Goal: Information Seeking & Learning: Learn about a topic

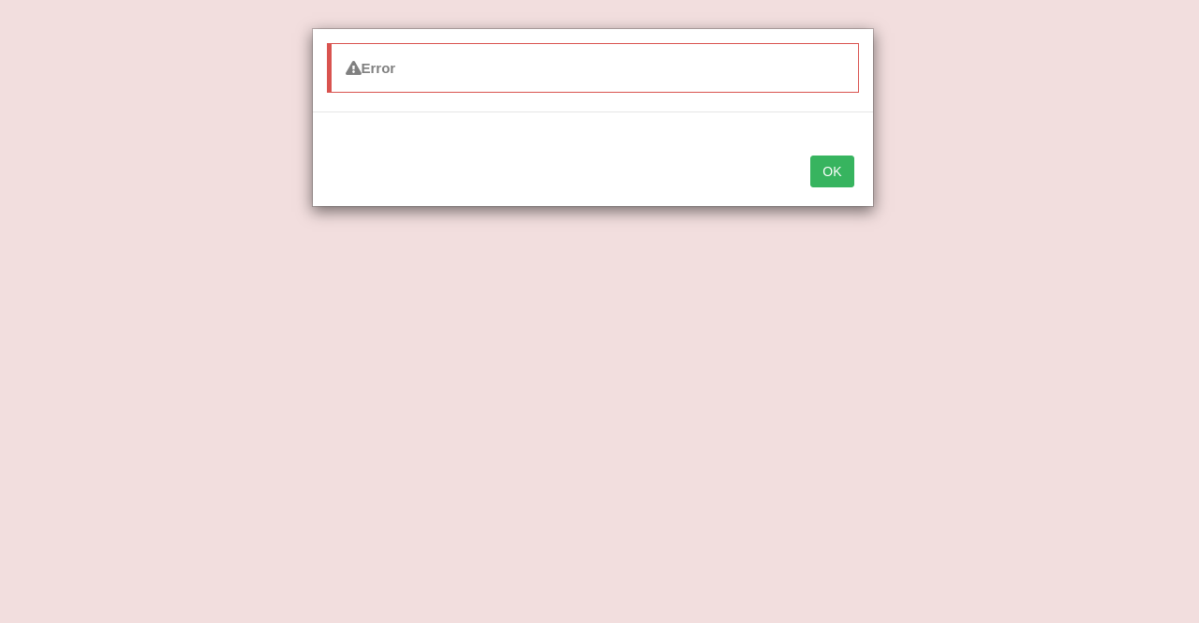
click at [839, 164] on button "OK" at bounding box center [831, 172] width 43 height 32
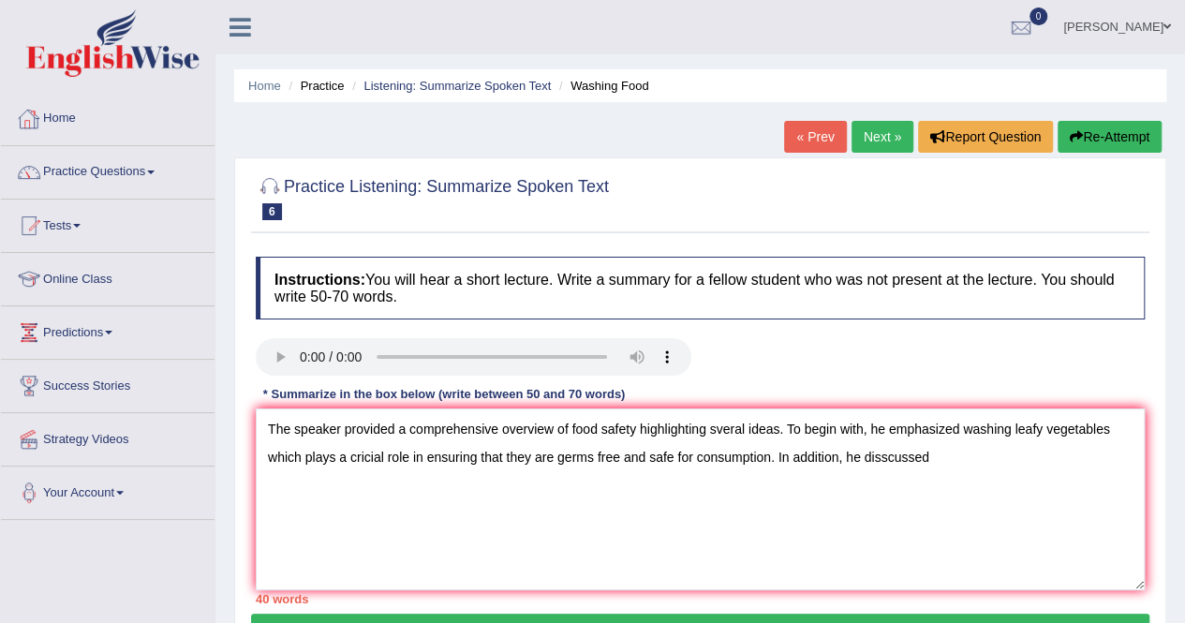
click at [70, 111] on link "Home" at bounding box center [108, 116] width 214 height 47
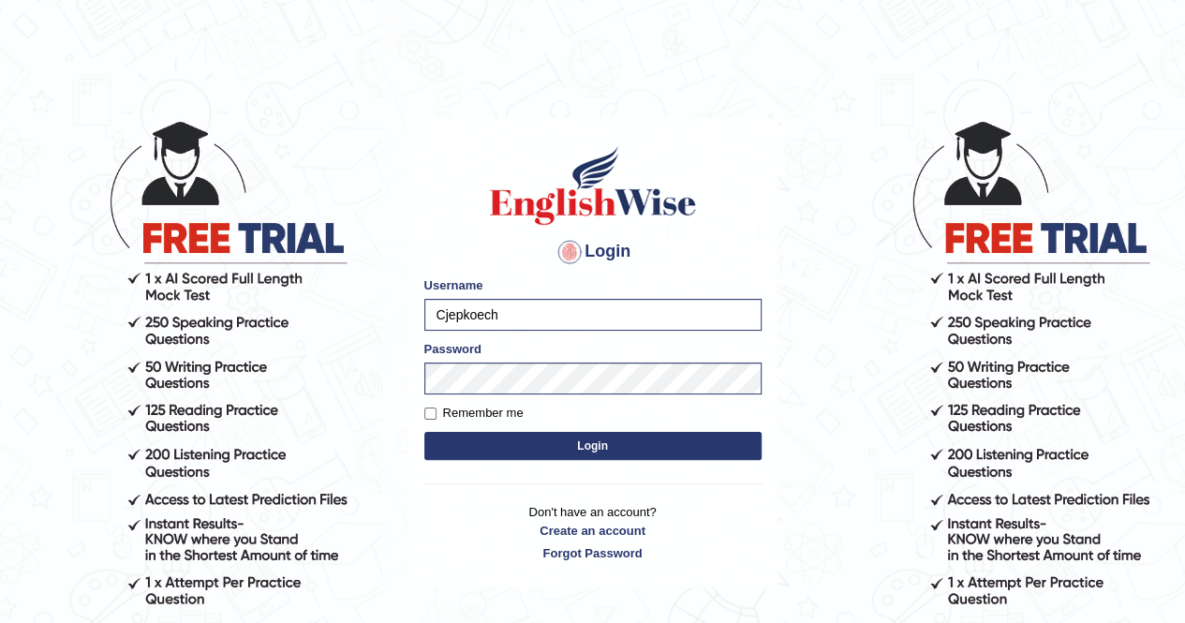
drag, startPoint x: 0, startPoint y: 0, endPoint x: 560, endPoint y: 449, distance: 717.8
click at [560, 449] on button "Login" at bounding box center [592, 446] width 337 height 28
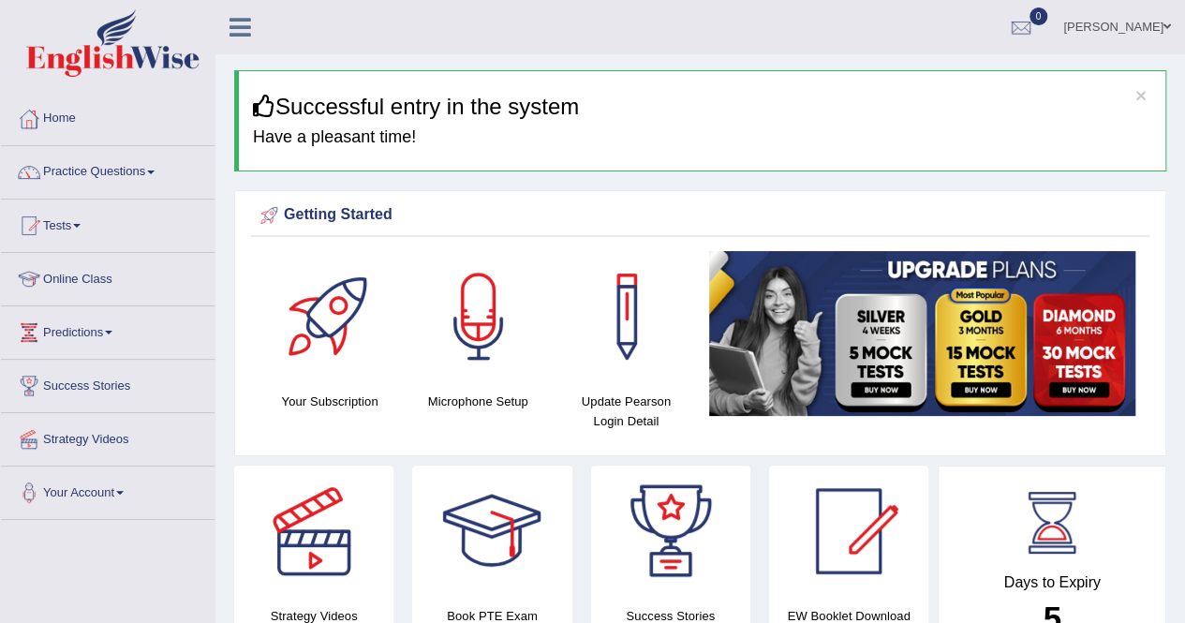
click at [73, 122] on link "Home" at bounding box center [108, 116] width 214 height 47
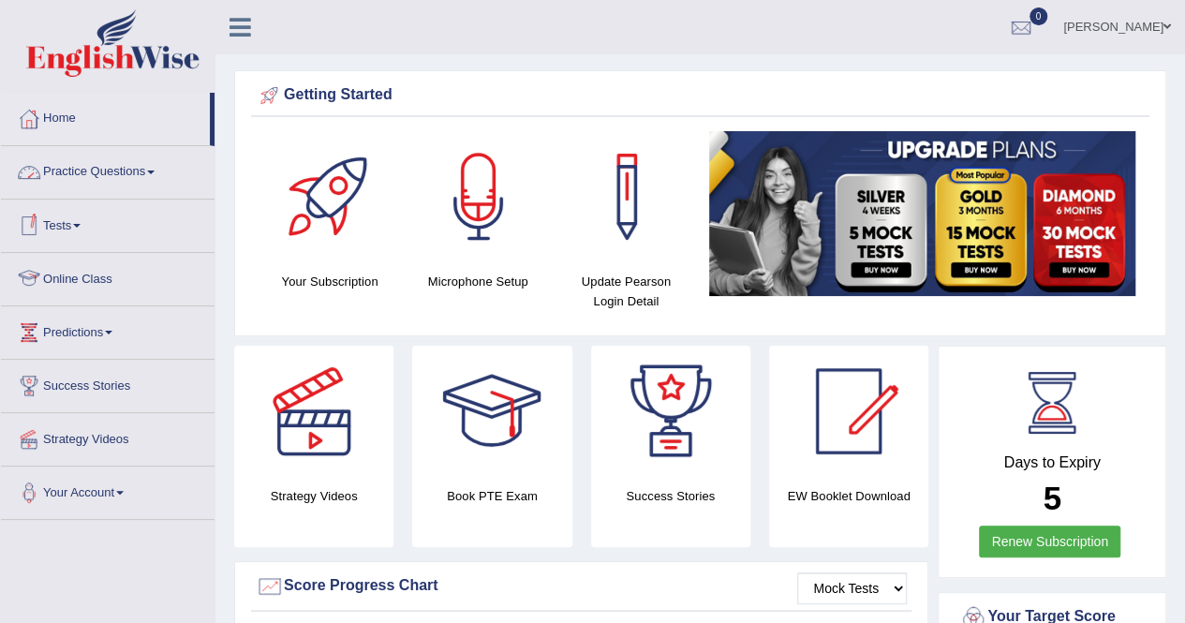
click at [87, 276] on link "Online Class" at bounding box center [108, 276] width 214 height 47
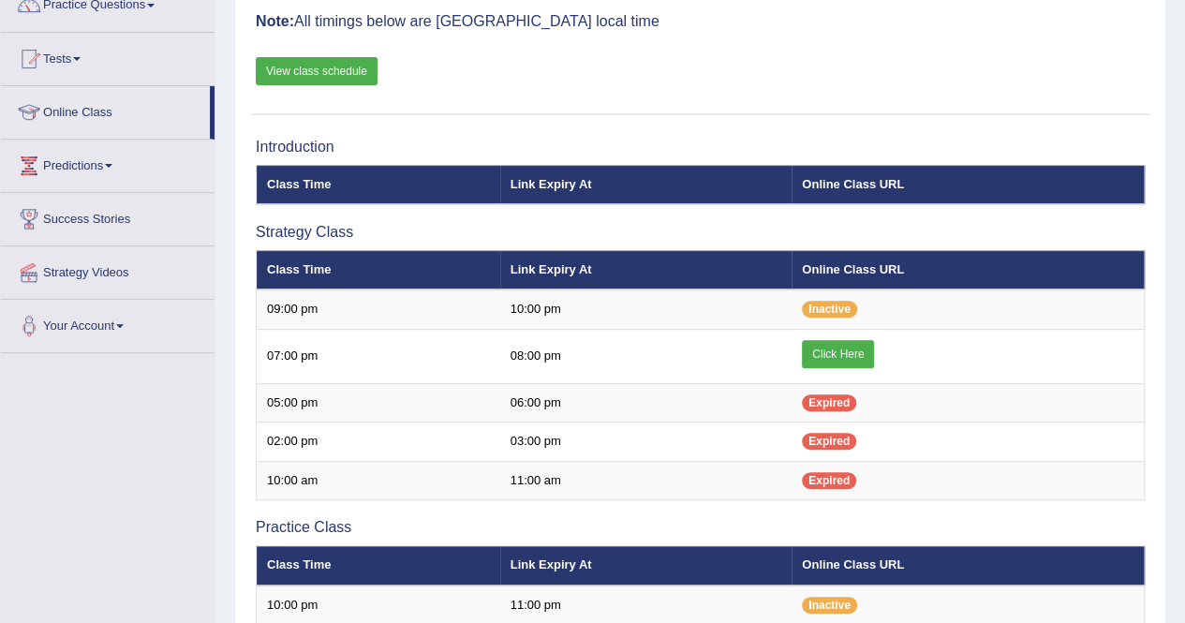
scroll to position [173, 0]
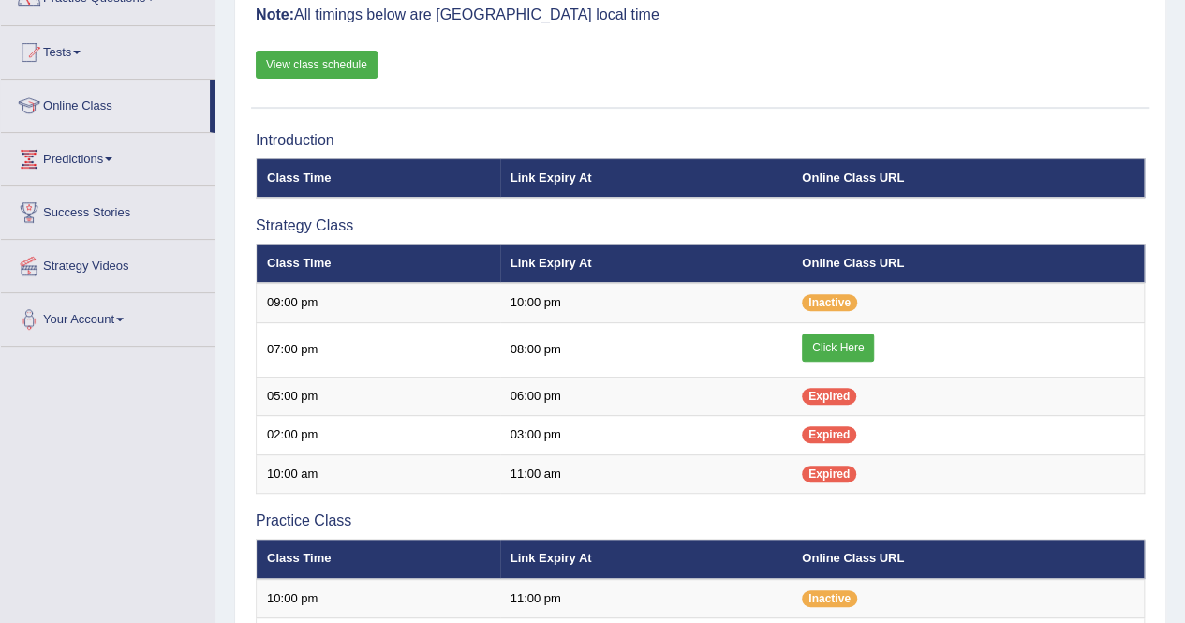
click at [863, 220] on h3 "Strategy Class" at bounding box center [700, 225] width 889 height 17
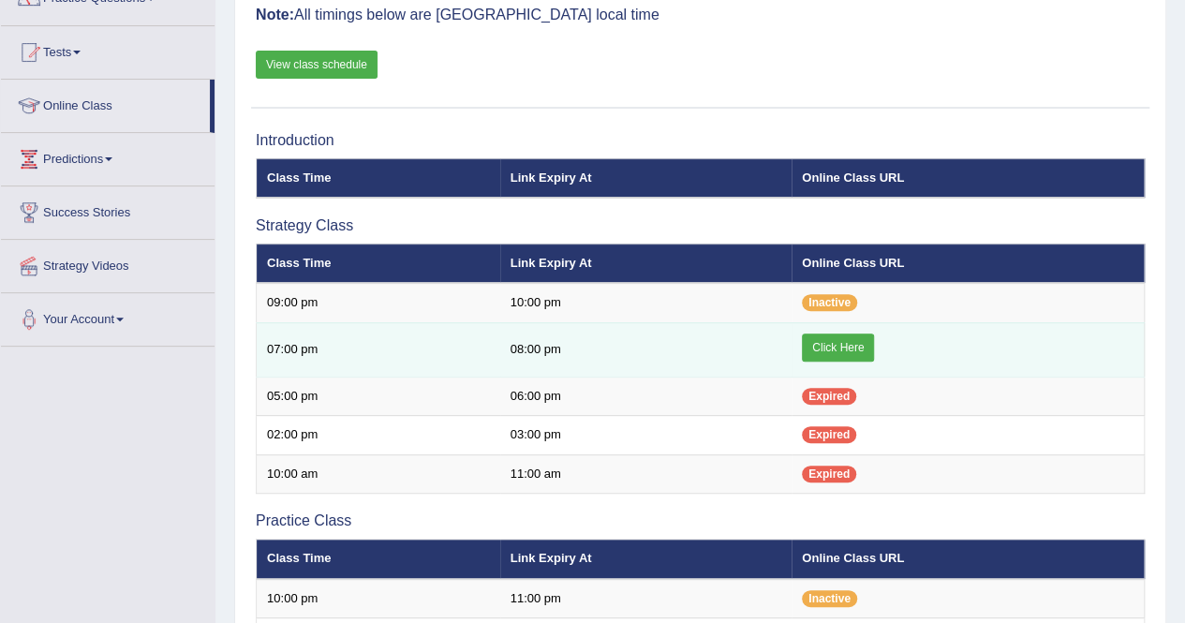
click at [844, 342] on link "Click Here" at bounding box center [838, 348] width 72 height 28
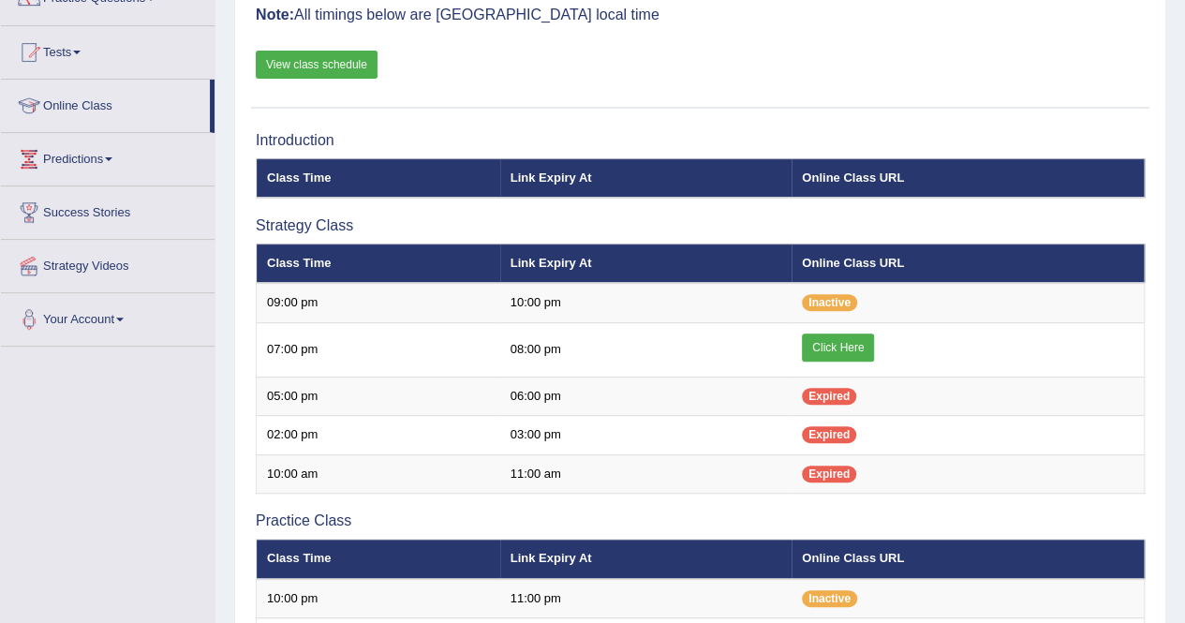
scroll to position [173, 0]
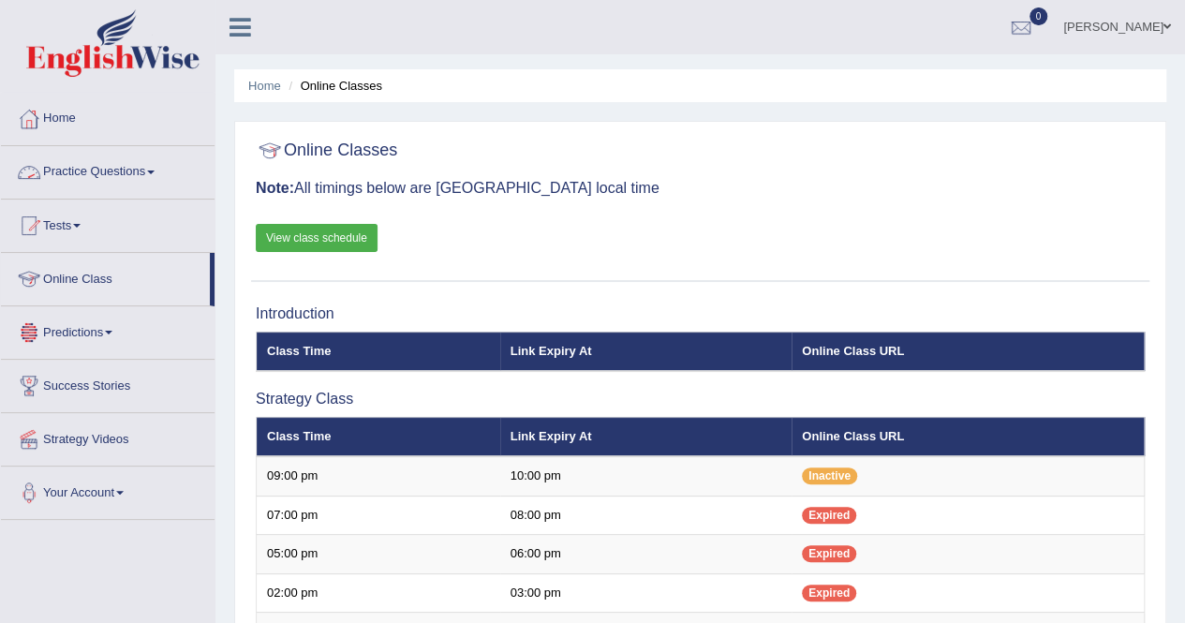
click at [145, 179] on link "Practice Questions" at bounding box center [108, 169] width 214 height 47
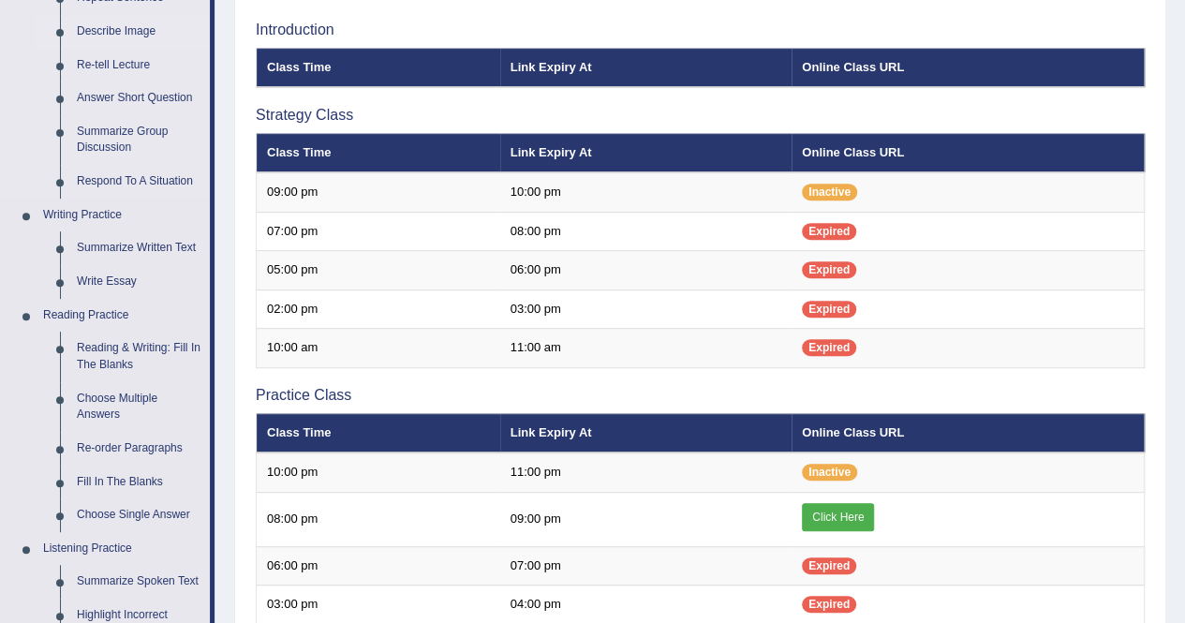
scroll to position [283, 0]
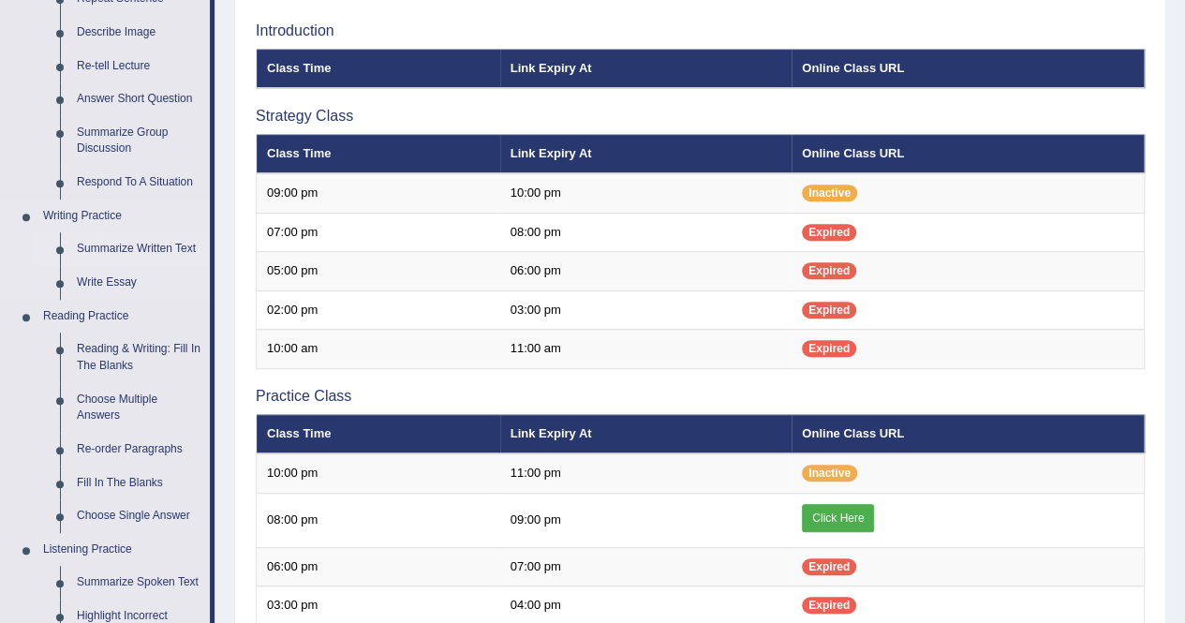
click at [146, 252] on link "Summarize Written Text" at bounding box center [138, 249] width 141 height 34
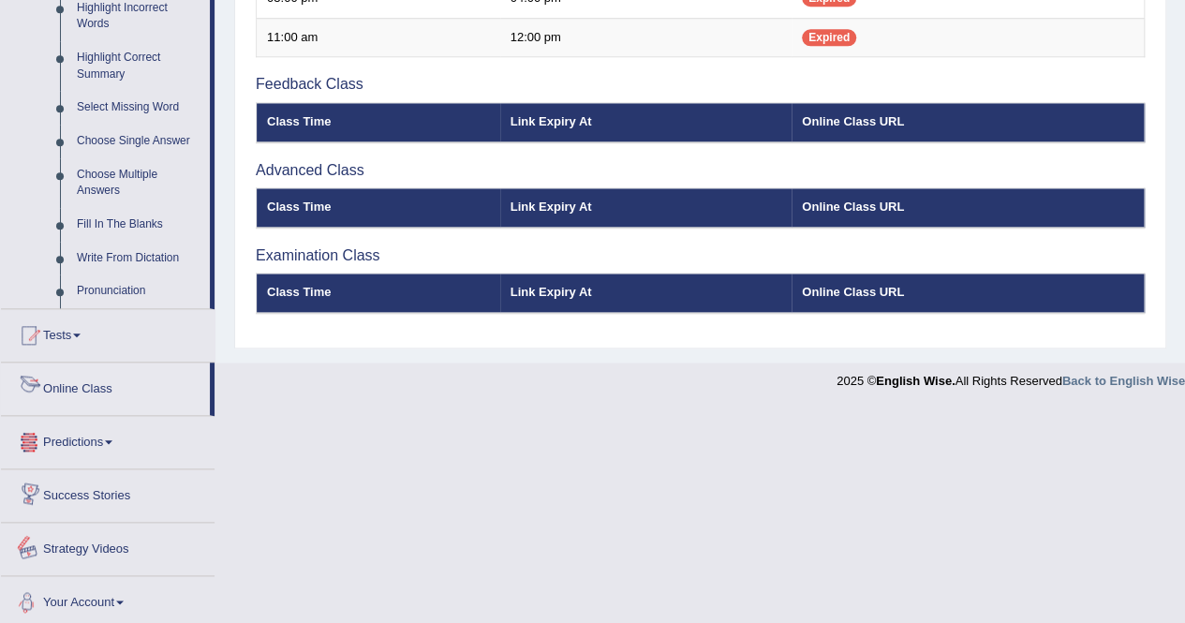
scroll to position [866, 0]
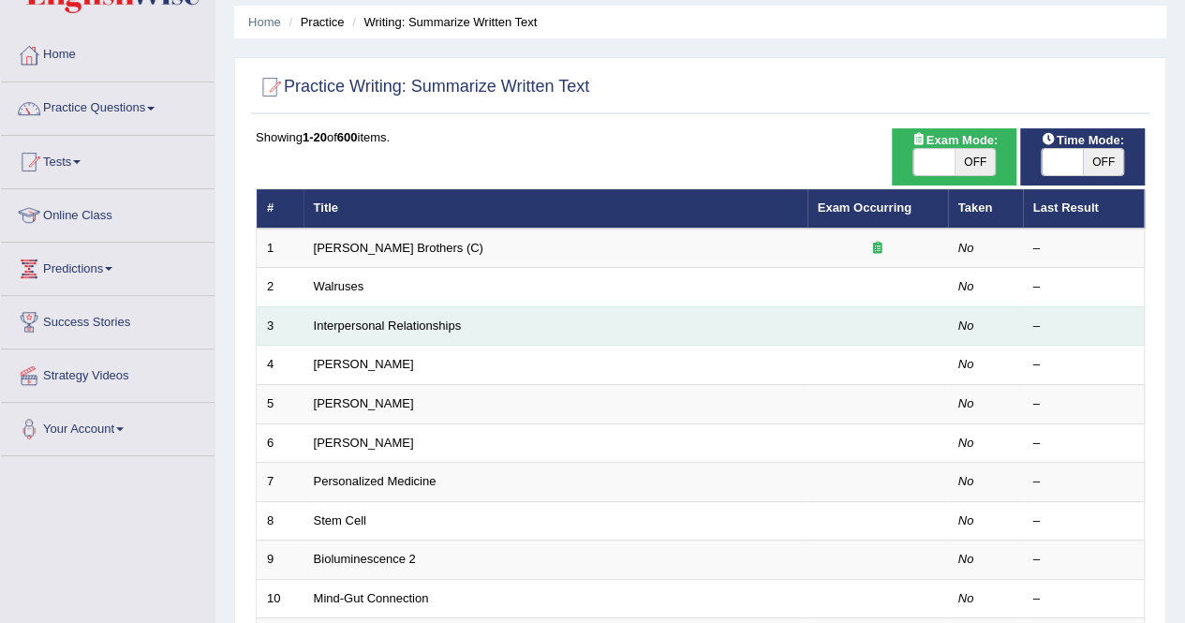
scroll to position [68, 0]
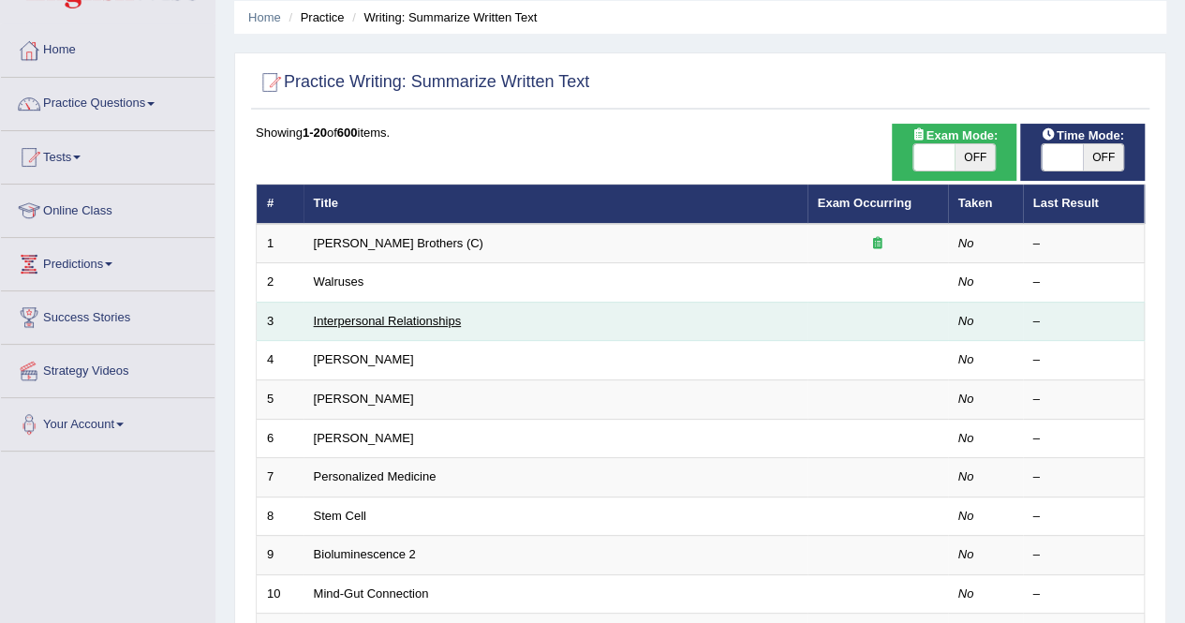
click at [356, 320] on link "Interpersonal Relationships" at bounding box center [388, 321] width 148 height 14
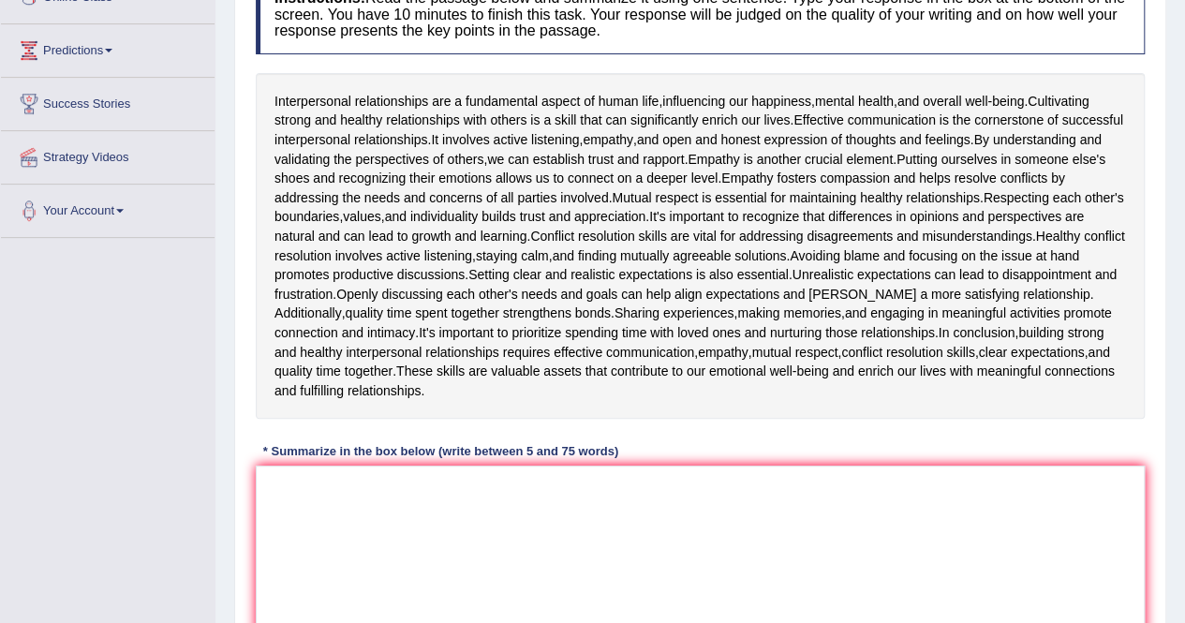
scroll to position [278, 0]
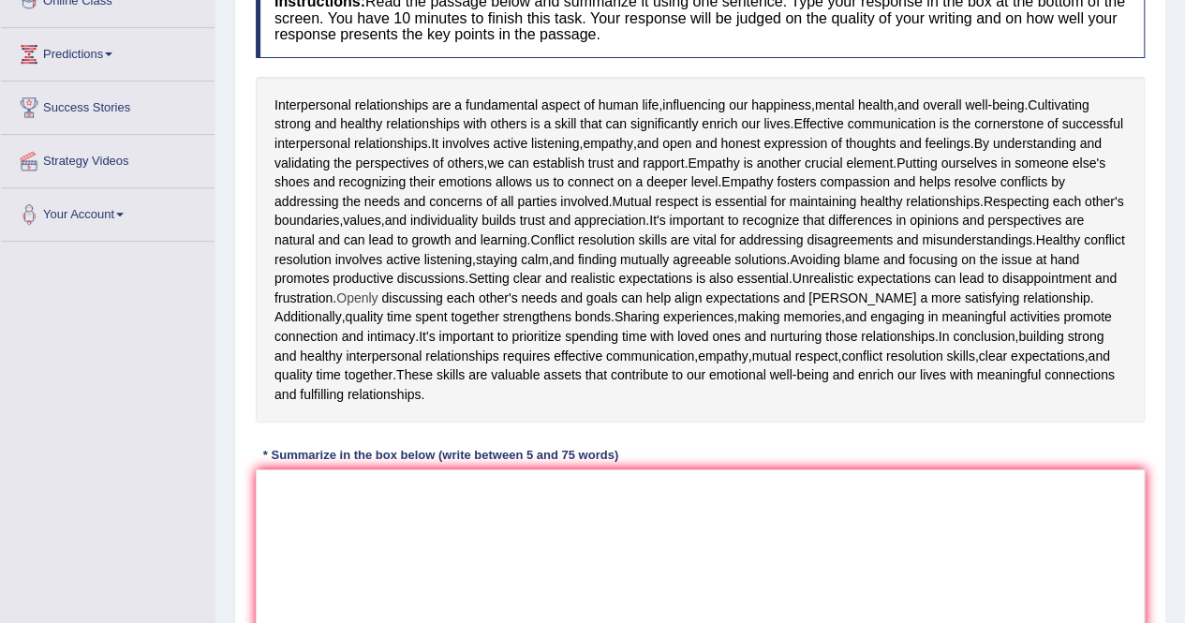
click at [378, 303] on span "Openly" at bounding box center [356, 299] width 41 height 20
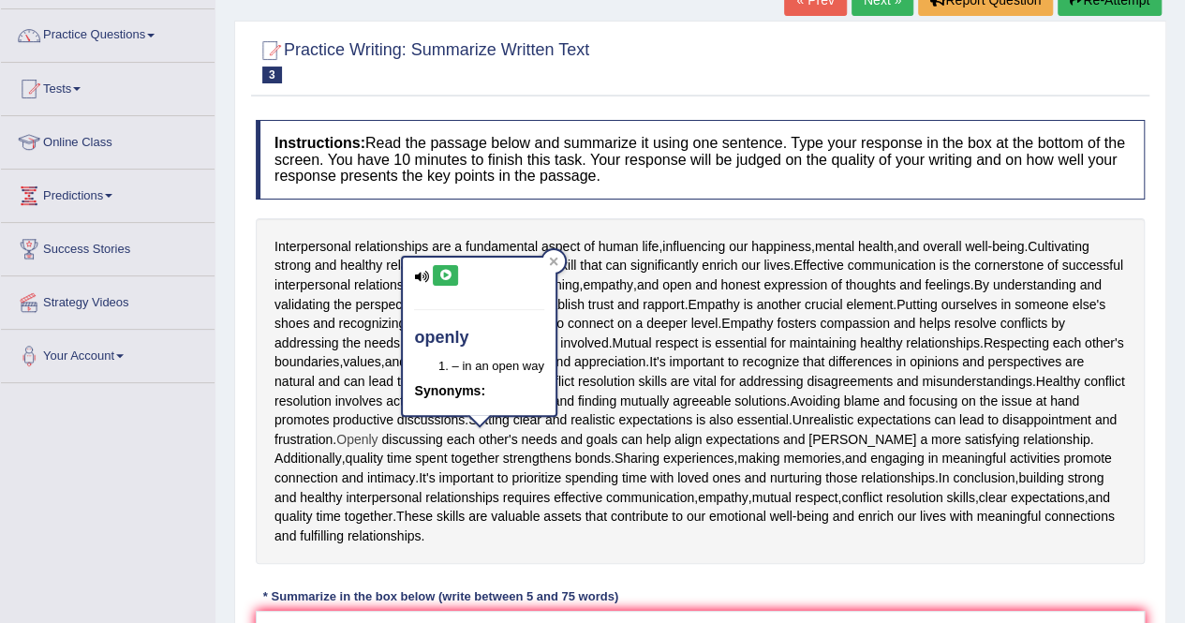
scroll to position [0, 0]
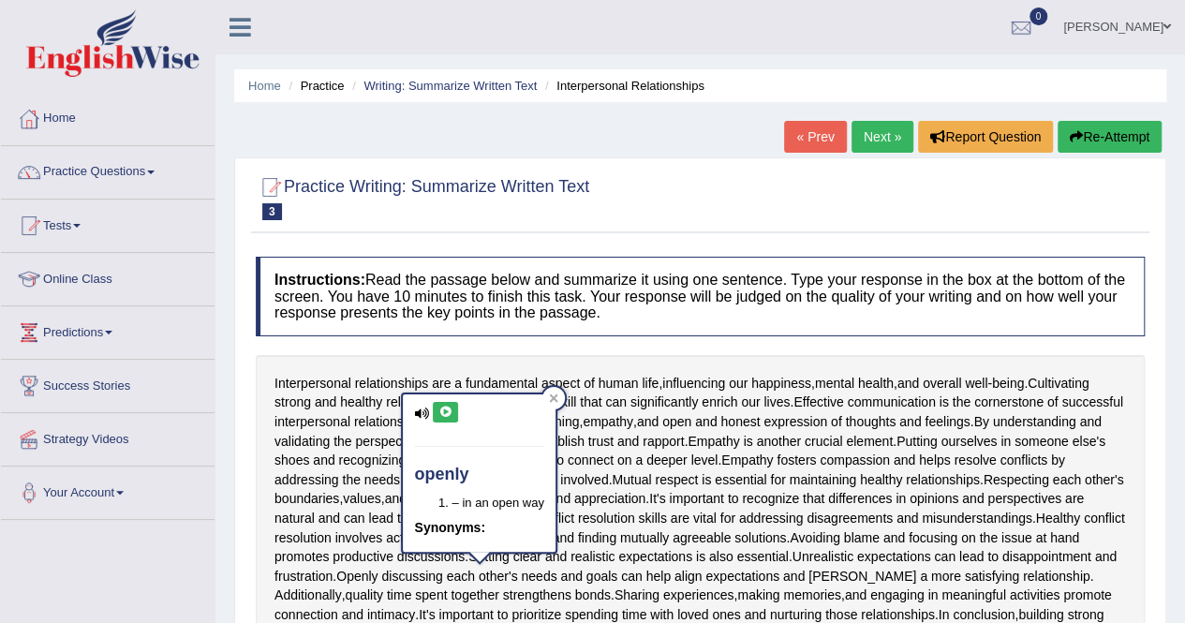
click at [150, 174] on link "Practice Questions" at bounding box center [108, 169] width 214 height 47
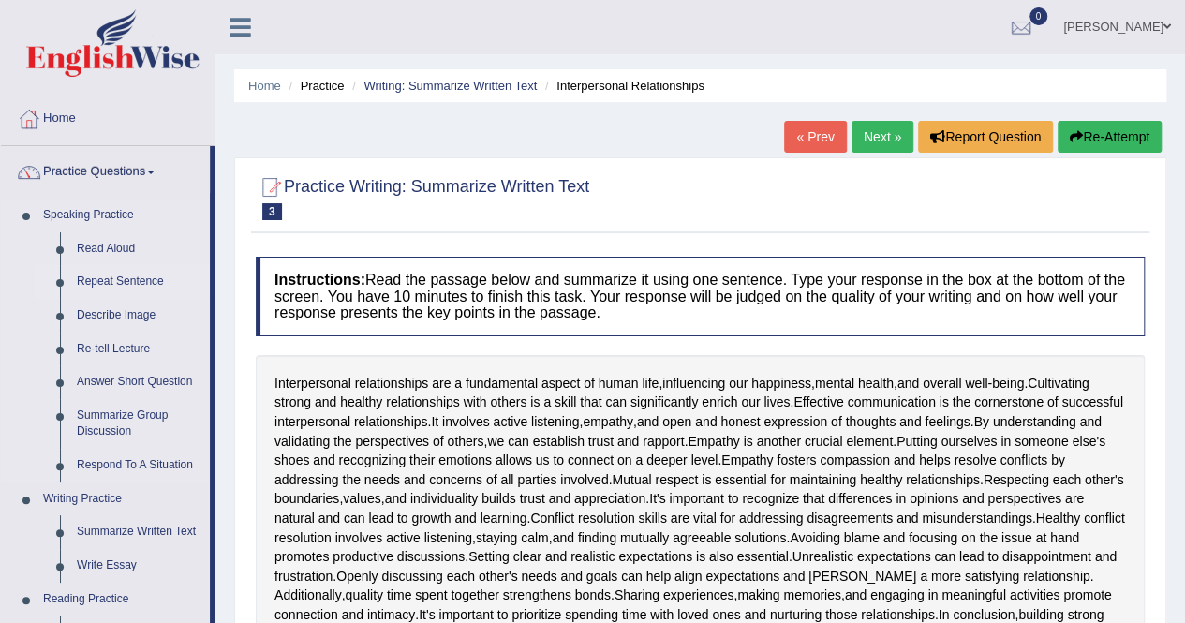
scroll to position [62, 0]
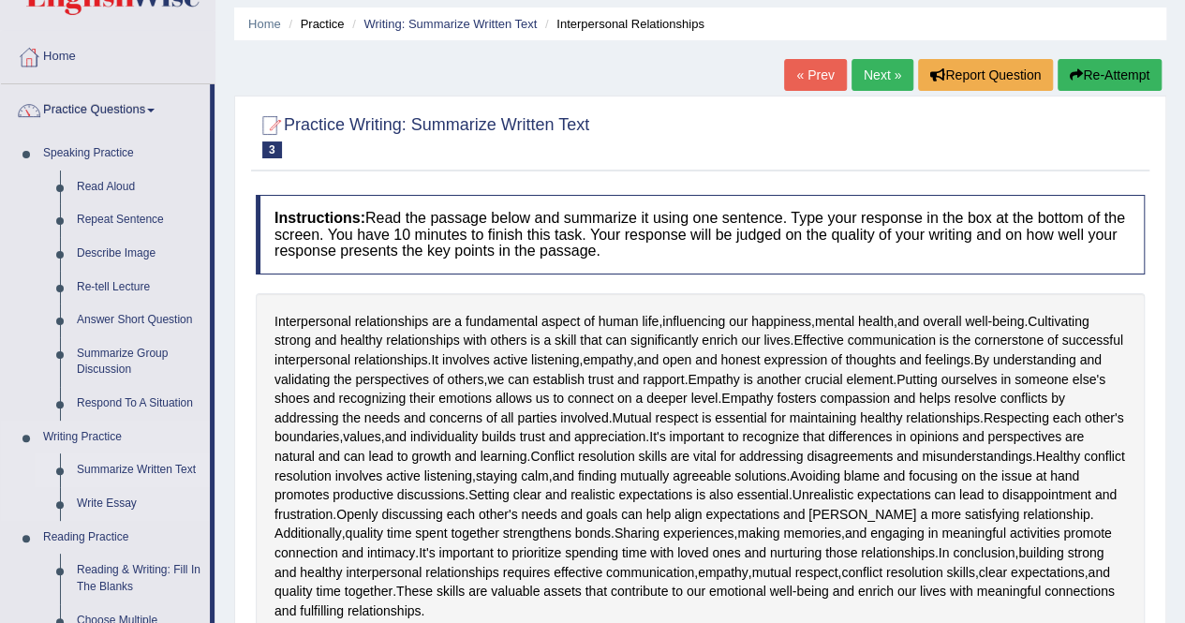
click at [141, 469] on link "Summarize Written Text" at bounding box center [138, 470] width 141 height 34
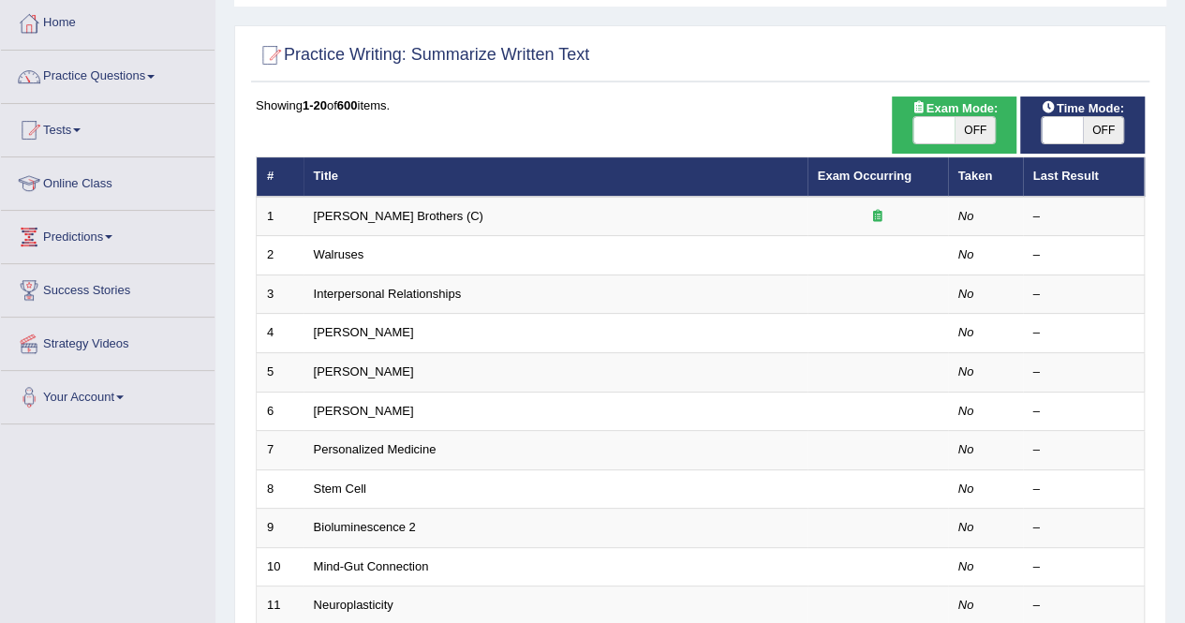
scroll to position [134, 0]
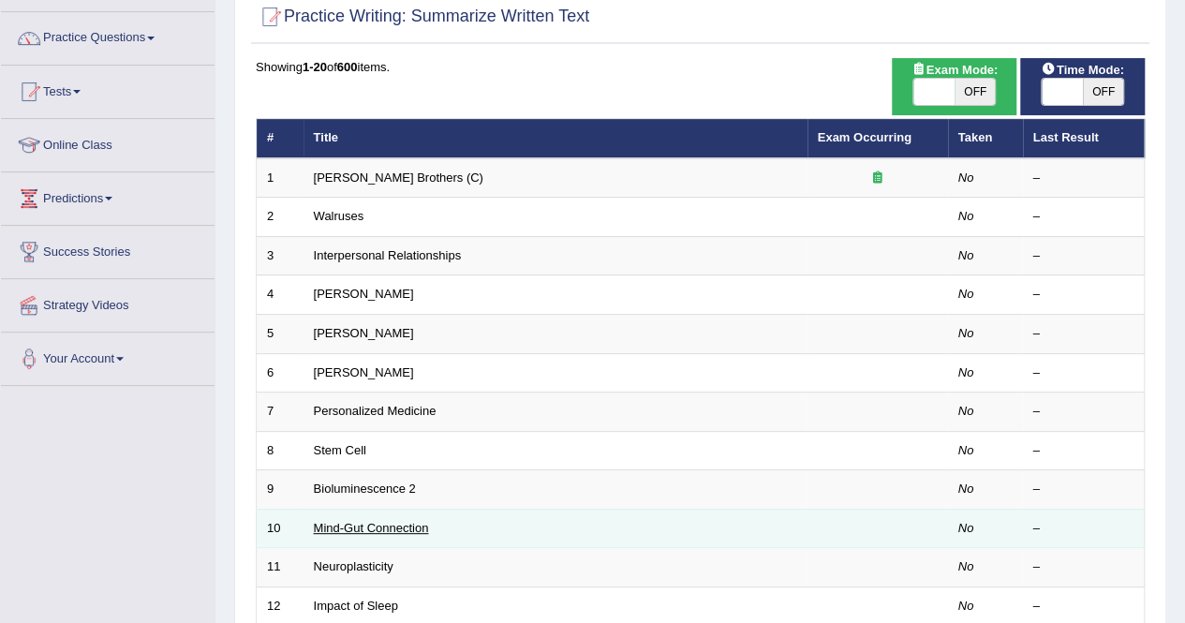
click at [355, 521] on link "Mind-Gut Connection" at bounding box center [371, 528] width 115 height 14
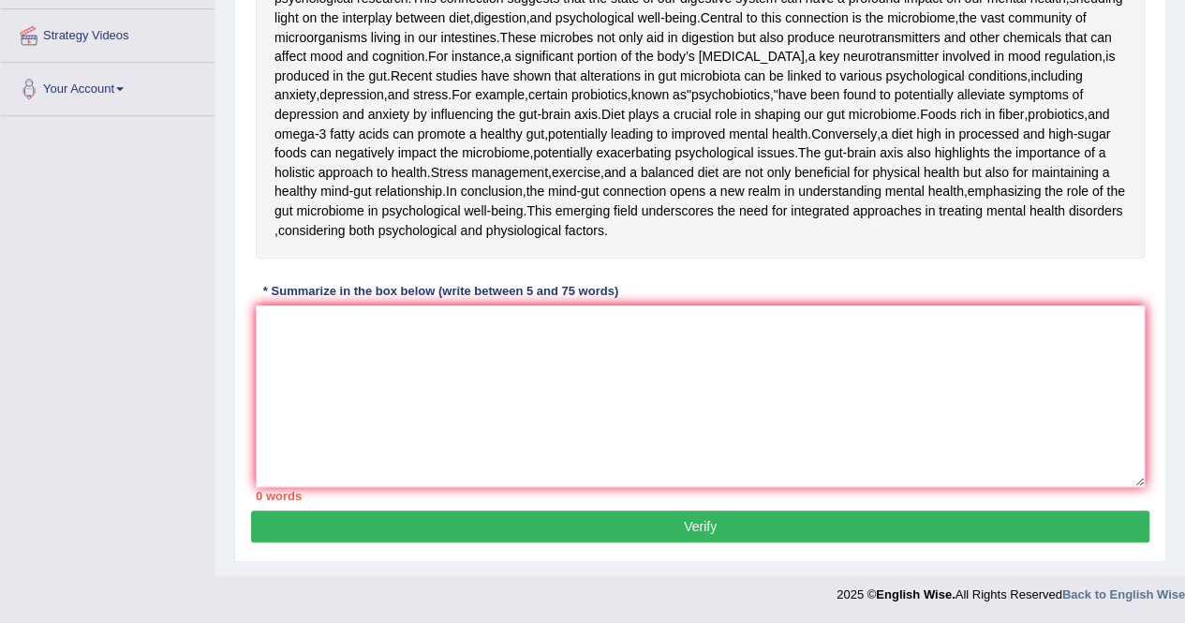
scroll to position [409, 0]
click at [195, 414] on div "Toggle navigation Home Practice Questions Speaking Practice Read Aloud Repeat S…" at bounding box center [592, 104] width 1185 height 1017
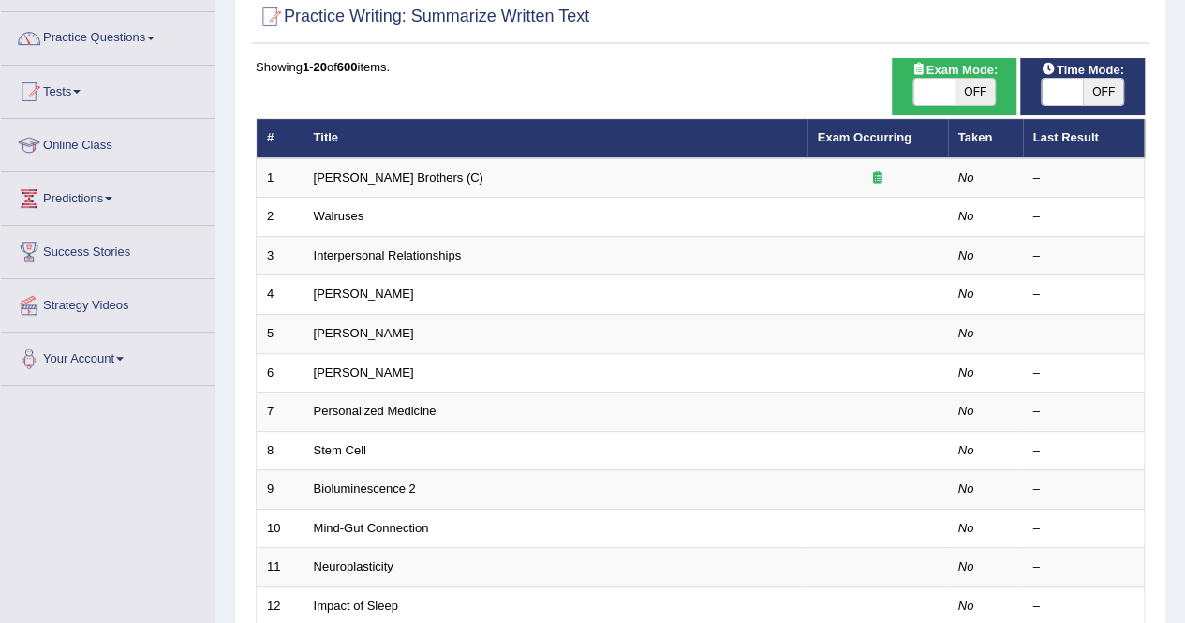
click at [971, 93] on span "OFF" at bounding box center [975, 92] width 41 height 26
checkbox input "true"
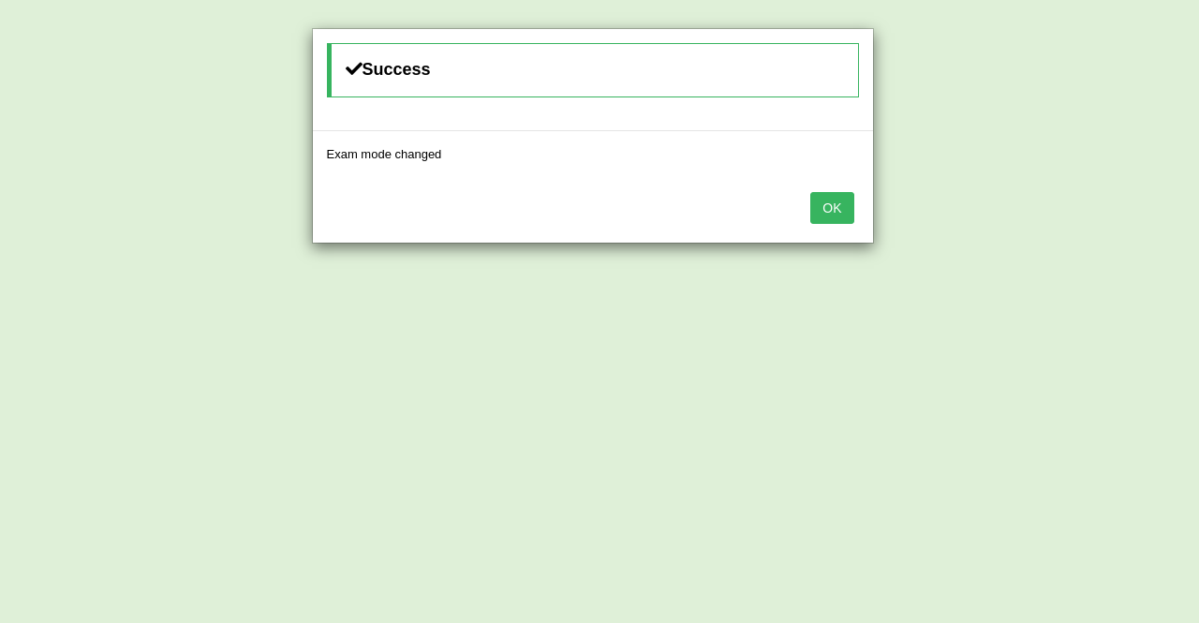
click at [838, 209] on button "OK" at bounding box center [831, 208] width 43 height 32
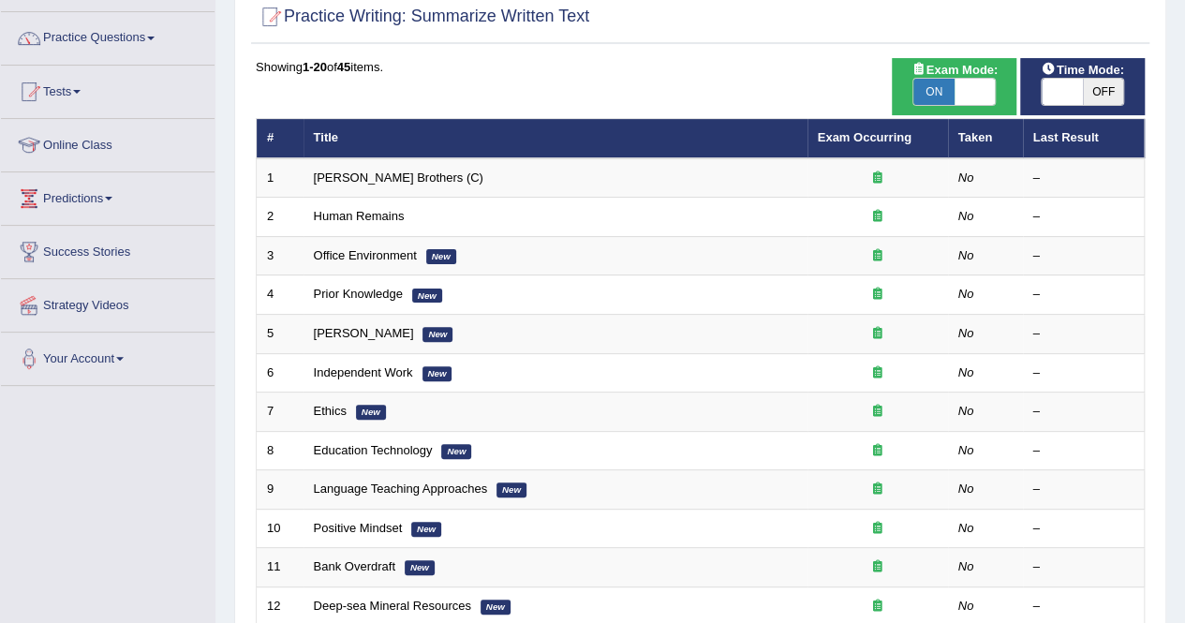
click at [1101, 89] on span "OFF" at bounding box center [1103, 92] width 41 height 26
checkbox input "true"
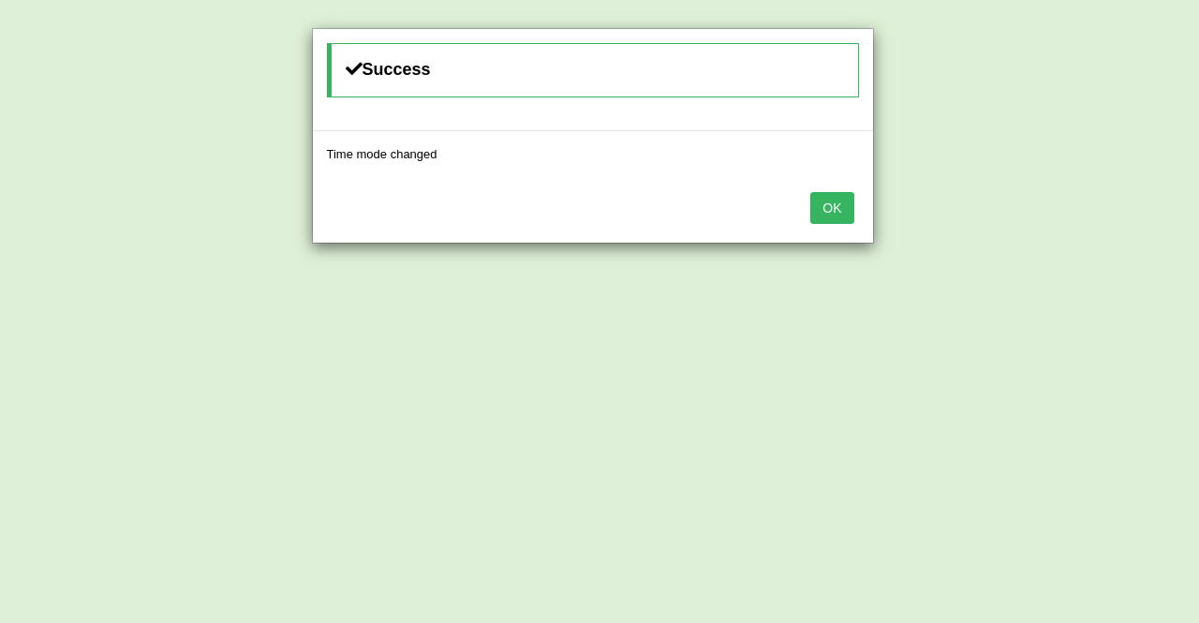
click at [842, 207] on button "OK" at bounding box center [831, 208] width 43 height 32
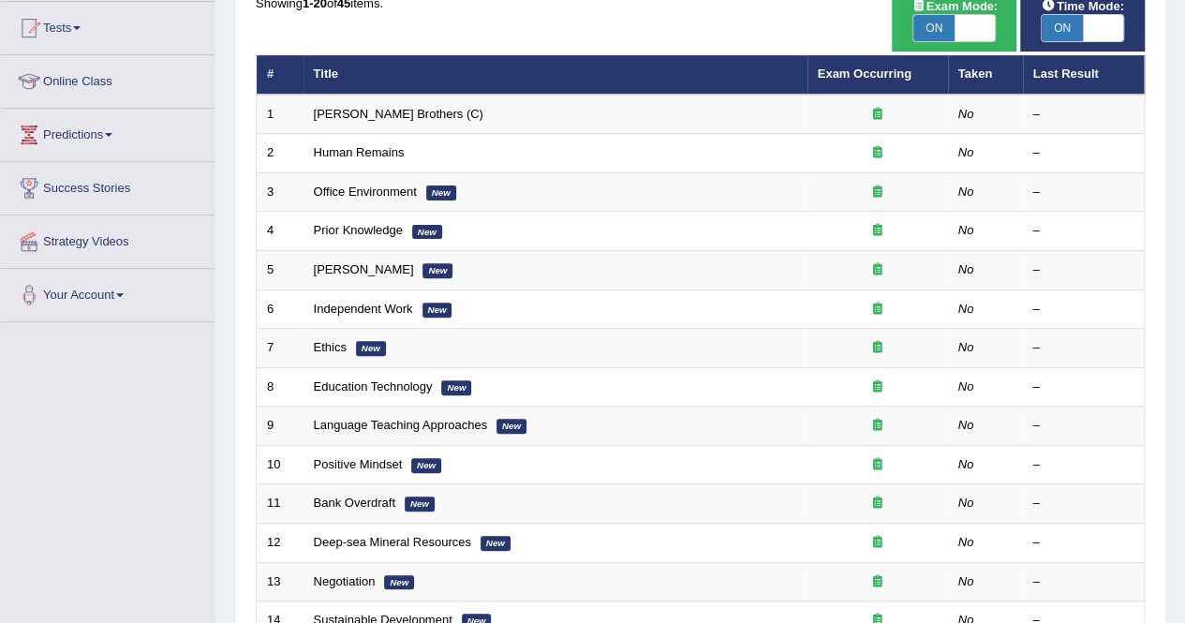
scroll to position [200, 0]
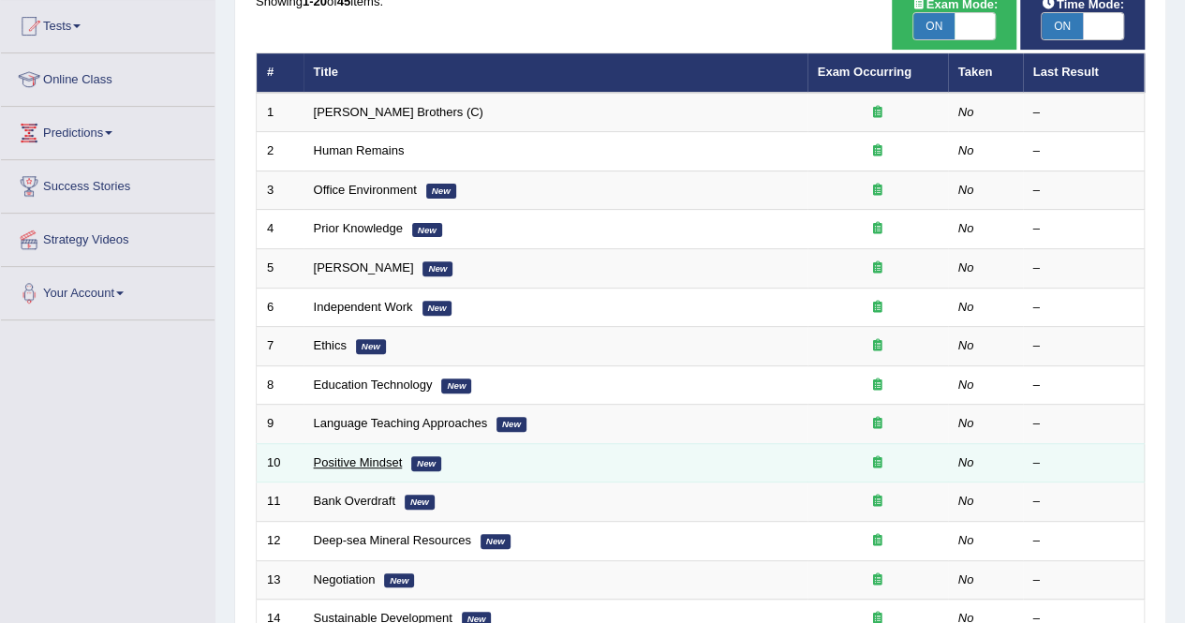
click at [335, 459] on link "Positive Mindset" at bounding box center [358, 462] width 89 height 14
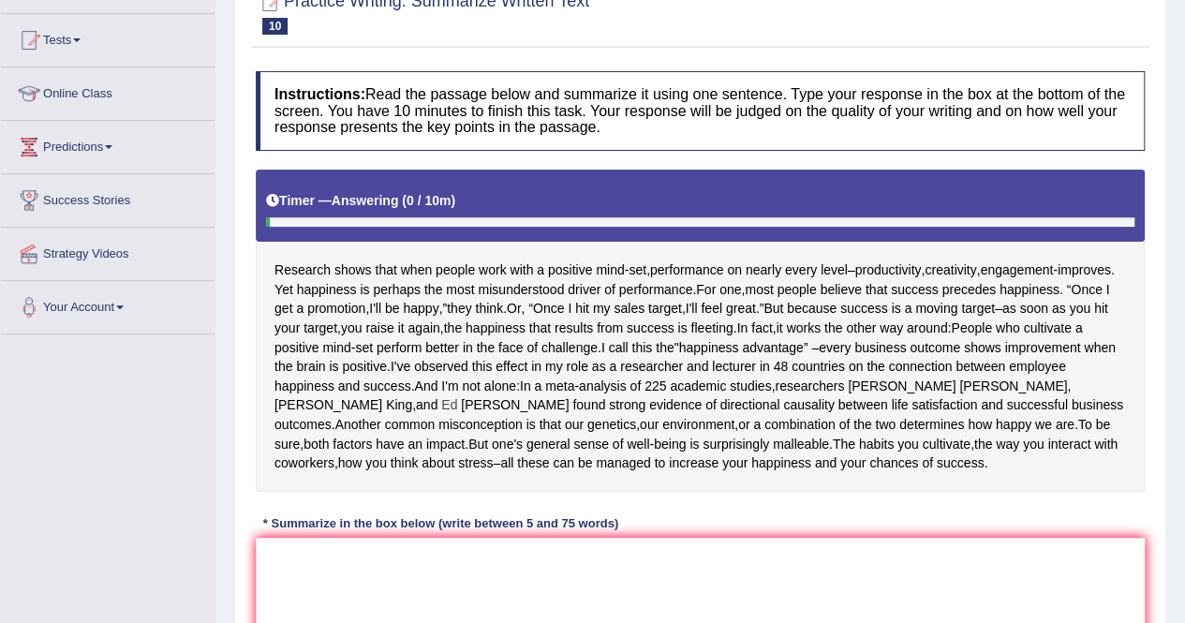
scroll to position [186, 0]
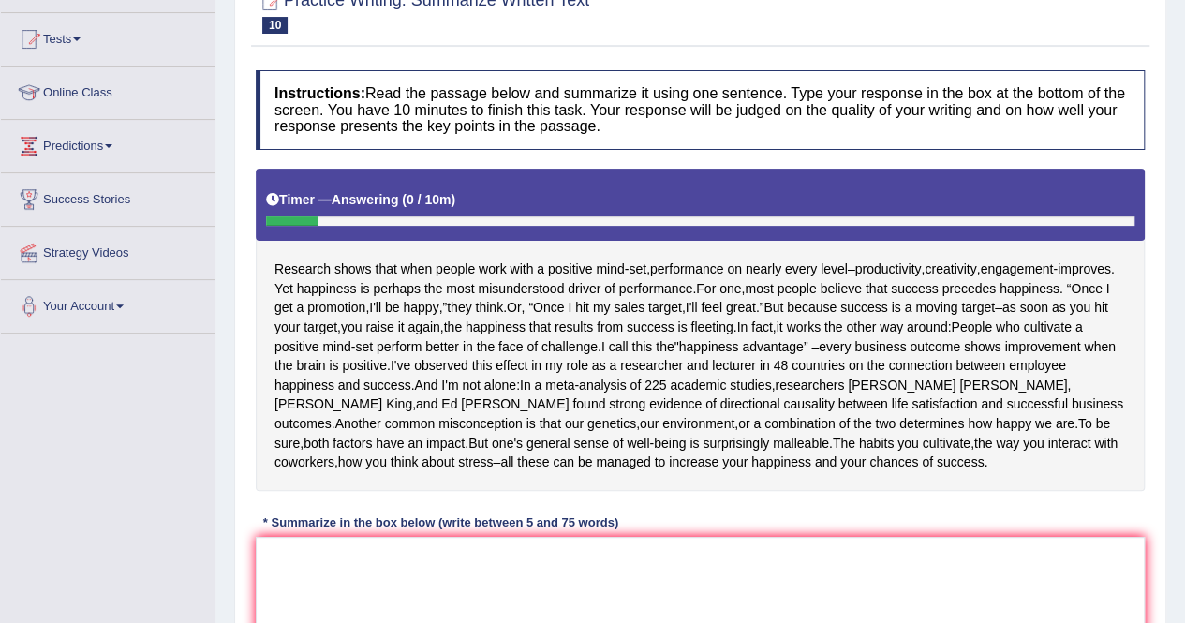
click at [652, 321] on div "Research shows that when people work with a positive mind - set , performance o…" at bounding box center [700, 330] width 889 height 322
click at [526, 325] on span "happiness" at bounding box center [496, 328] width 60 height 20
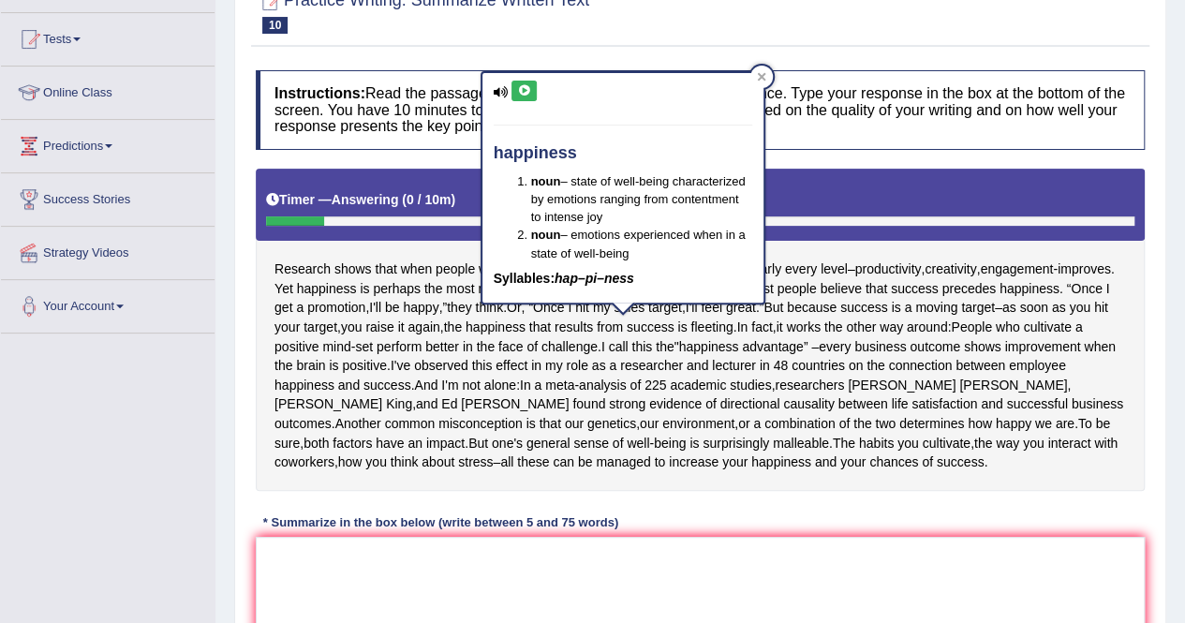
click at [369, 244] on div "Research shows that when people work with a positive mind - set , performance o…" at bounding box center [700, 330] width 889 height 322
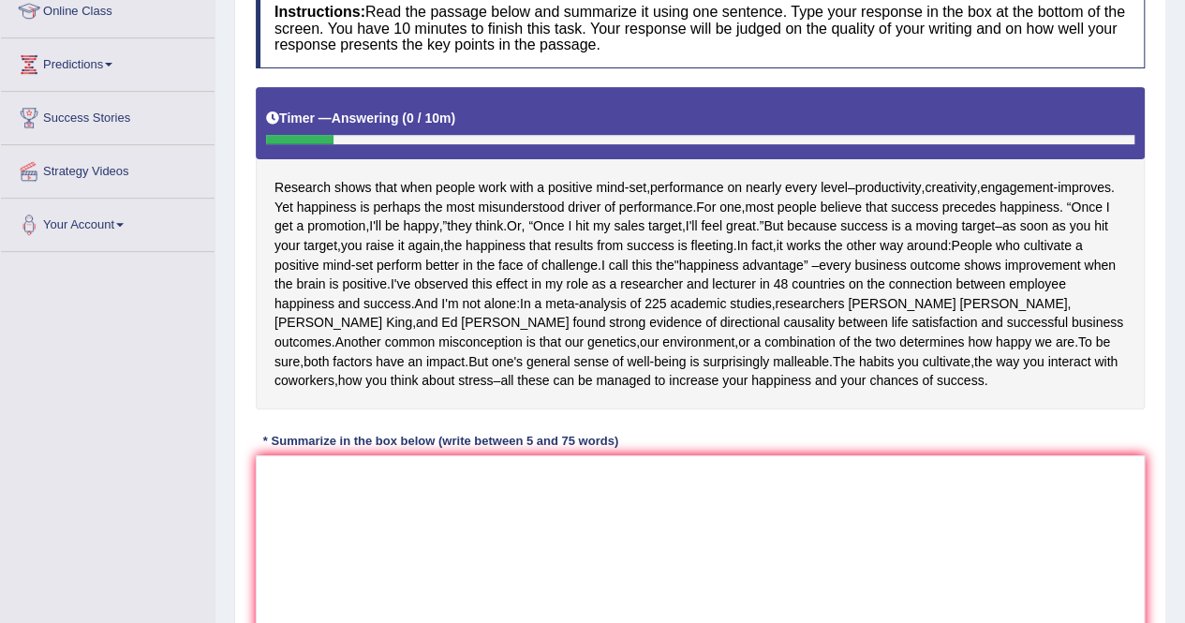
scroll to position [269, 0]
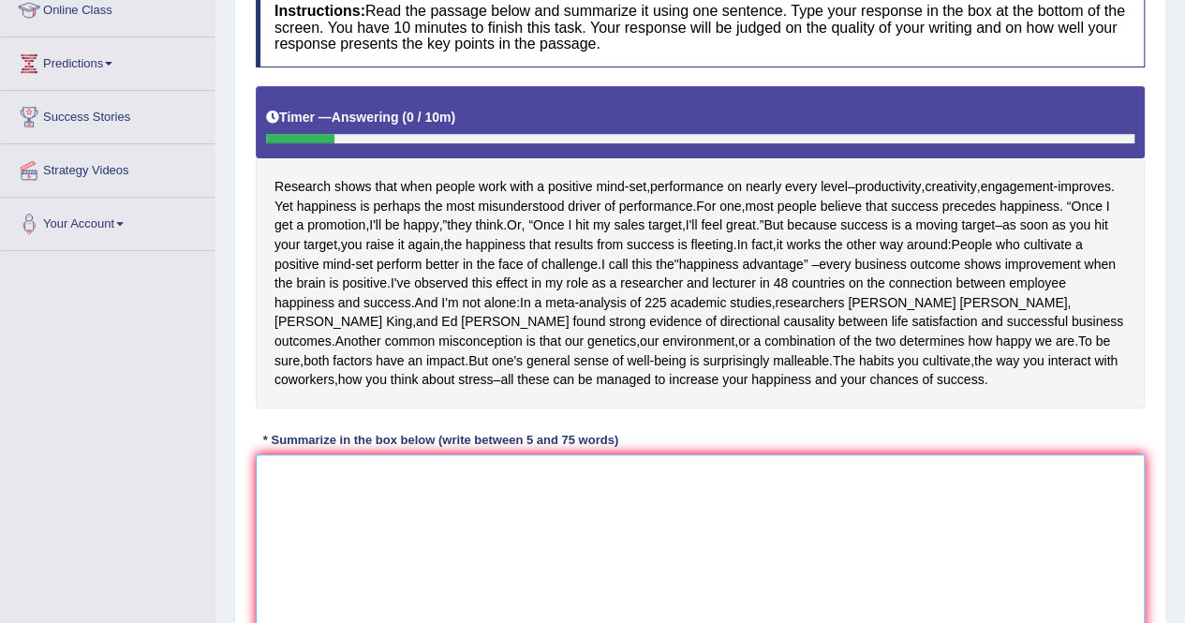
click at [300, 472] on textarea at bounding box center [700, 545] width 889 height 182
click at [304, 449] on div "Instructions: Read the passage below and summarize it using one sentence. Type …" at bounding box center [700, 318] width 898 height 681
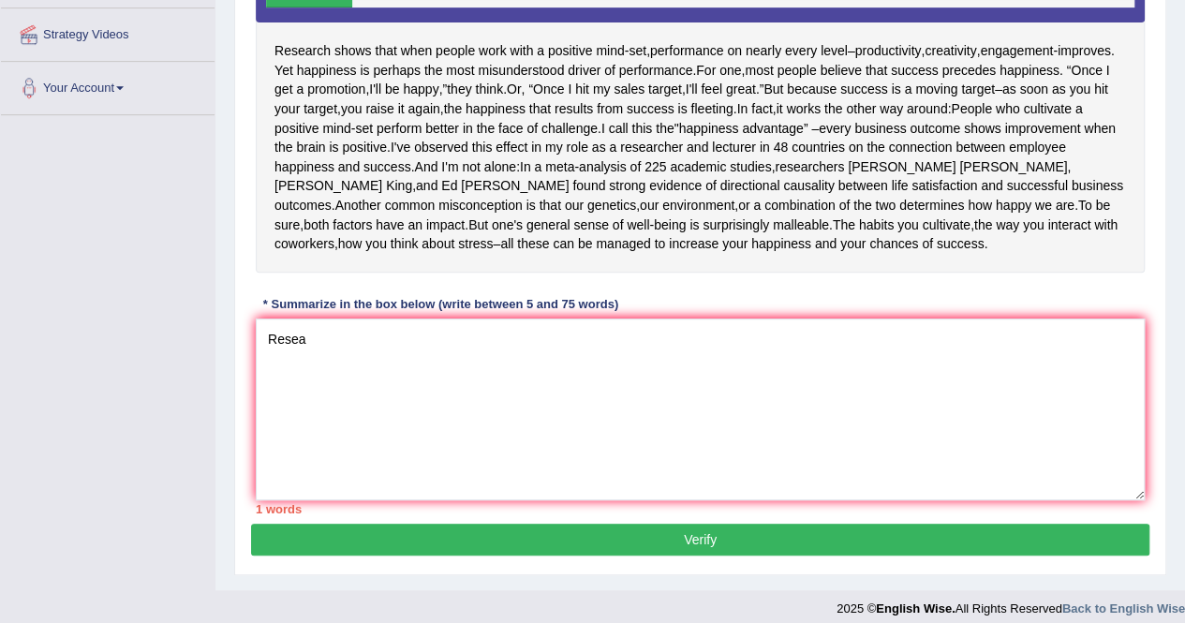
scroll to position [414, 0]
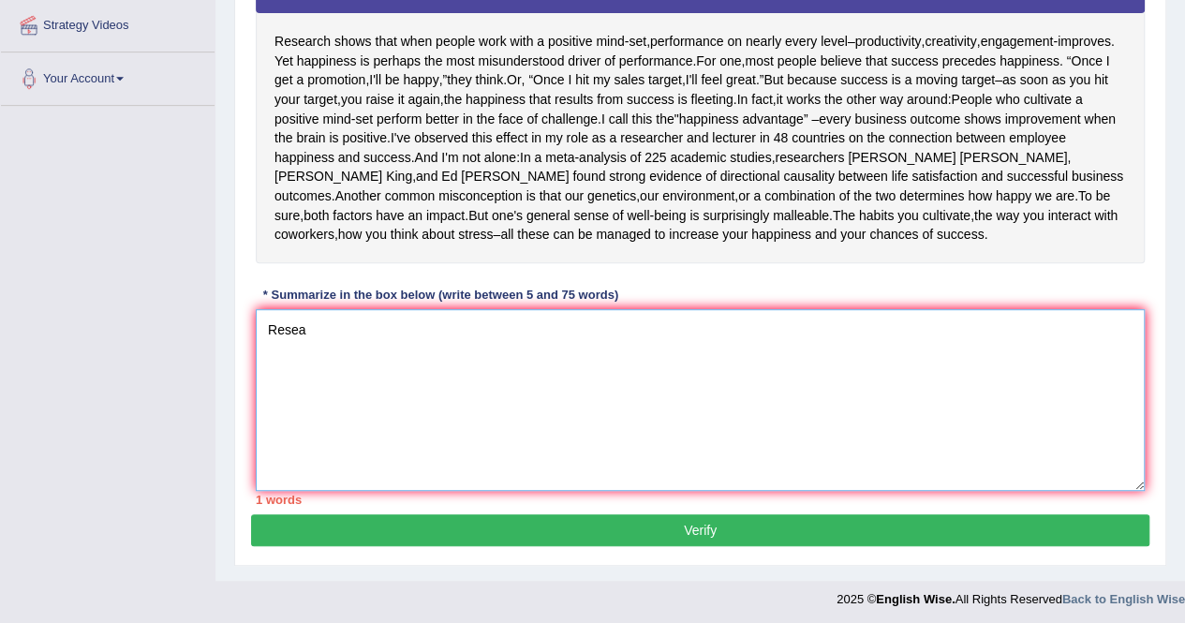
click at [338, 366] on textarea "Resea" at bounding box center [700, 400] width 889 height 182
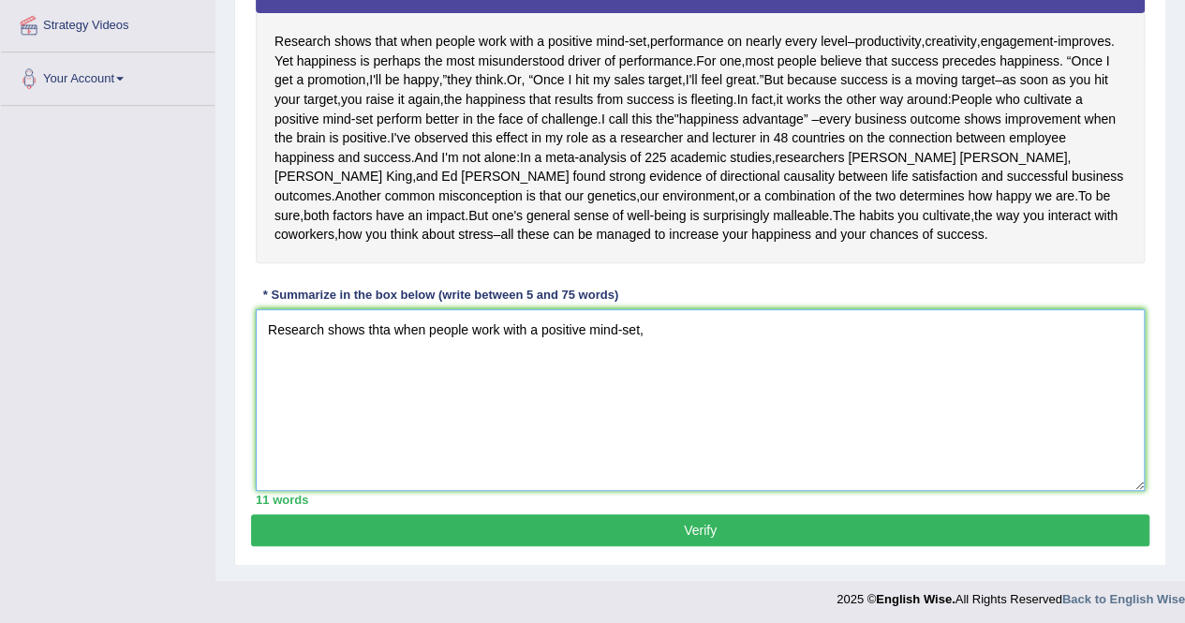
click at [393, 321] on textarea "Research shows thta when people work with a positive mind-set," at bounding box center [700, 400] width 889 height 182
click at [659, 339] on textarea "Research shows thtat when people work with a positive mind-set," at bounding box center [700, 400] width 889 height 182
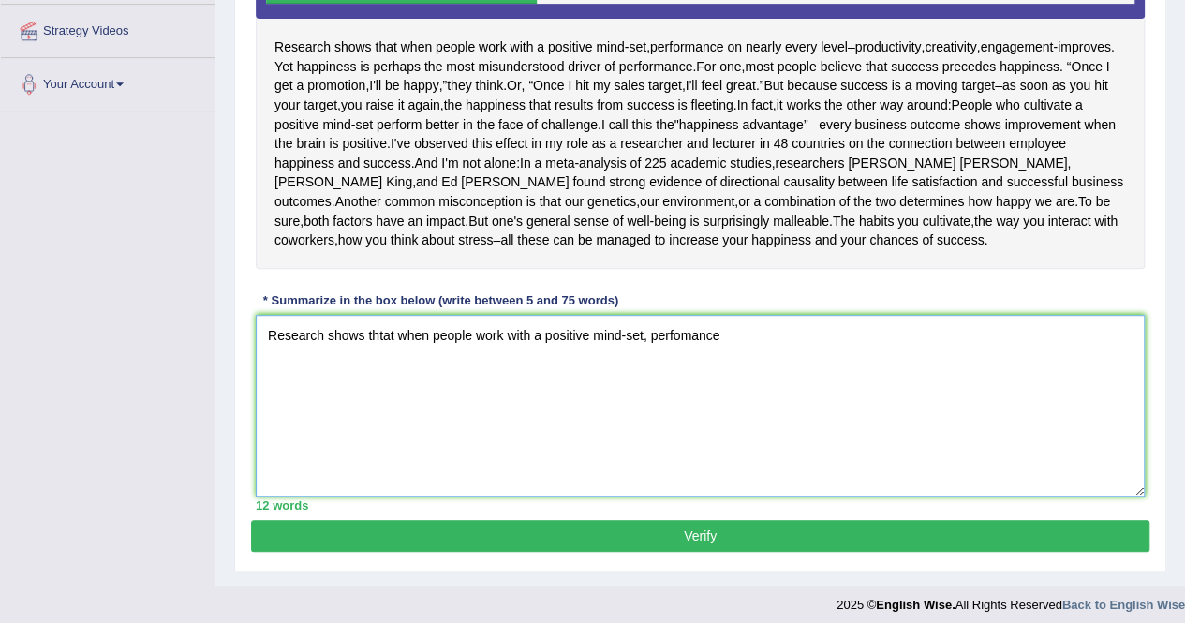
click at [682, 331] on textarea "Research shows thtat when people work with a positive mind-set, perfomance" at bounding box center [700, 406] width 889 height 182
click at [729, 338] on textarea "Research shows thtat when people work with a positive mind-set, performance" at bounding box center [700, 406] width 889 height 182
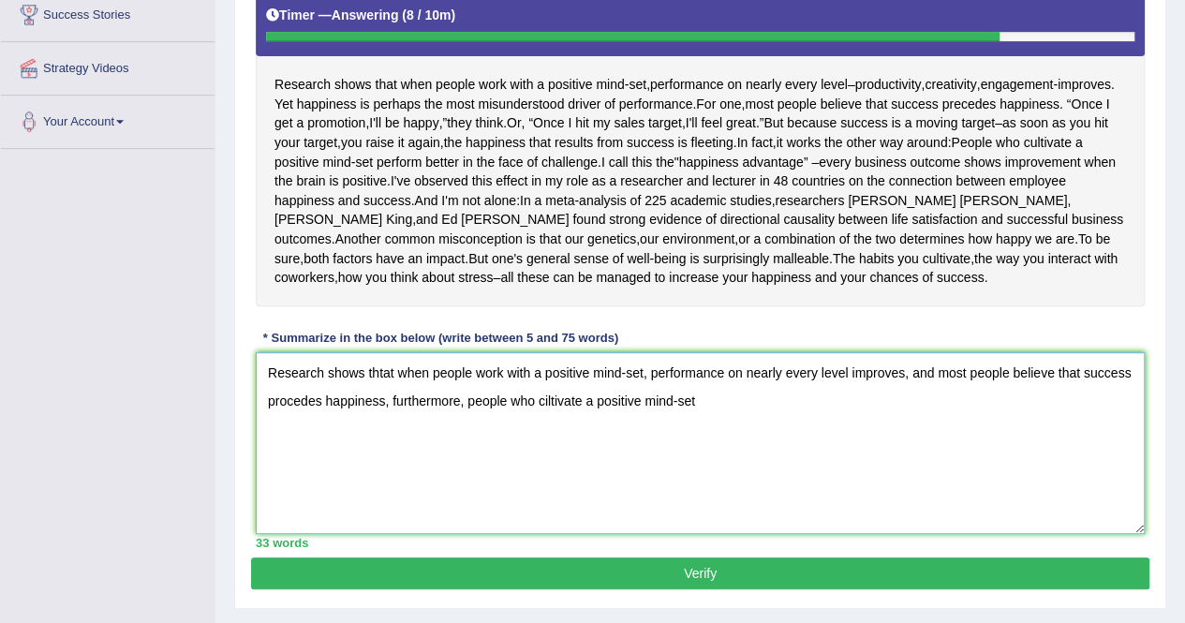
scroll to position [373, 0]
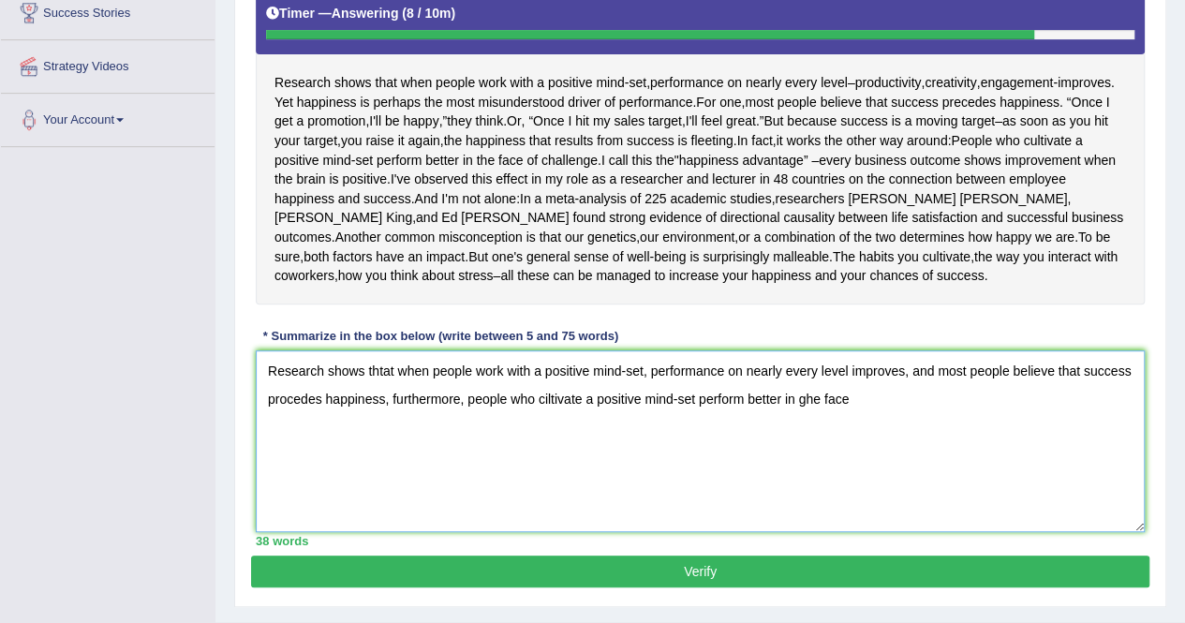
click at [808, 402] on textarea "Research shows thtat when people work with a positive mind-set, performance on …" at bounding box center [700, 441] width 889 height 182
click at [855, 402] on textarea "Research shows thtat when people work with a positive mind-set, performance on …" at bounding box center [700, 441] width 889 height 182
type textarea "Research shows thtat when people work with a positive mind-set, performance on …"
click at [725, 563] on button "Verify" at bounding box center [700, 572] width 898 height 32
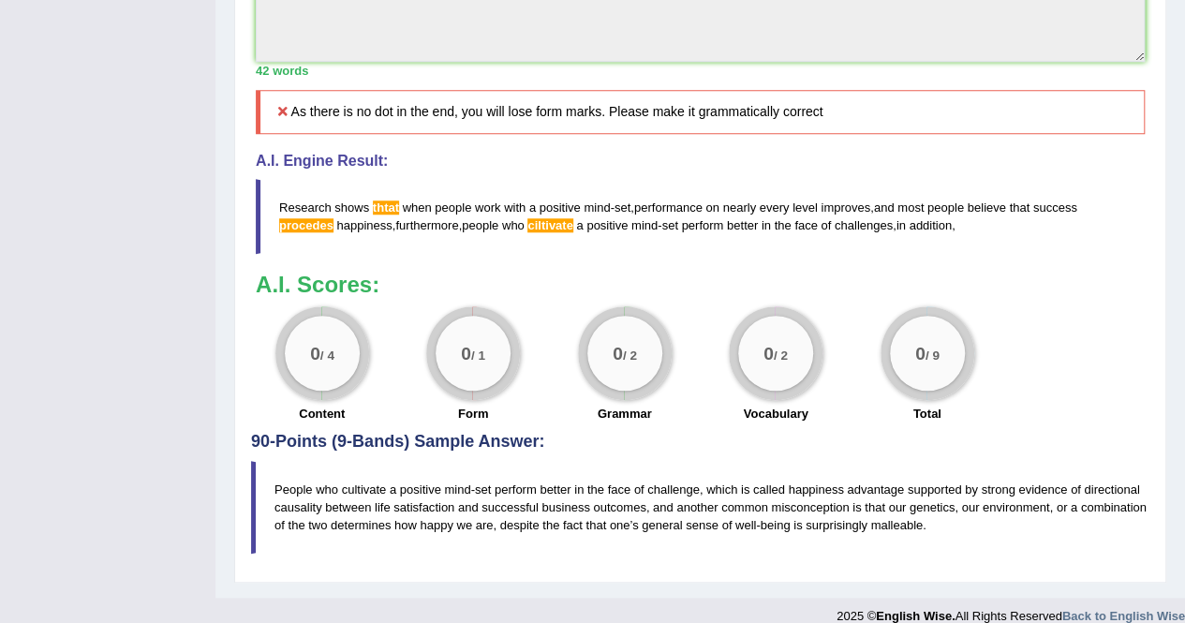
scroll to position [744, 0]
drag, startPoint x: 280, startPoint y: 190, endPoint x: 377, endPoint y: 216, distance: 100.0
click at [377, 216] on blockquote "Research shows thtat when people work with a positive mind - set , performance …" at bounding box center [700, 215] width 889 height 75
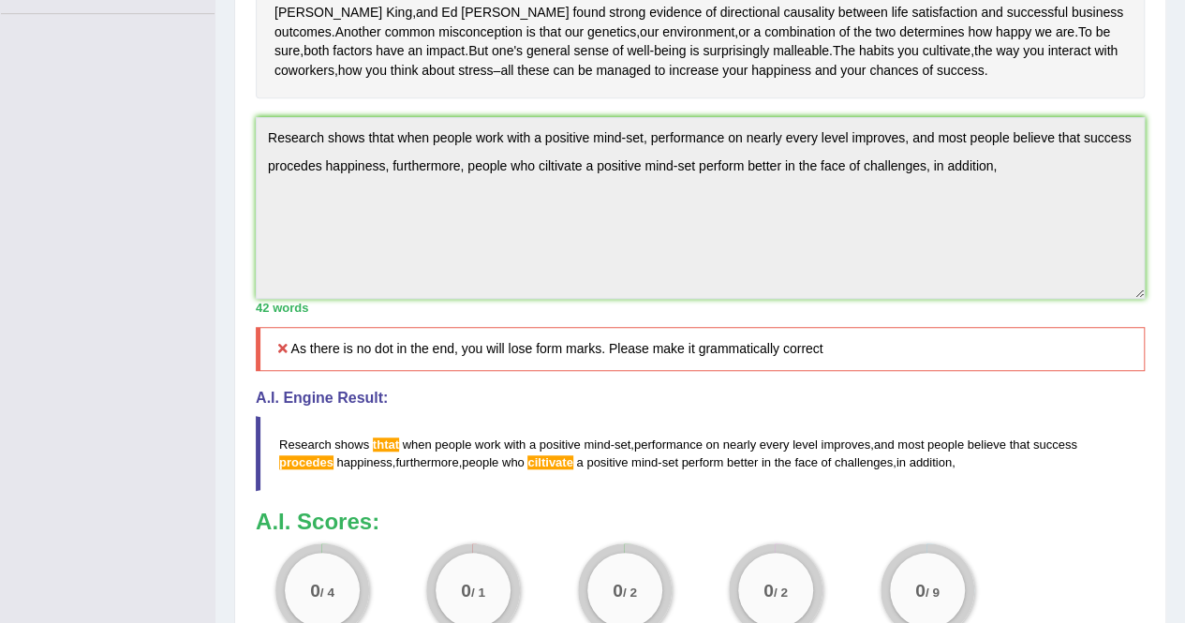
scroll to position [508, 0]
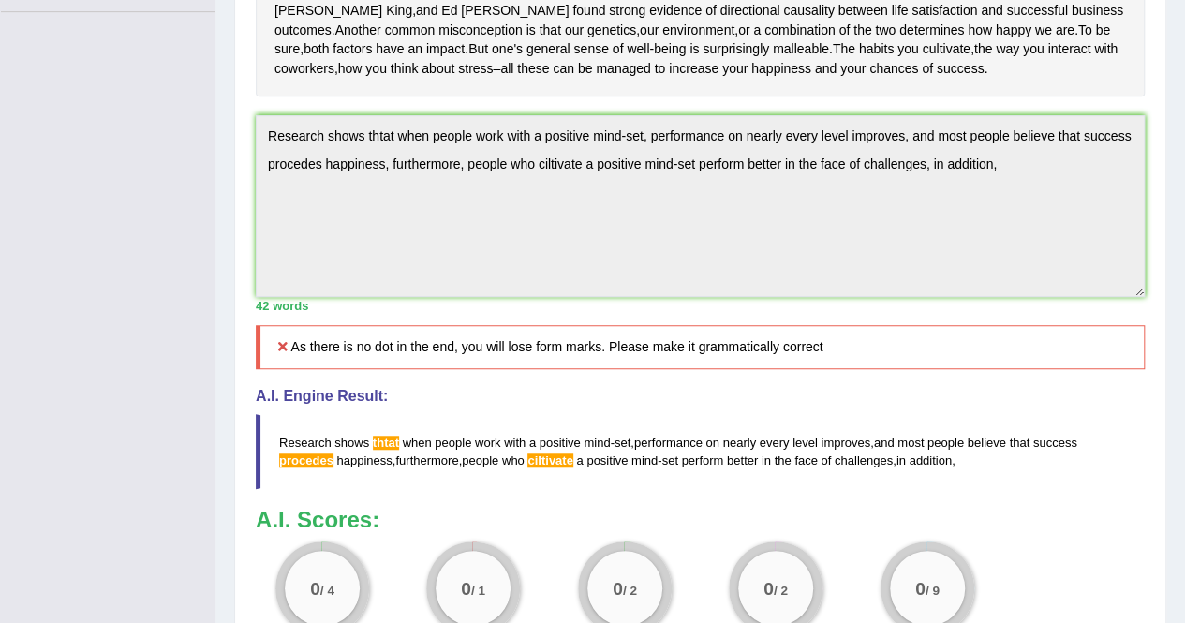
drag, startPoint x: 279, startPoint y: 436, endPoint x: 981, endPoint y: 452, distance: 701.9
click at [981, 452] on blockquote "Research shows thtat when people work with a positive mind - set , performance …" at bounding box center [700, 451] width 889 height 75
click at [532, 459] on blockquote "Research shows thtat when people work with a positive mind - set , performance …" at bounding box center [700, 451] width 889 height 75
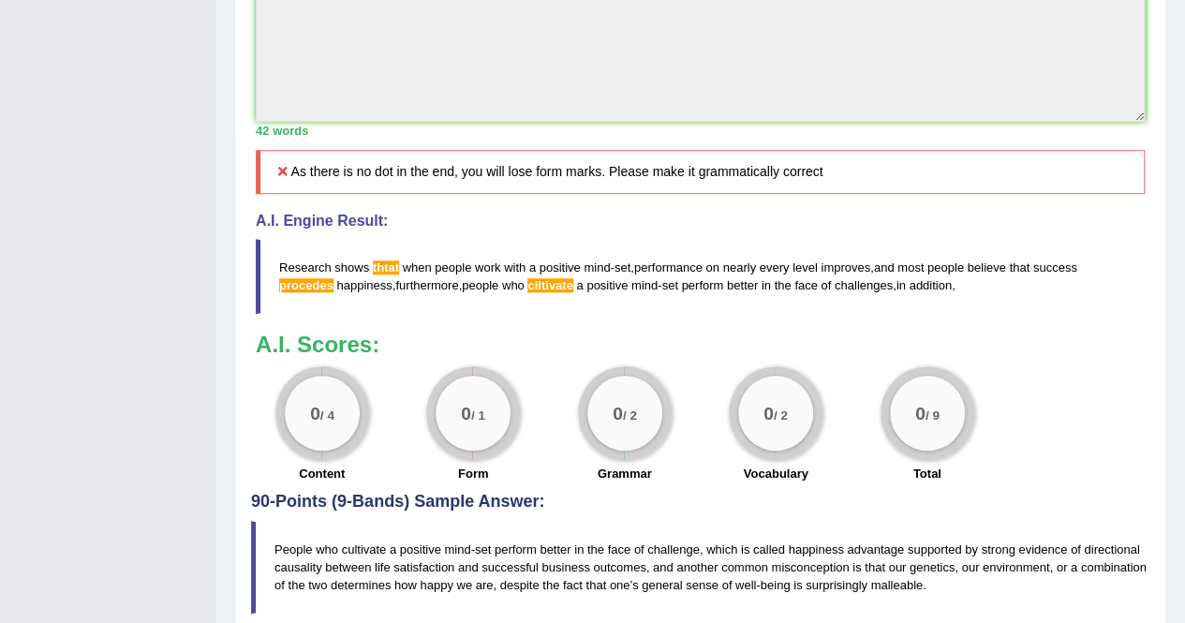
scroll to position [759, 0]
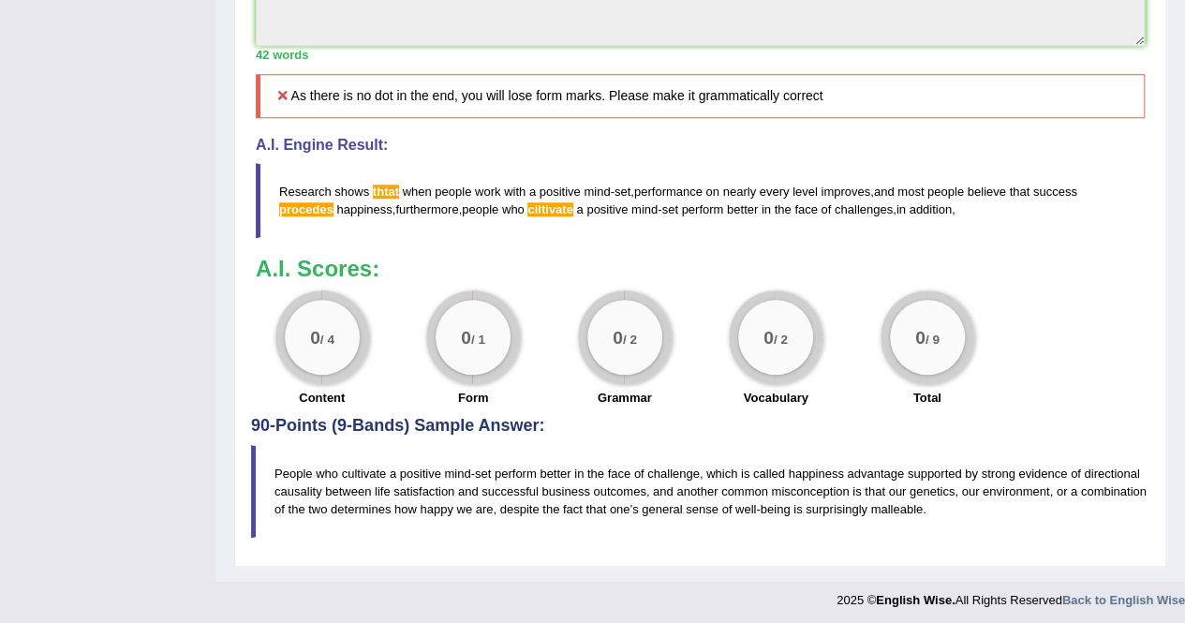
drag, startPoint x: 653, startPoint y: 473, endPoint x: 564, endPoint y: 468, distance: 89.2
click at [564, 468] on blockquote "People who cultivate a positive mind-set perform better in the face of challeng…" at bounding box center [700, 491] width 898 height 93
drag, startPoint x: 281, startPoint y: 181, endPoint x: 839, endPoint y: 200, distance: 558.7
click at [839, 200] on blockquote "Research shows thtat when people work with a positive mind - set , performance …" at bounding box center [700, 200] width 889 height 75
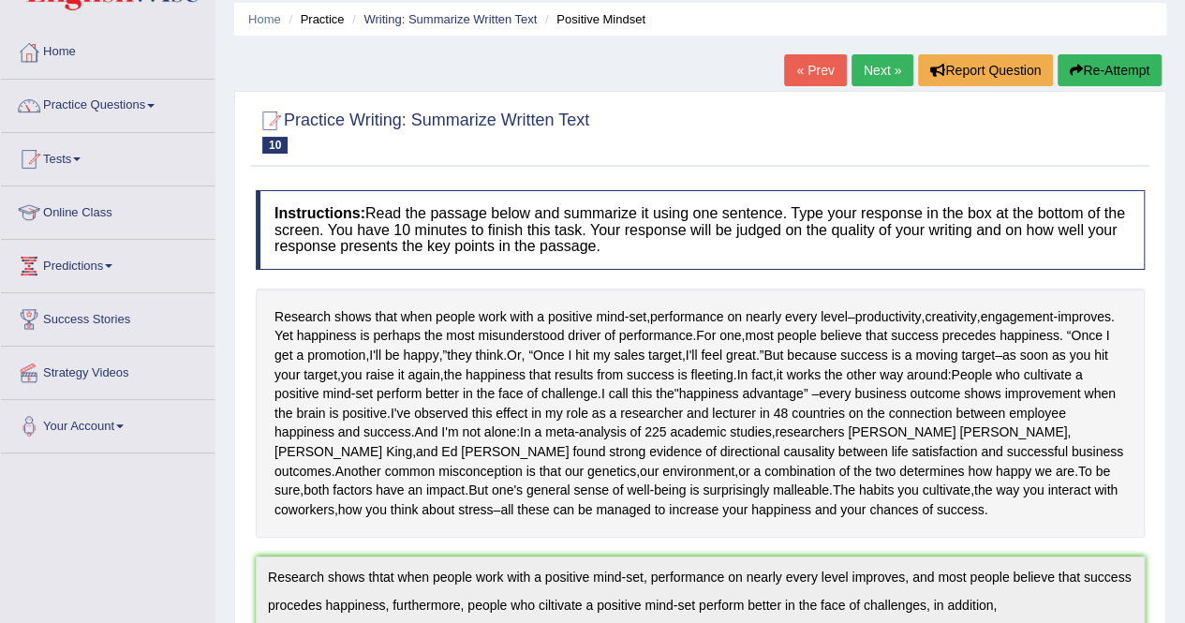
scroll to position [66, 0]
click at [1102, 63] on button "Re-Attempt" at bounding box center [1110, 71] width 104 height 32
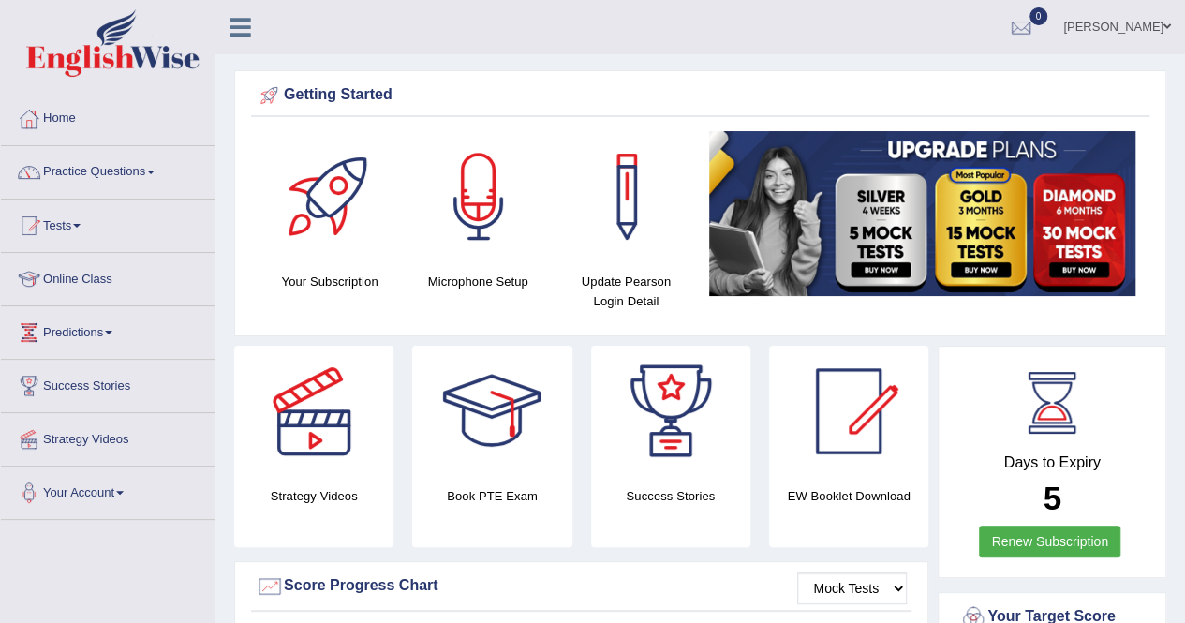
click at [153, 171] on link "Practice Questions" at bounding box center [108, 169] width 214 height 47
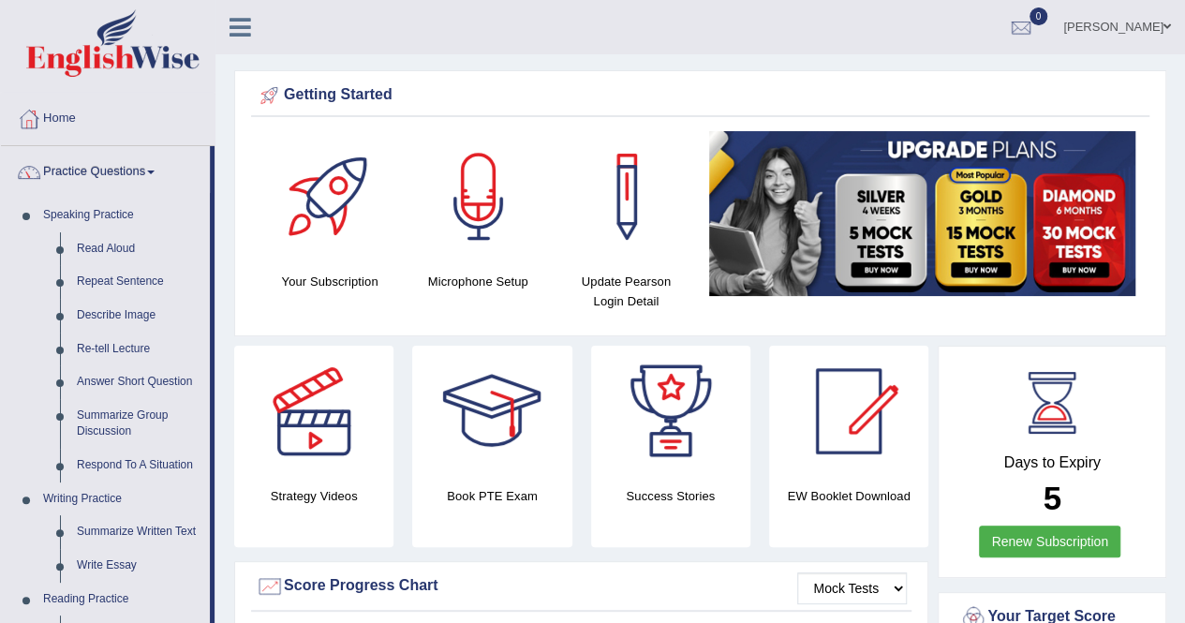
click at [836, 466] on div at bounding box center [848, 411] width 131 height 131
click at [837, 496] on h4 "EW Booklet Download" at bounding box center [848, 496] width 159 height 20
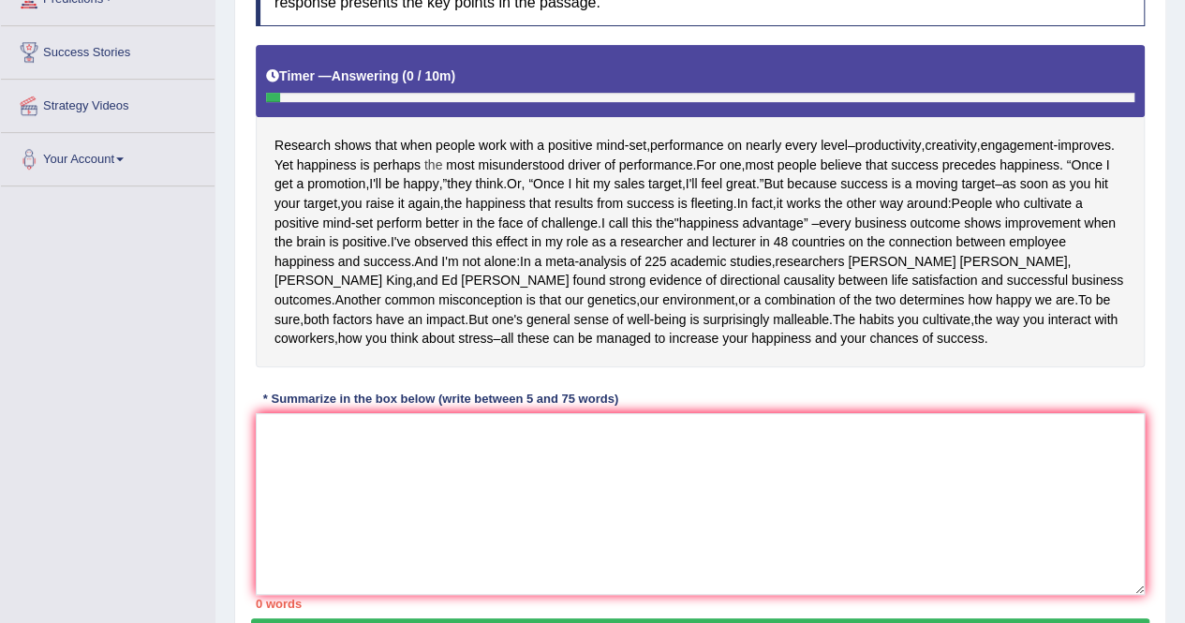
scroll to position [338, 0]
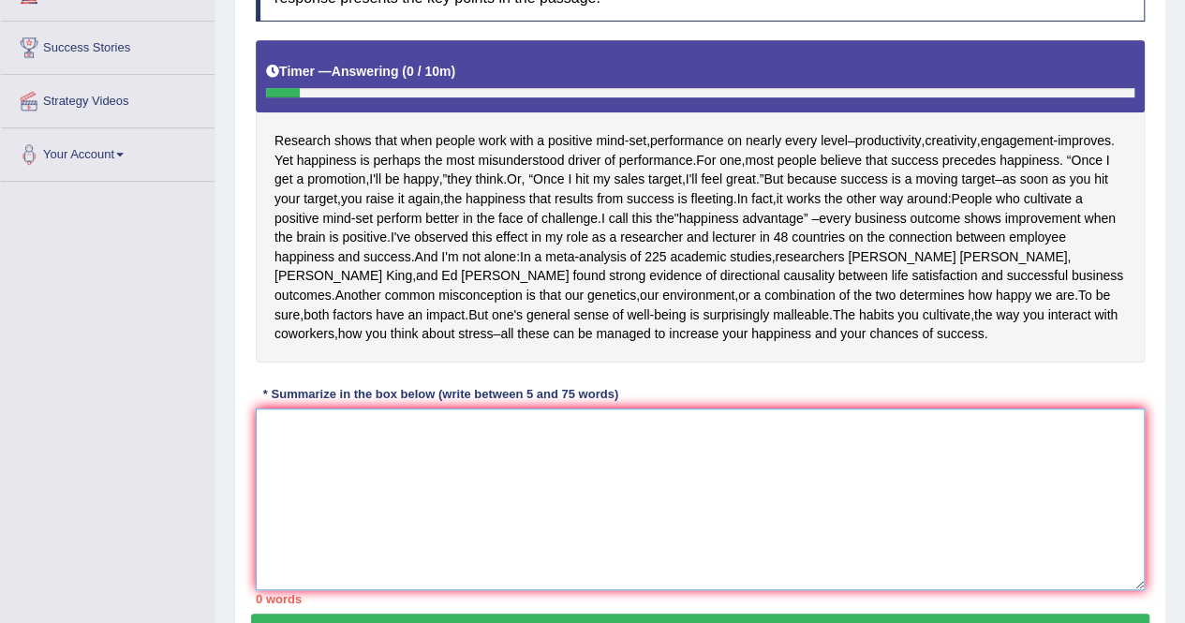
click at [406, 433] on textarea at bounding box center [700, 499] width 889 height 182
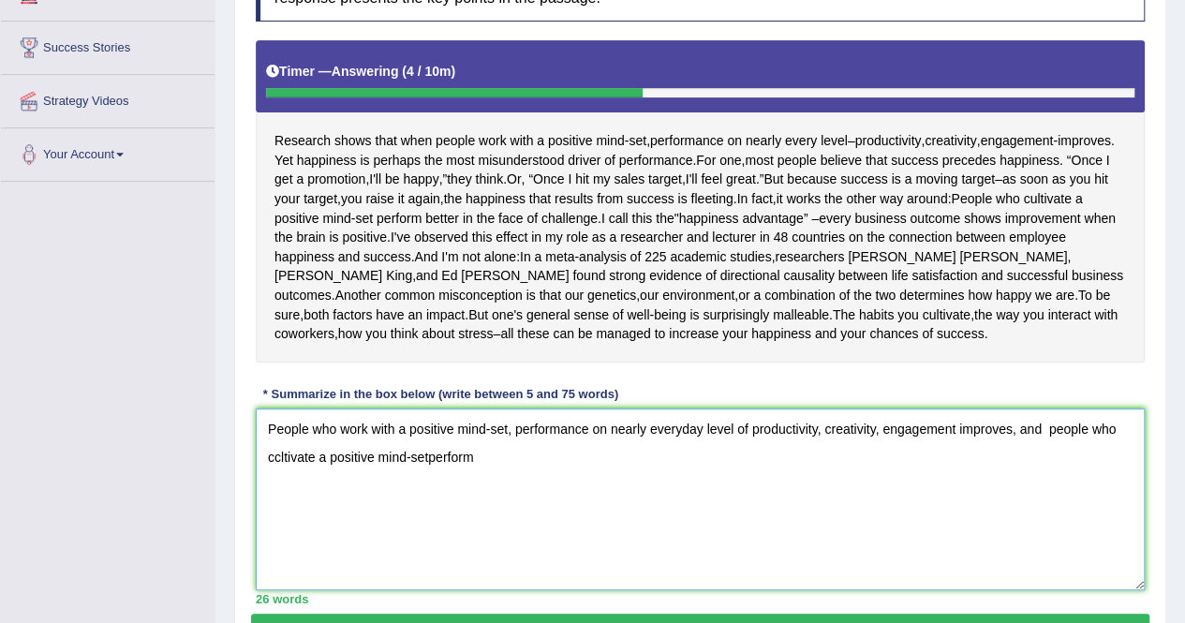
click at [426, 449] on textarea "People who work with a positive mind-set, performance on nearly everyday level …" at bounding box center [700, 499] width 889 height 182
click at [492, 452] on textarea "People who work with a positive mind-set, performance on nearly everyday level …" at bounding box center [700, 499] width 889 height 182
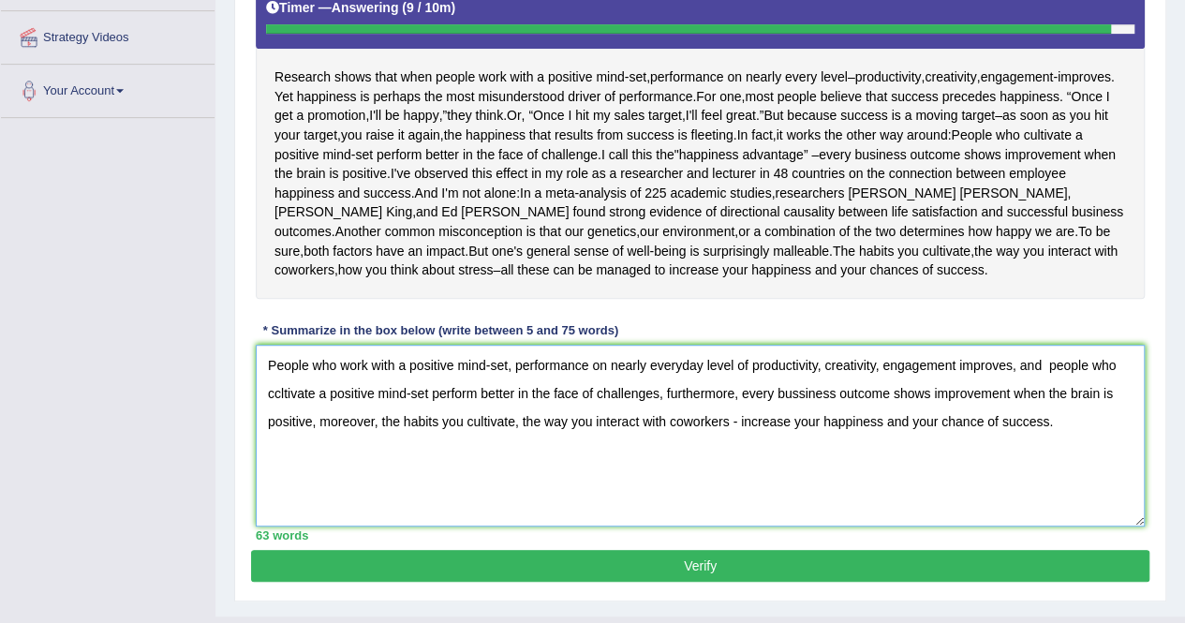
scroll to position [411, 0]
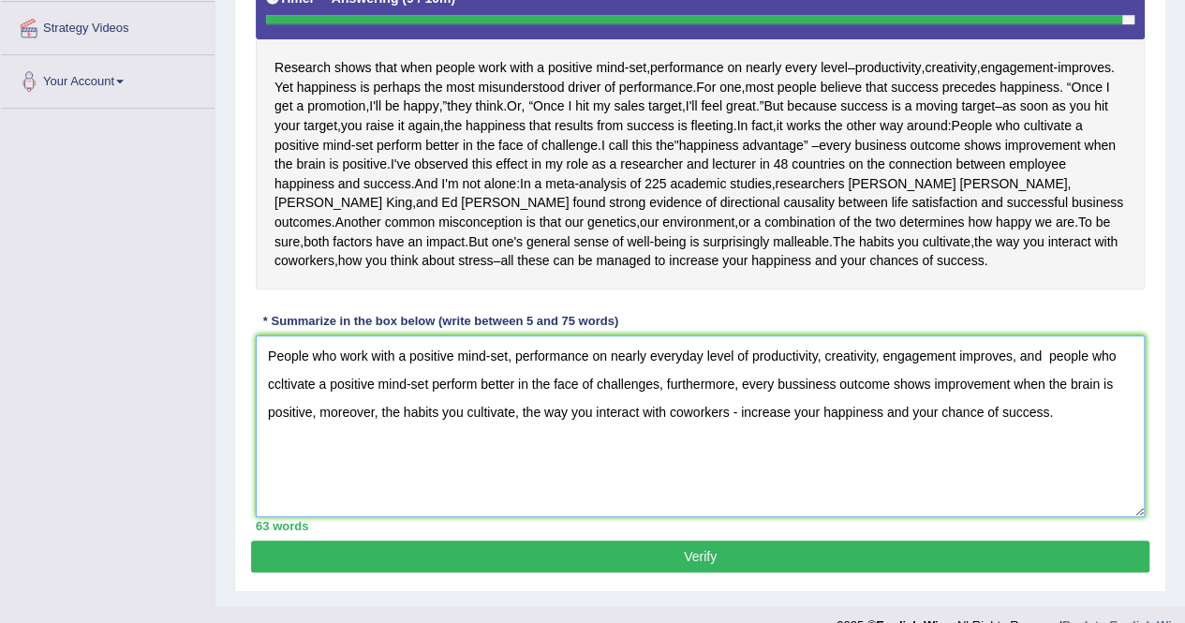
type textarea "People who work with a positive mind-set, performance on nearly everyday level …"
click at [586, 552] on button "Verify" at bounding box center [700, 557] width 898 height 32
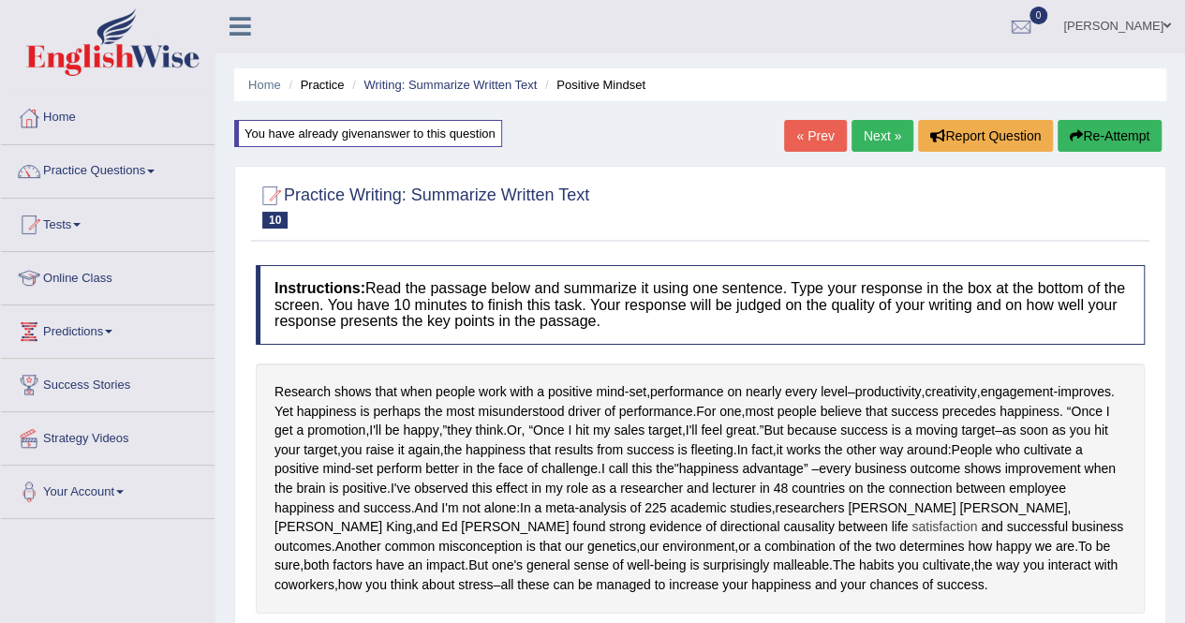
scroll to position [0, 0]
click at [875, 134] on link "Next »" at bounding box center [883, 137] width 62 height 32
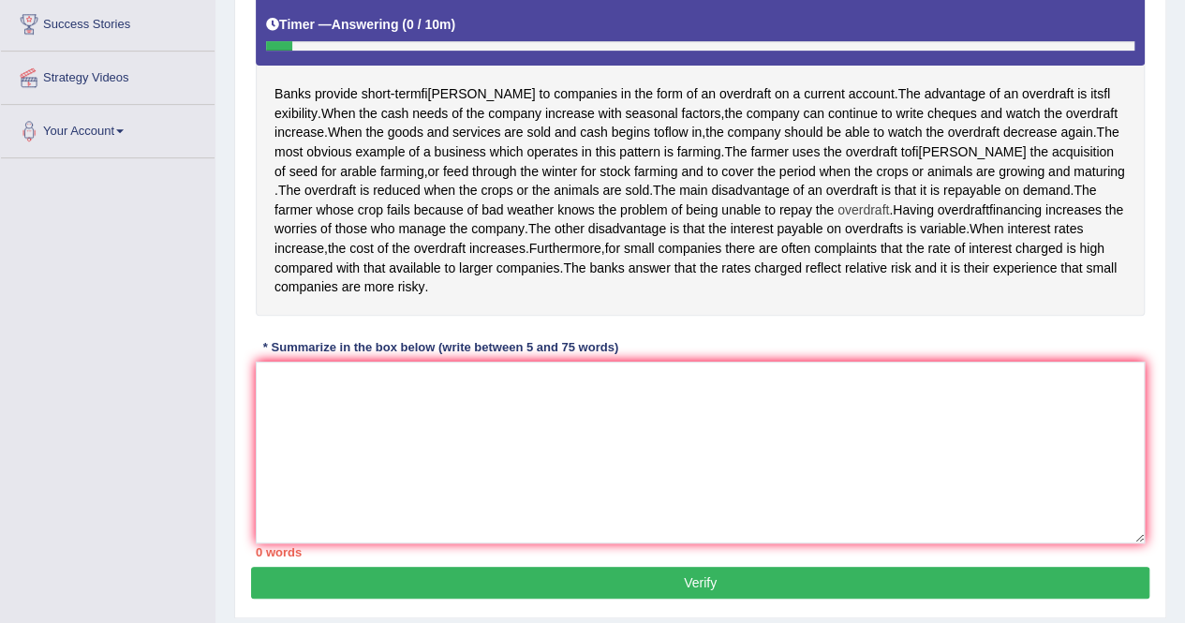
scroll to position [379, 0]
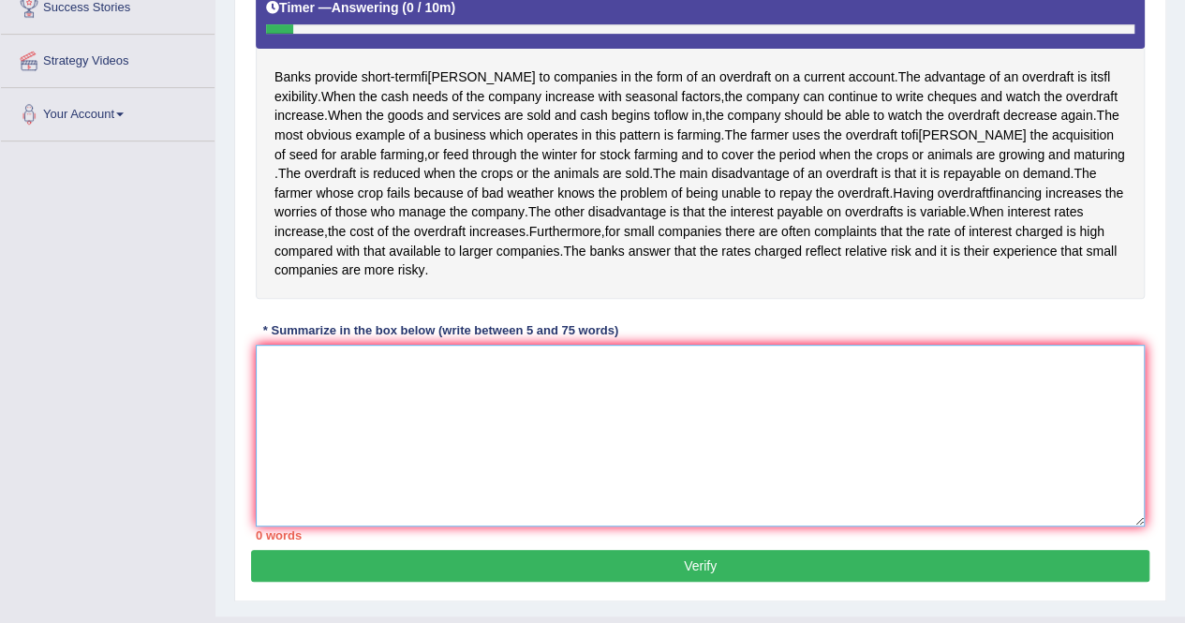
click at [335, 437] on textarea at bounding box center [700, 436] width 889 height 182
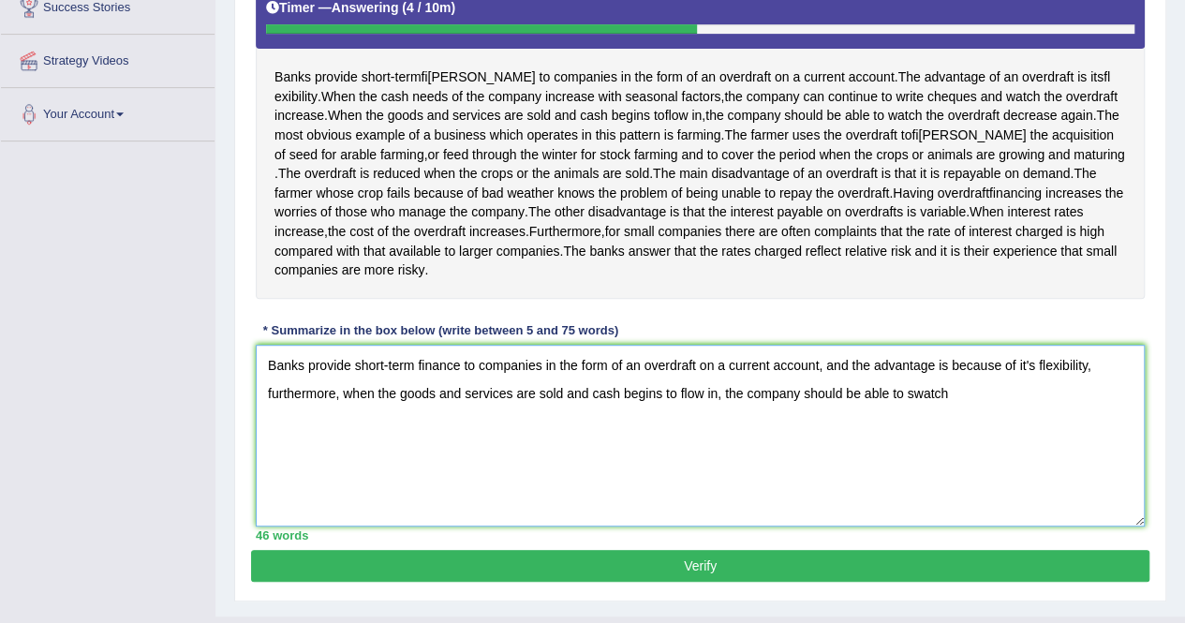
click at [913, 409] on textarea "Banks provide short-term finance to companies in the form of an overdraft on a …" at bounding box center [700, 436] width 889 height 182
click at [965, 410] on textarea "Banks provide short-term finance to companies in the form of an overdraft on a …" at bounding box center [700, 436] width 889 height 182
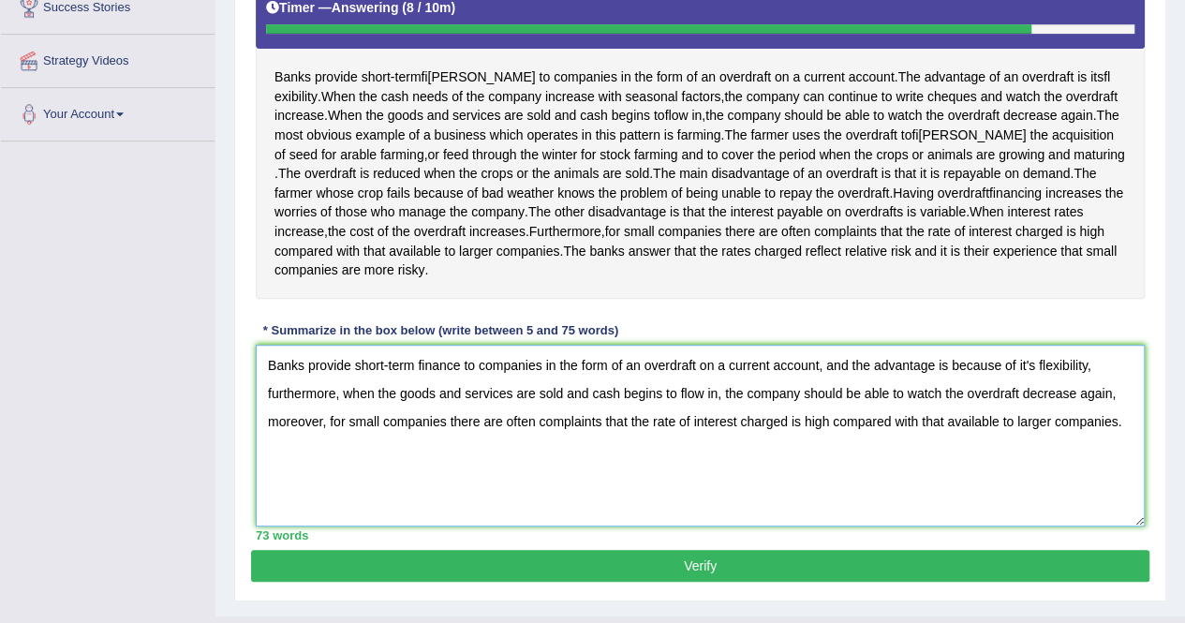
type textarea "Banks provide short-term finance to companies in the form of an overdraft on a …"
click at [718, 580] on button "Verify" at bounding box center [700, 566] width 898 height 32
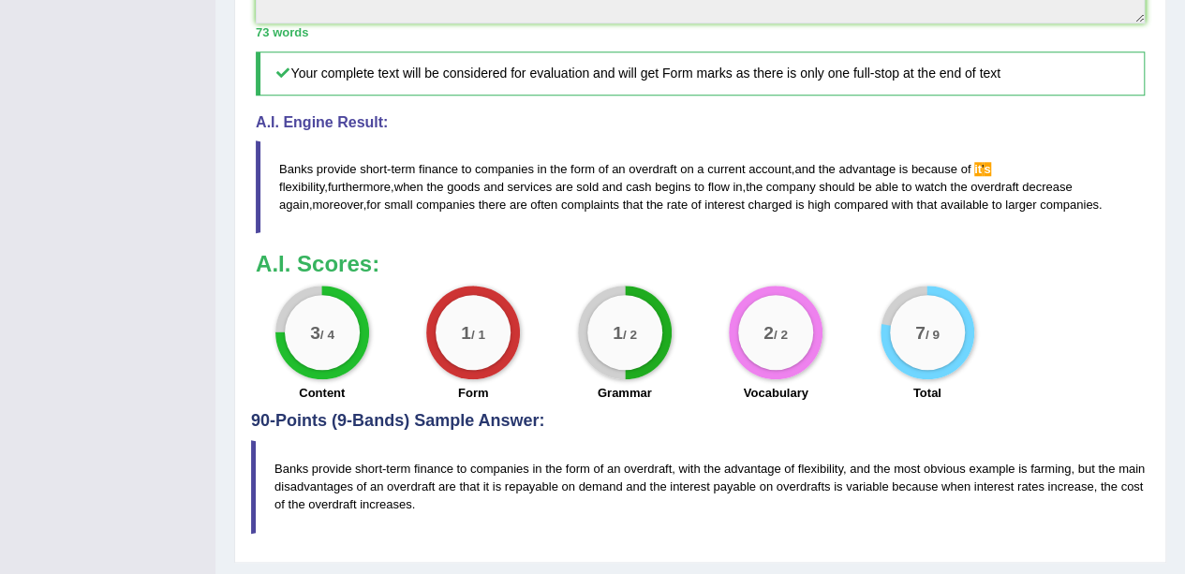
scroll to position [807, 0]
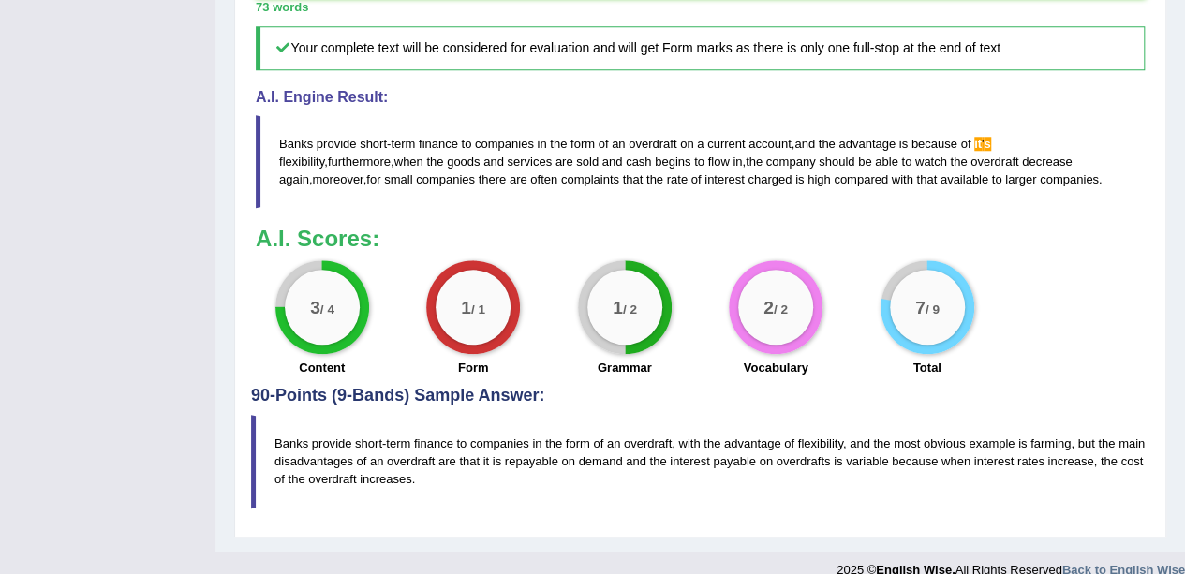
click at [982, 151] on span "it" at bounding box center [977, 144] width 7 height 14
click at [987, 151] on span "s" at bounding box center [987, 144] width 7 height 14
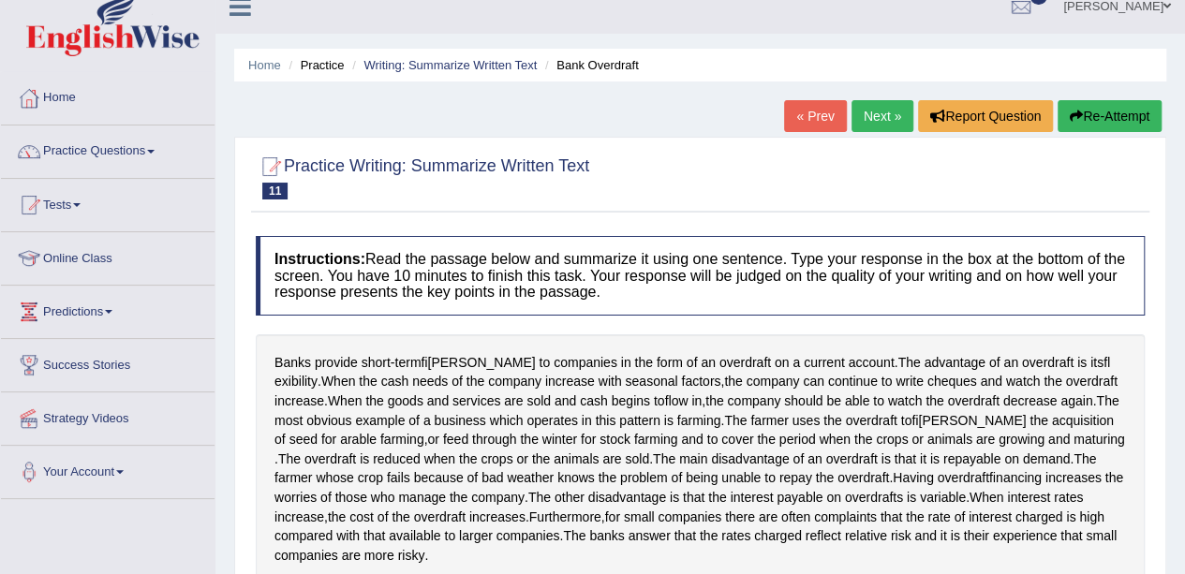
scroll to position [0, 0]
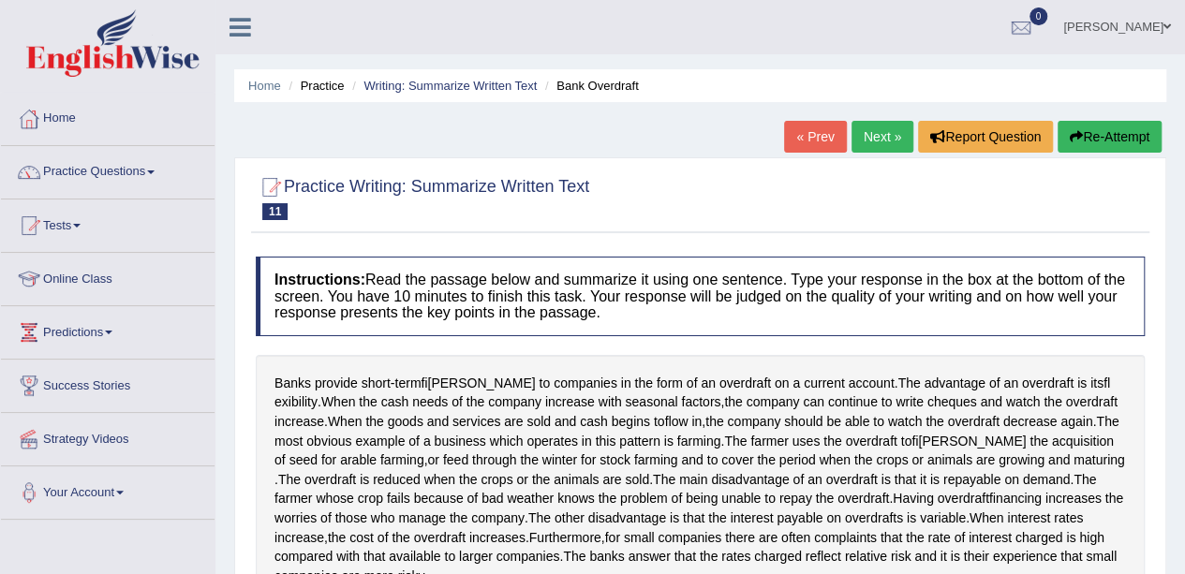
click at [809, 143] on link "« Prev" at bounding box center [815, 137] width 62 height 32
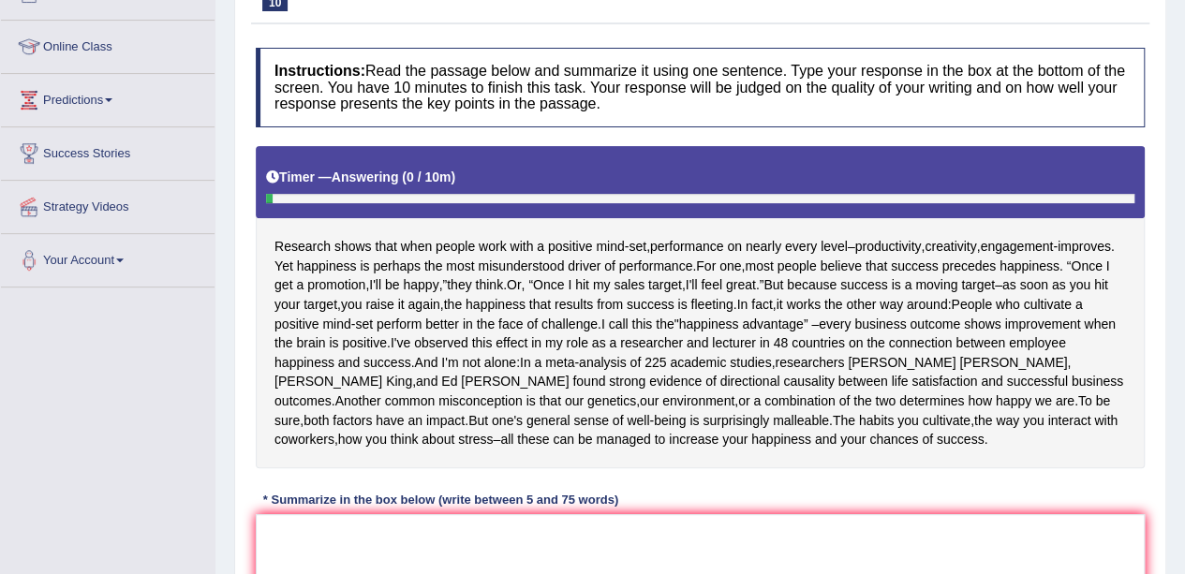
scroll to position [13, 0]
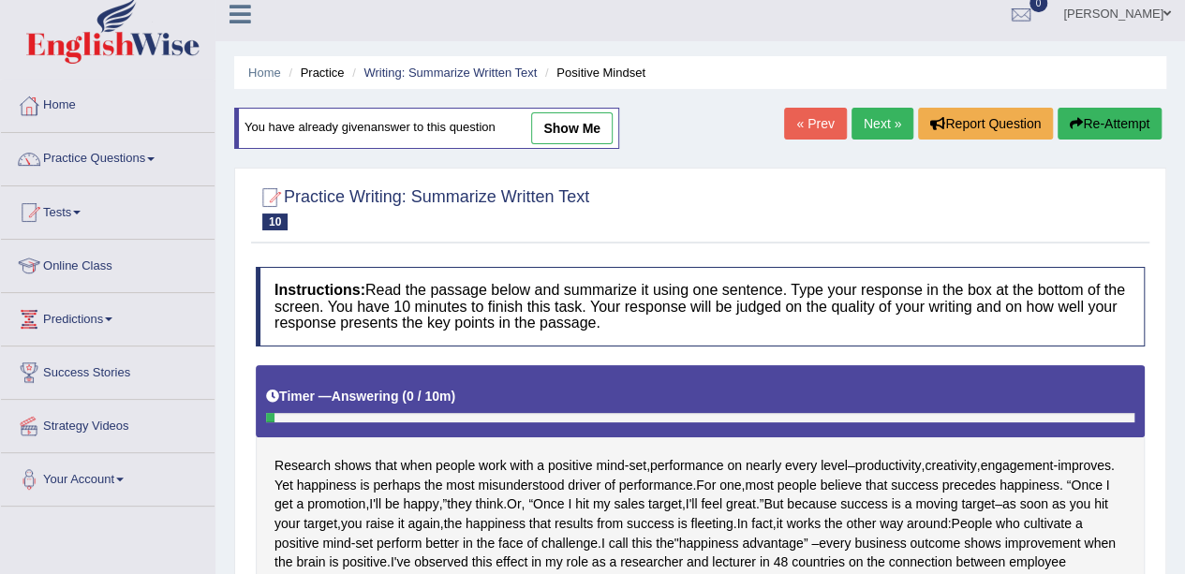
click at [575, 130] on link "show me" at bounding box center [572, 128] width 82 height 32
type textarea "People who work with a positive mind-set, performance on nearly everyday level …"
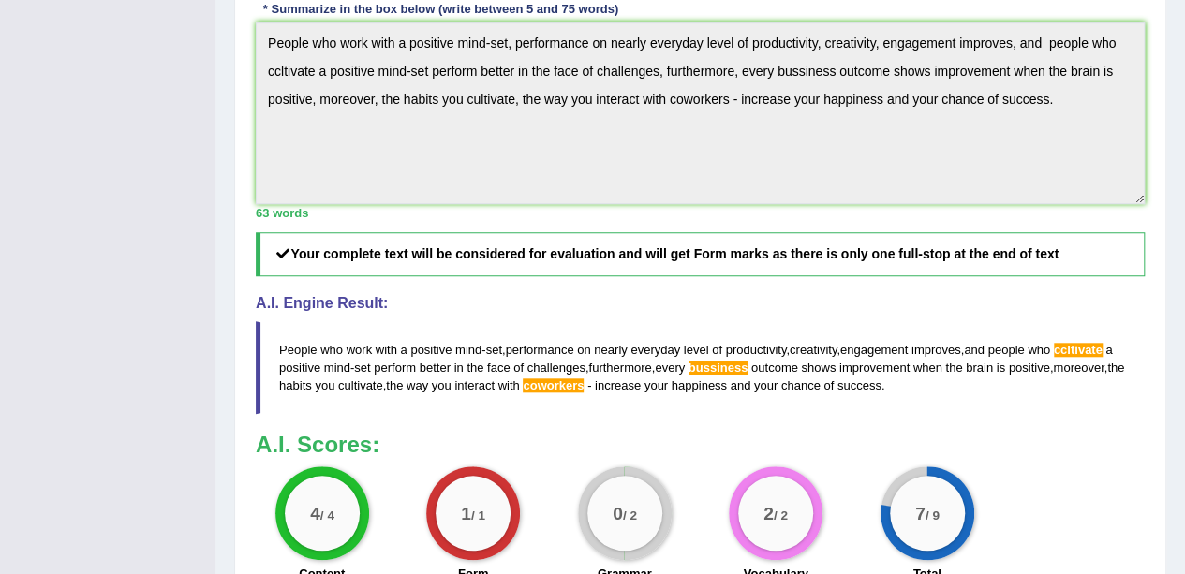
scroll to position [714, 0]
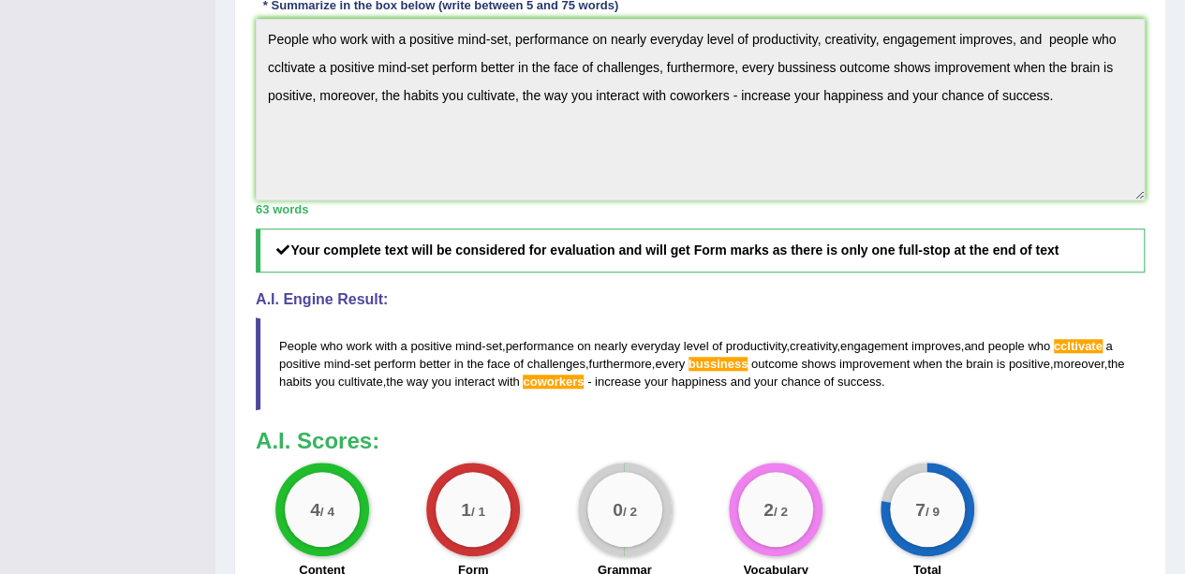
click at [584, 377] on span "coworkers" at bounding box center [553, 382] width 61 height 14
click at [717, 360] on span "bussiness" at bounding box center [719, 364] width 60 height 14
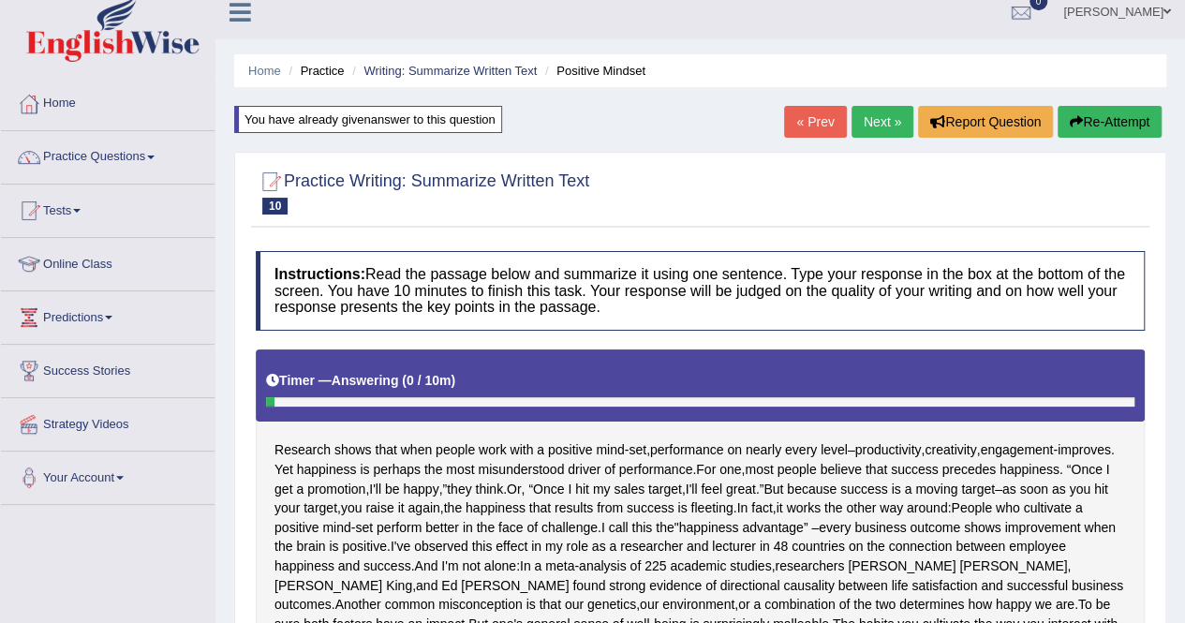
scroll to position [0, 0]
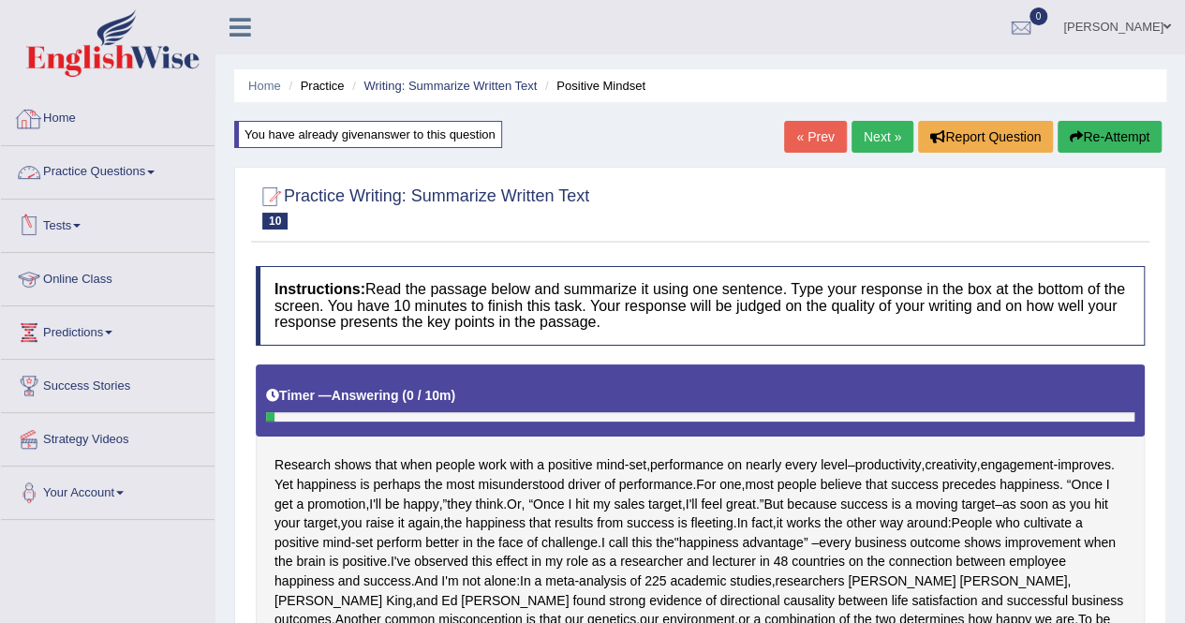
click at [84, 126] on link "Home" at bounding box center [108, 116] width 214 height 47
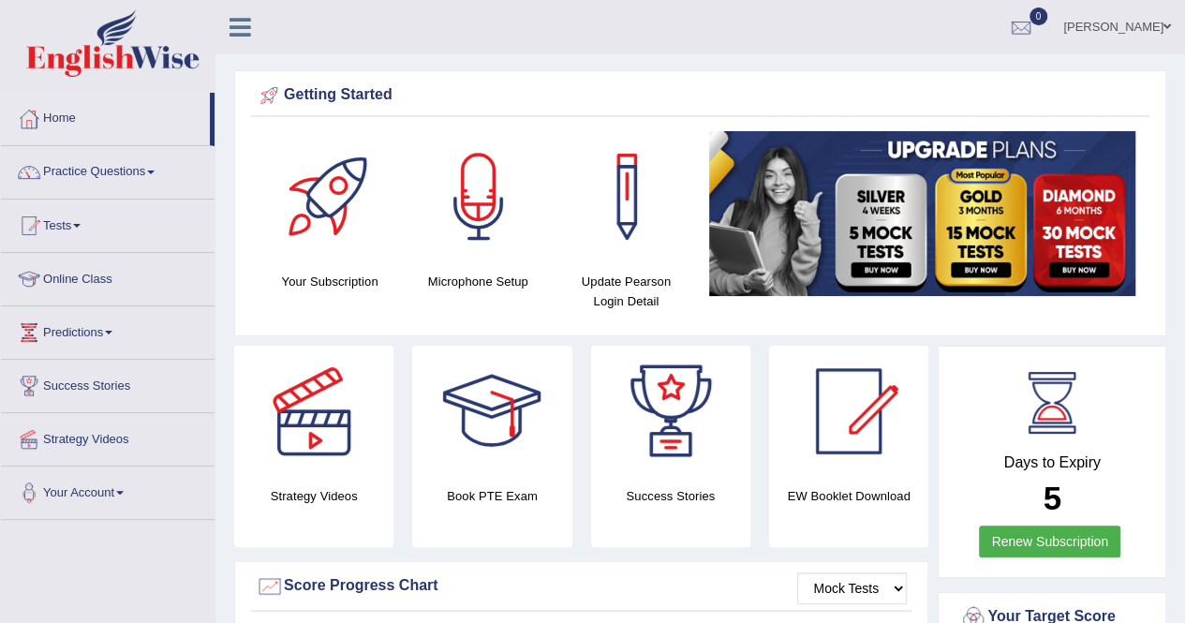
click at [151, 166] on link "Practice Questions" at bounding box center [108, 169] width 214 height 47
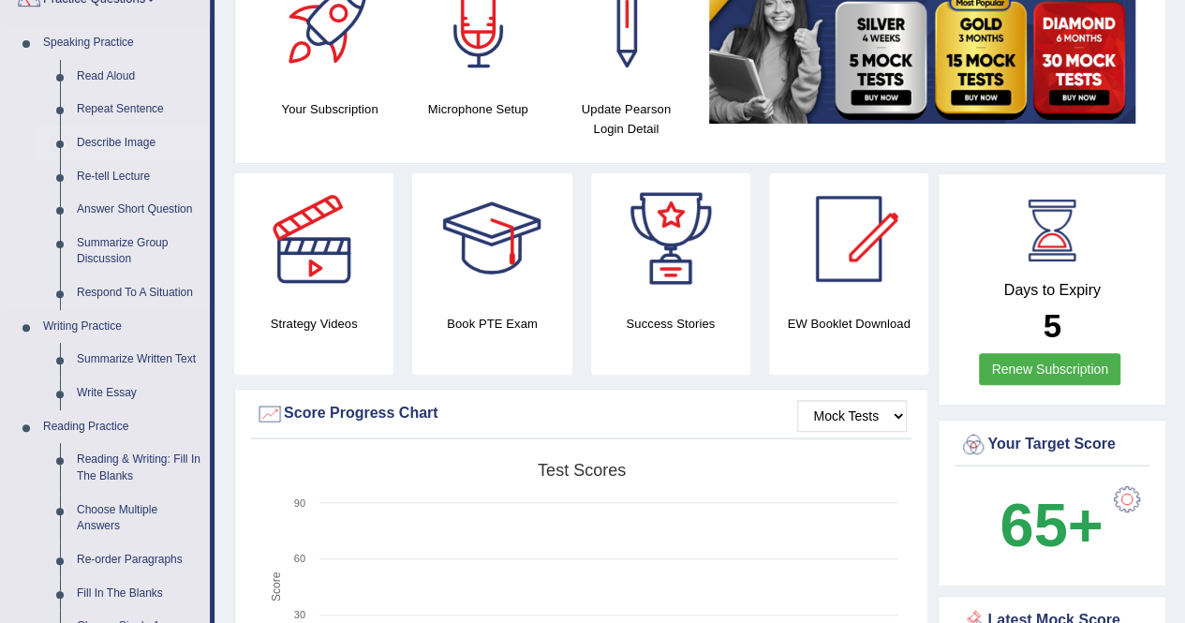
scroll to position [187, 0]
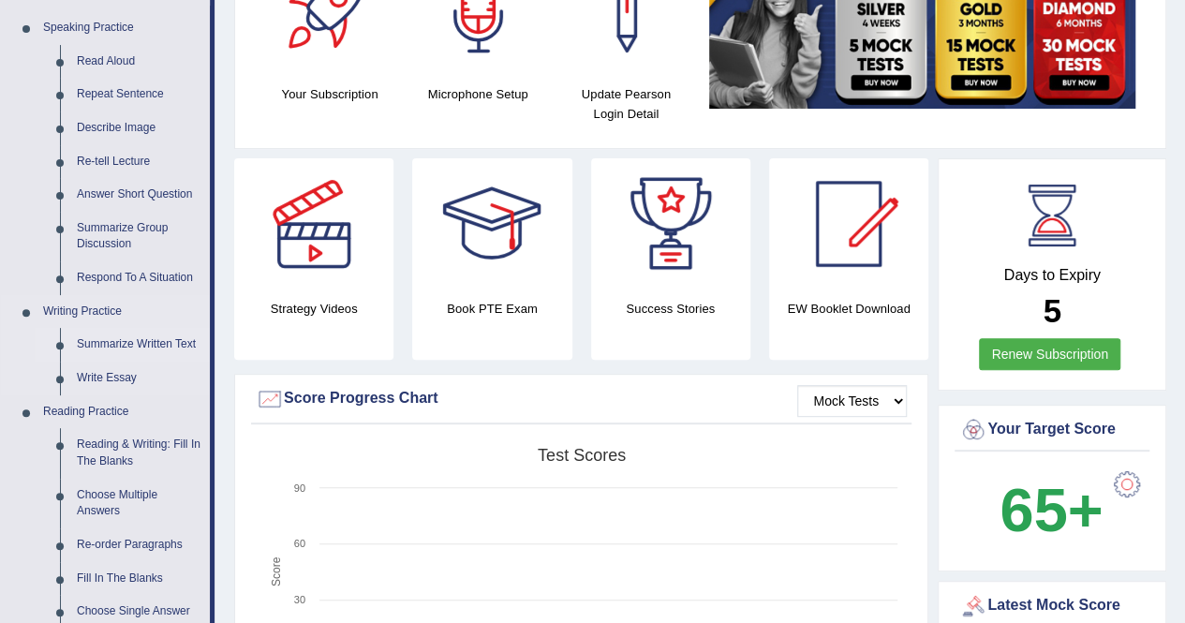
click at [174, 343] on link "Summarize Written Text" at bounding box center [138, 345] width 141 height 34
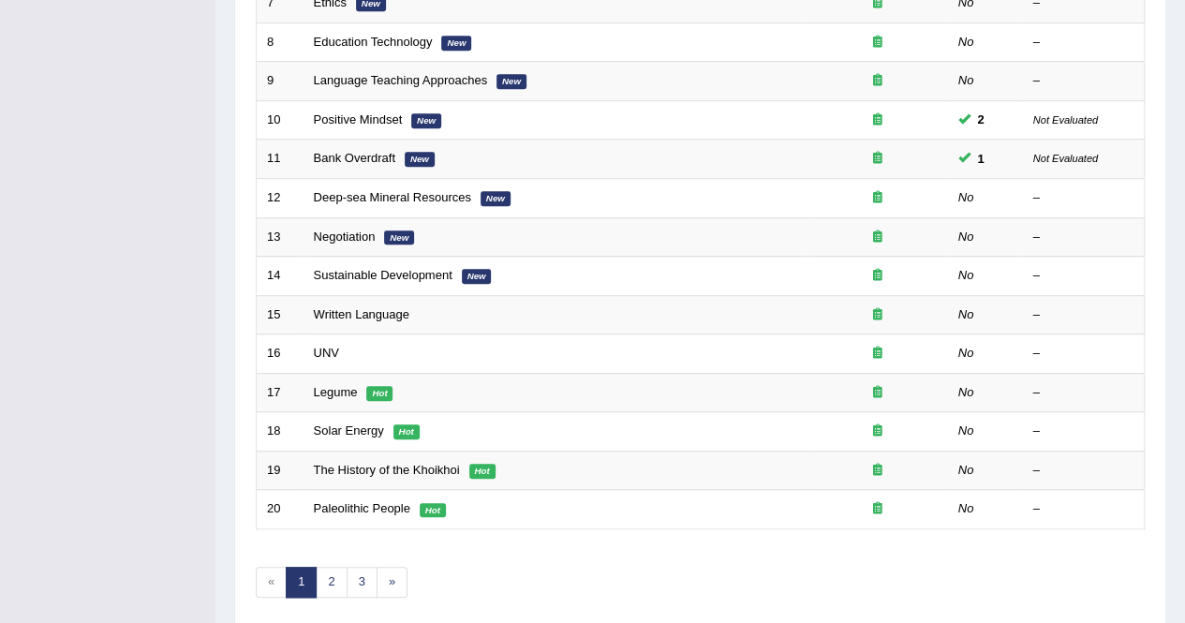
scroll to position [536, 0]
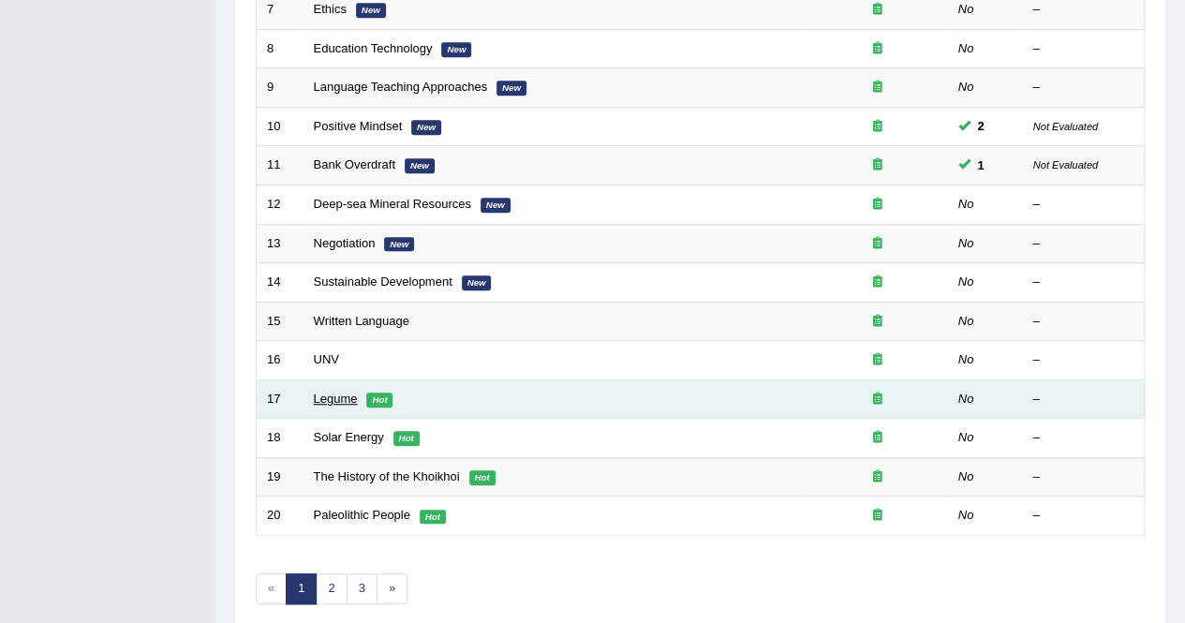
click at [335, 396] on link "Legume" at bounding box center [336, 399] width 44 height 14
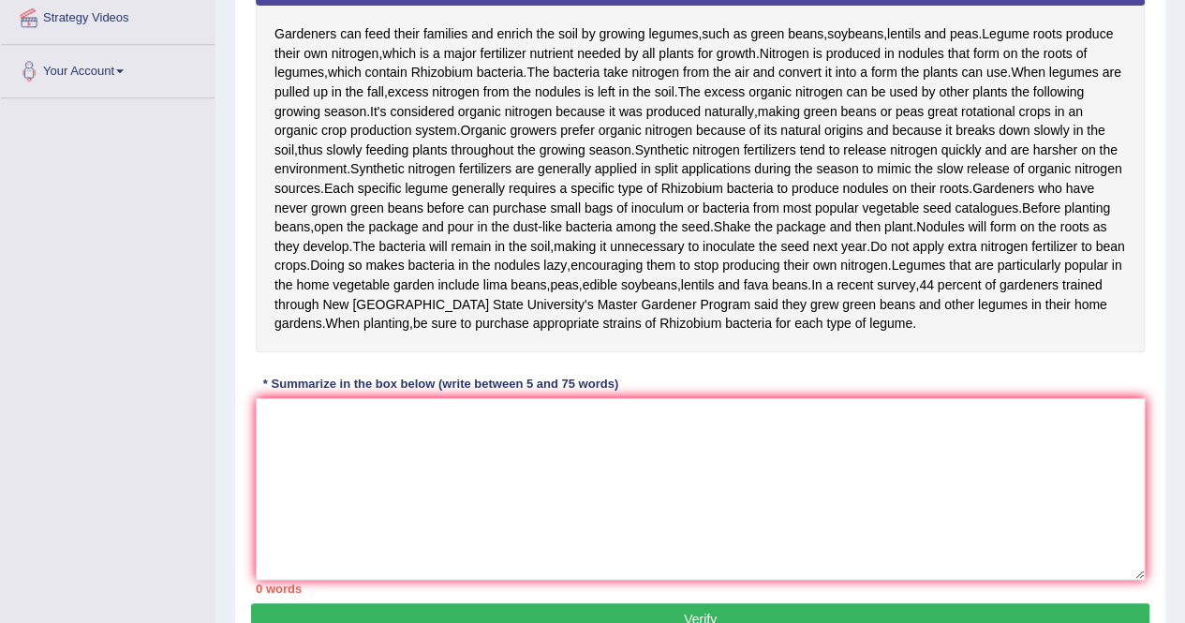
scroll to position [423, 0]
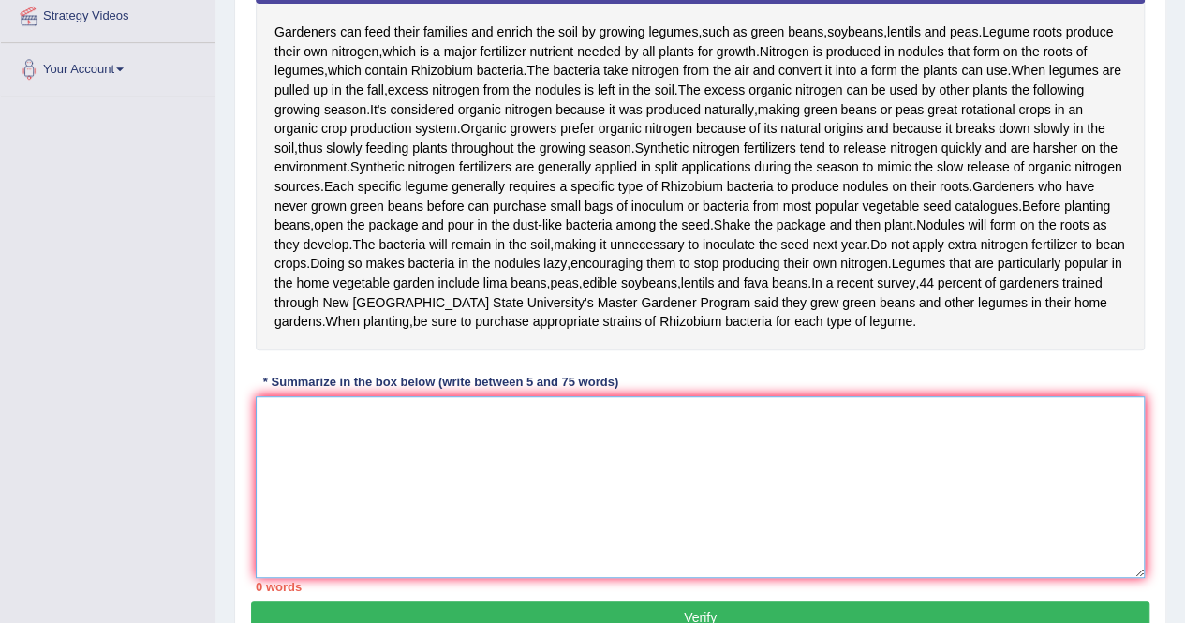
click at [350, 497] on textarea at bounding box center [700, 487] width 889 height 182
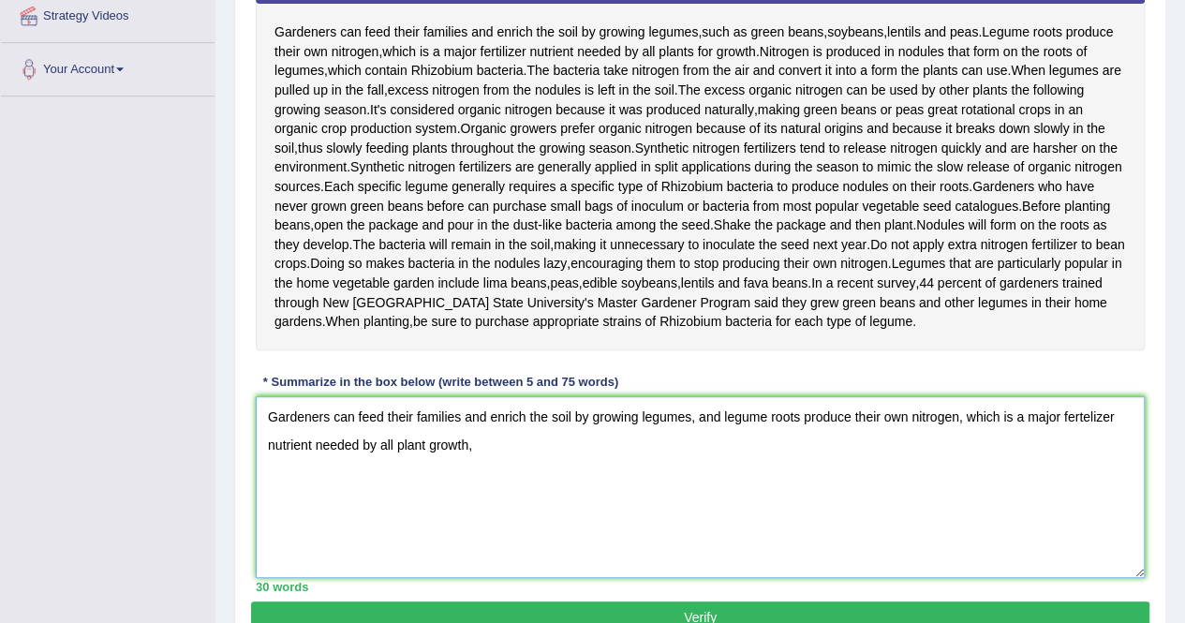
type textarea "Gardeners can feed their families and enrich the soil by growing legumes, and l…"
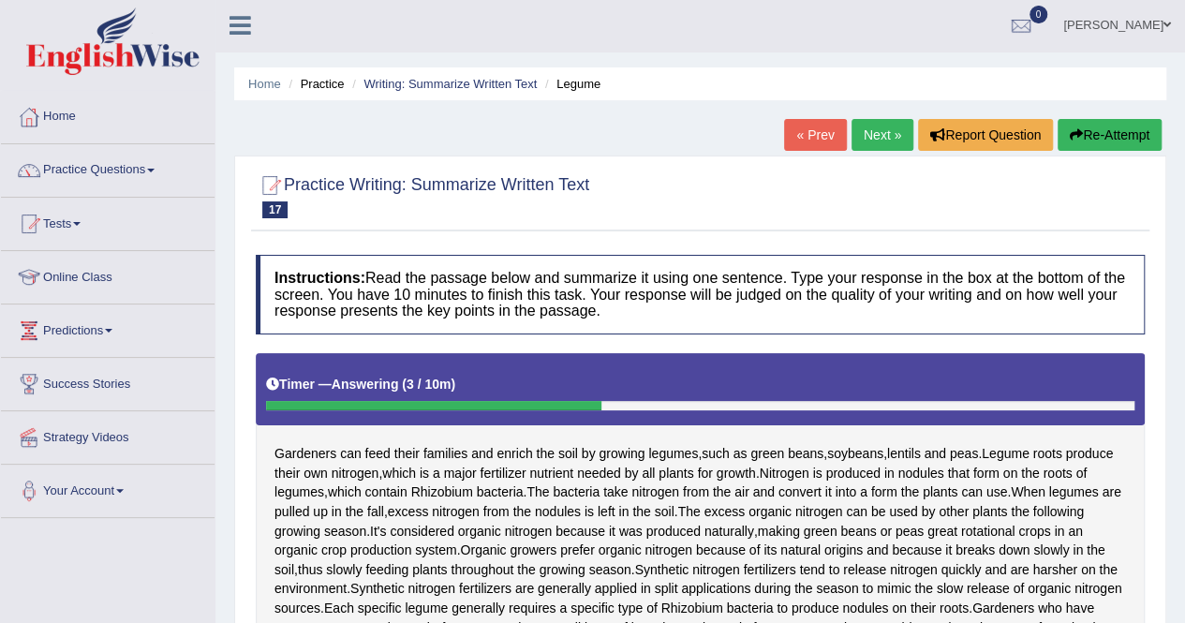
scroll to position [0, 0]
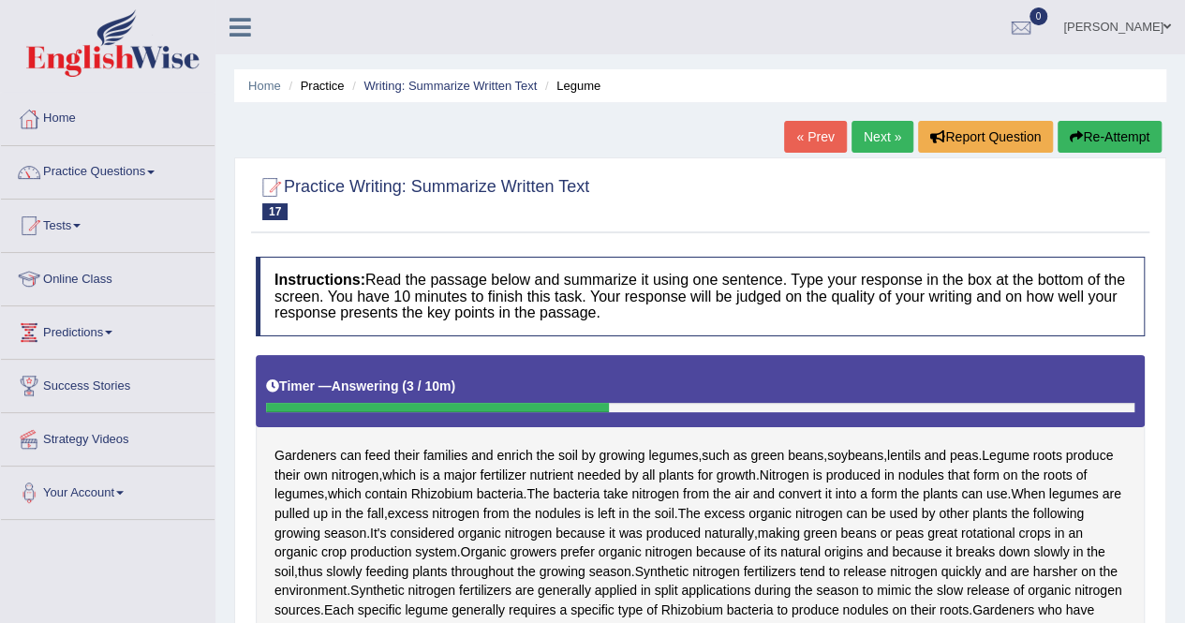
click at [1096, 135] on button "Re-Attempt" at bounding box center [1110, 137] width 104 height 32
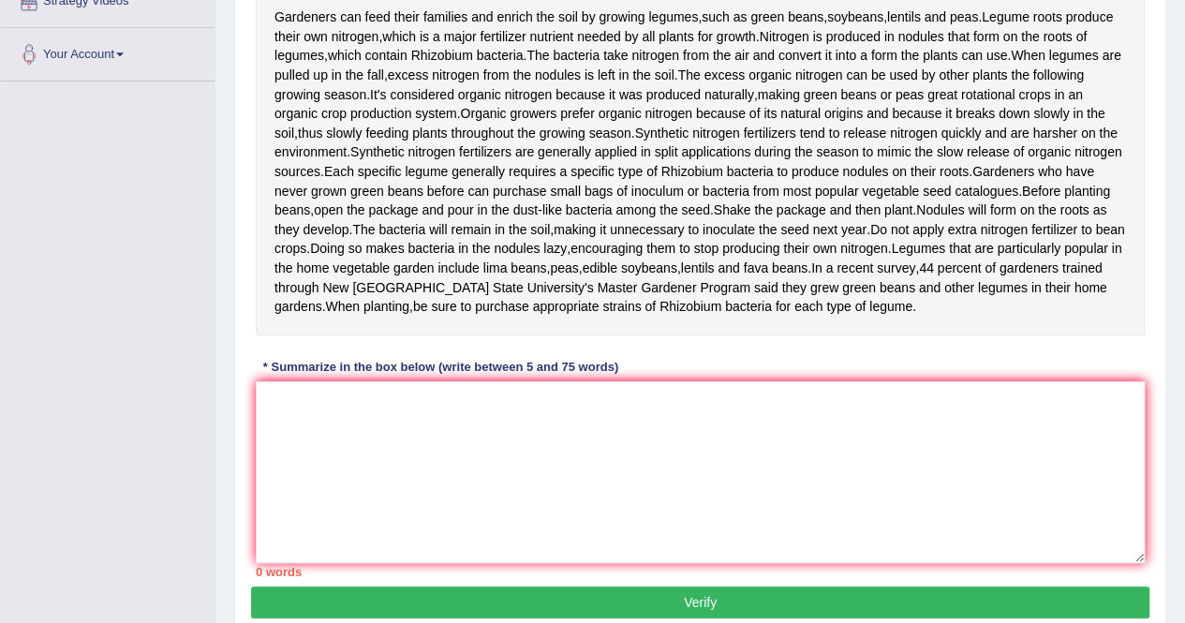
scroll to position [439, 0]
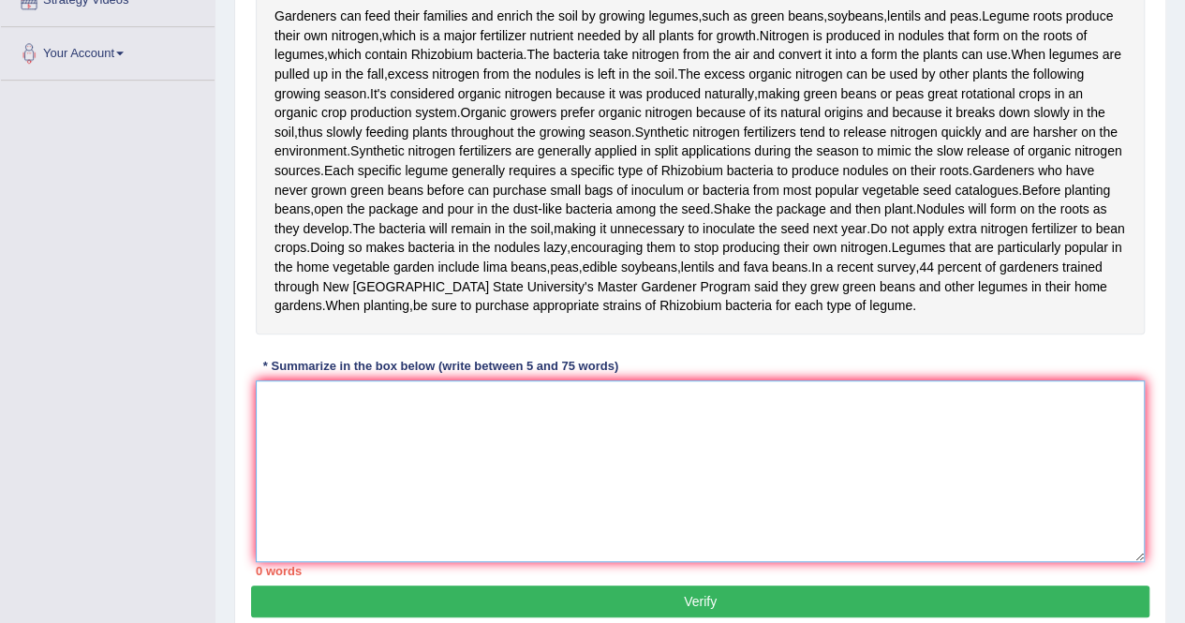
click at [574, 535] on textarea at bounding box center [700, 471] width 889 height 182
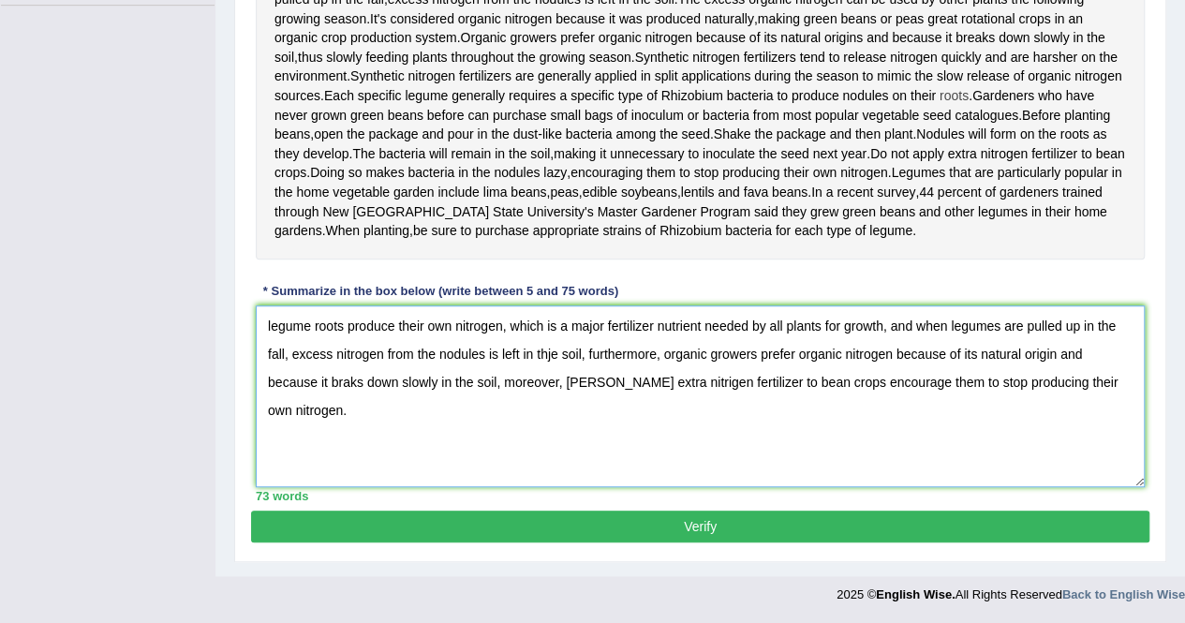
scroll to position [525, 0]
click at [275, 366] on textarea "legume roots produce their own nitrogen, which is a major fertilizer nutrient n…" at bounding box center [700, 396] width 889 height 182
click at [271, 366] on textarea "legume roots produce their own nitrogen, which is a major fertilizer nutrient n…" at bounding box center [700, 396] width 889 height 182
click at [338, 462] on textarea "Legume roots produce their own nitrogen, which is a major fertilizer nutrient n…" at bounding box center [700, 396] width 889 height 182
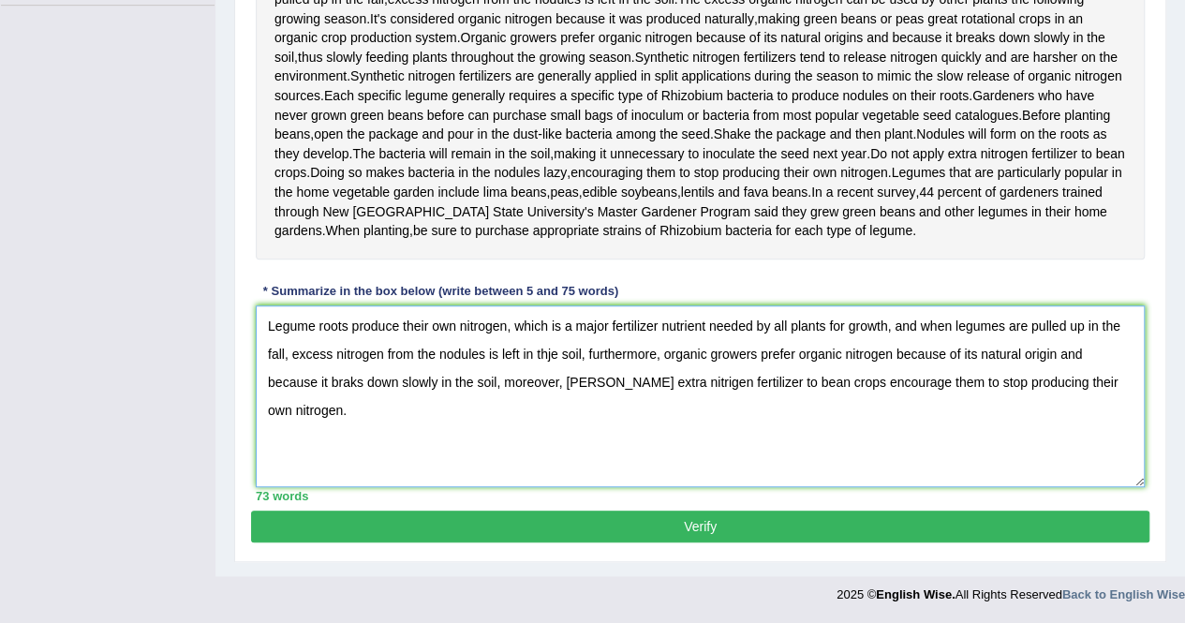
type textarea "Legume roots produce their own nitrogen, which is a major fertilizer nutrient n…"
click at [618, 542] on button "Verify" at bounding box center [700, 527] width 898 height 32
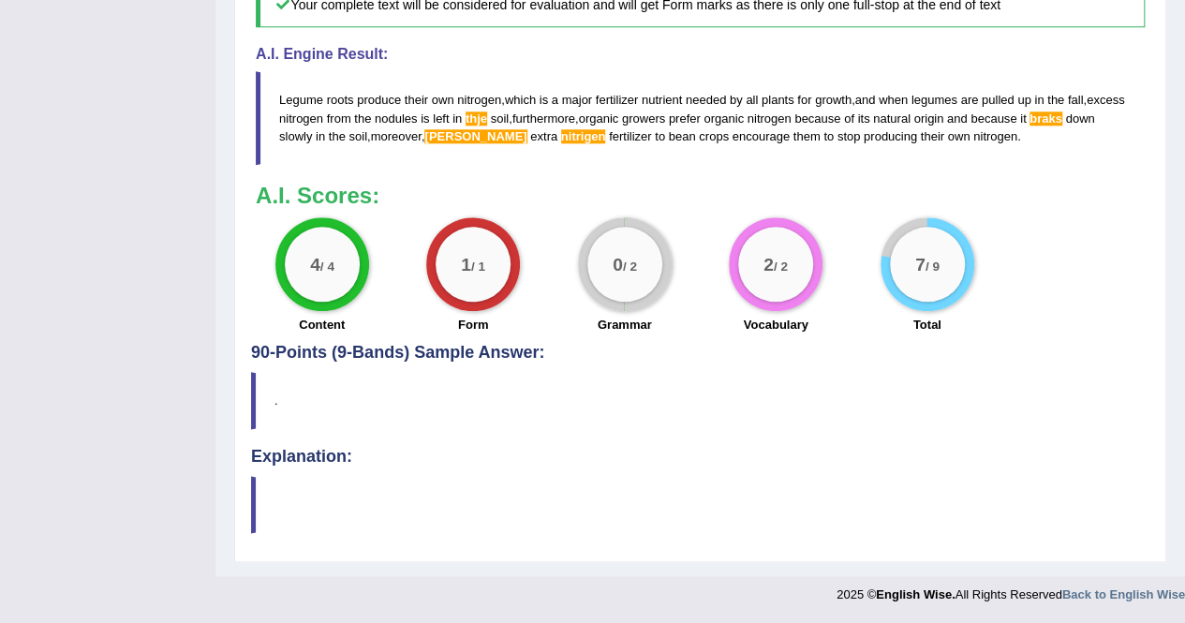
scroll to position [933, 0]
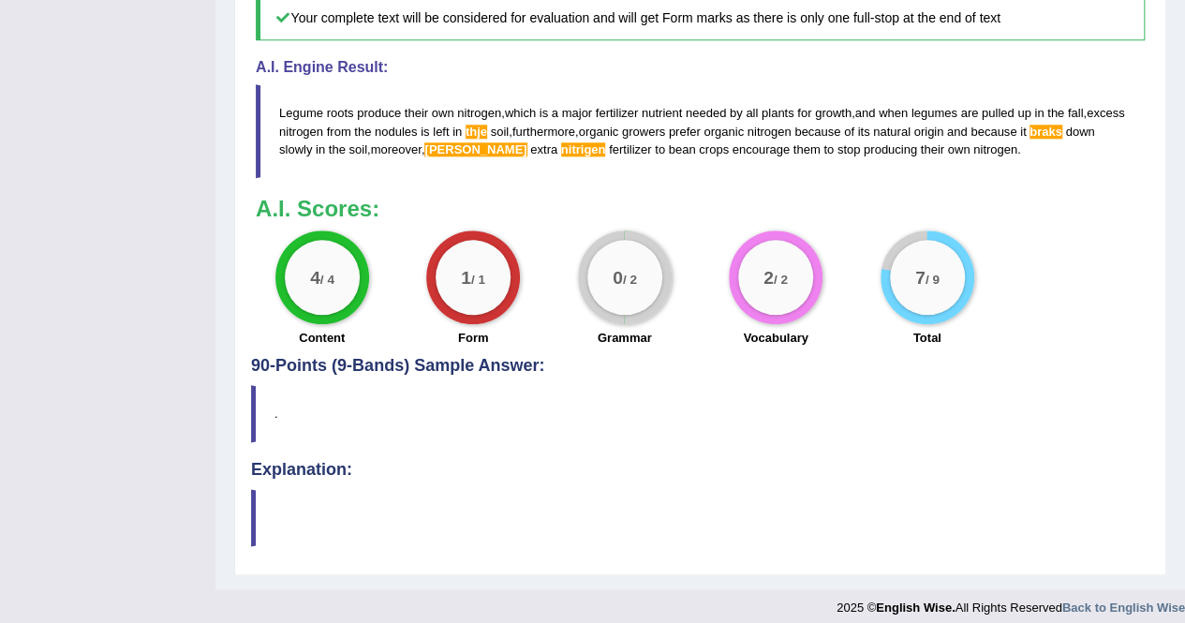
click at [1004, 177] on blockquote "Legume roots produce their own nitrogen , which is a major fertilizer nutrient …" at bounding box center [700, 130] width 889 height 93
drag, startPoint x: 1004, startPoint y: 198, endPoint x: 691, endPoint y: 196, distance: 312.9
click at [691, 177] on blockquote "Legume roots produce their own nitrogen , which is a major fertilizer nutrient …" at bounding box center [700, 130] width 889 height 93
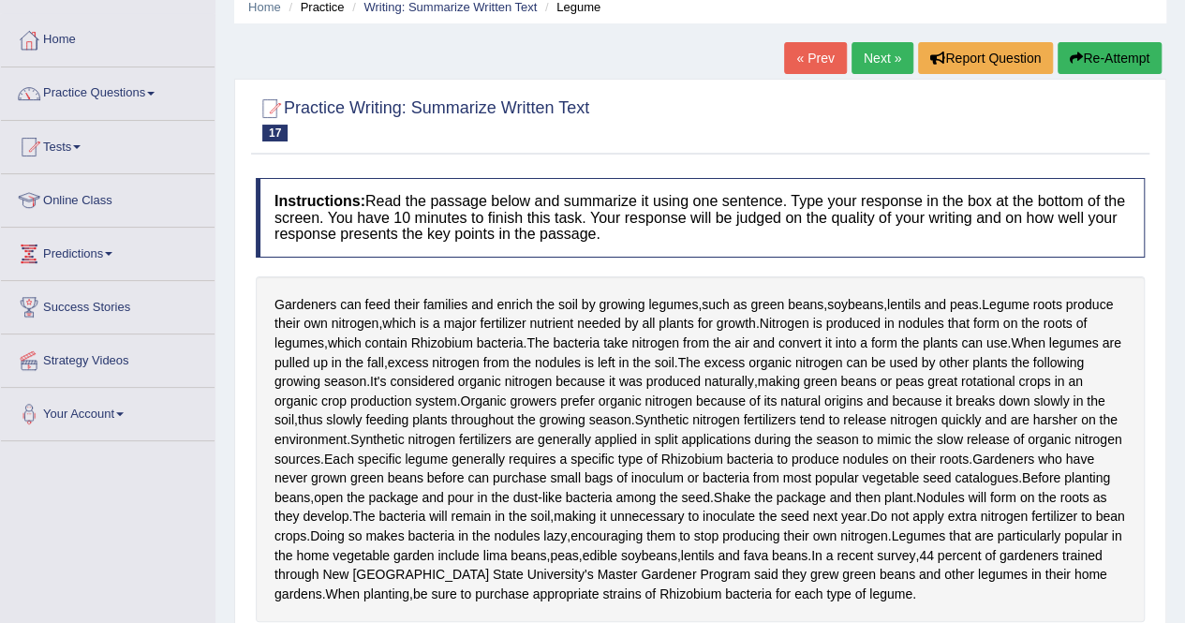
scroll to position [0, 0]
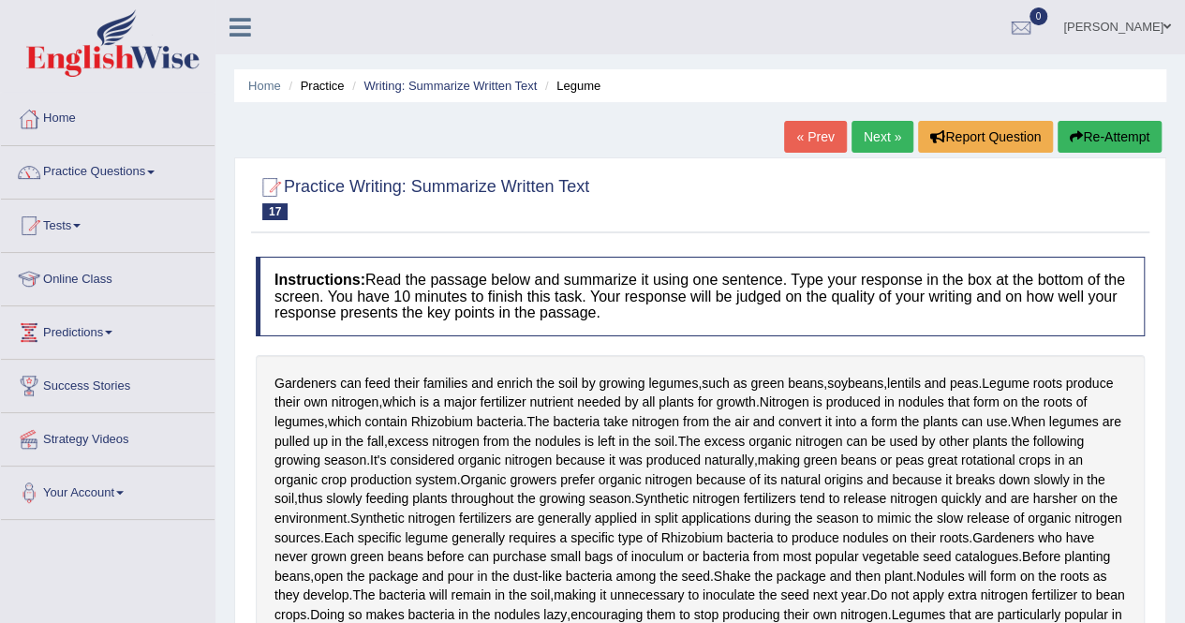
click at [1115, 143] on button "Re-Attempt" at bounding box center [1110, 137] width 104 height 32
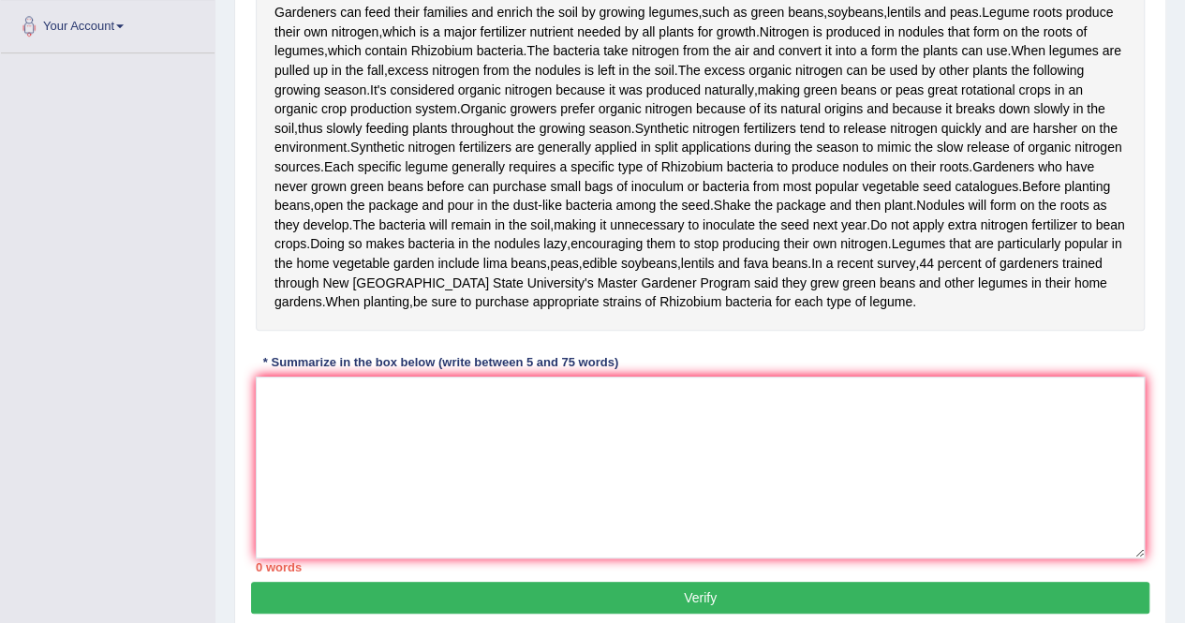
scroll to position [469, 0]
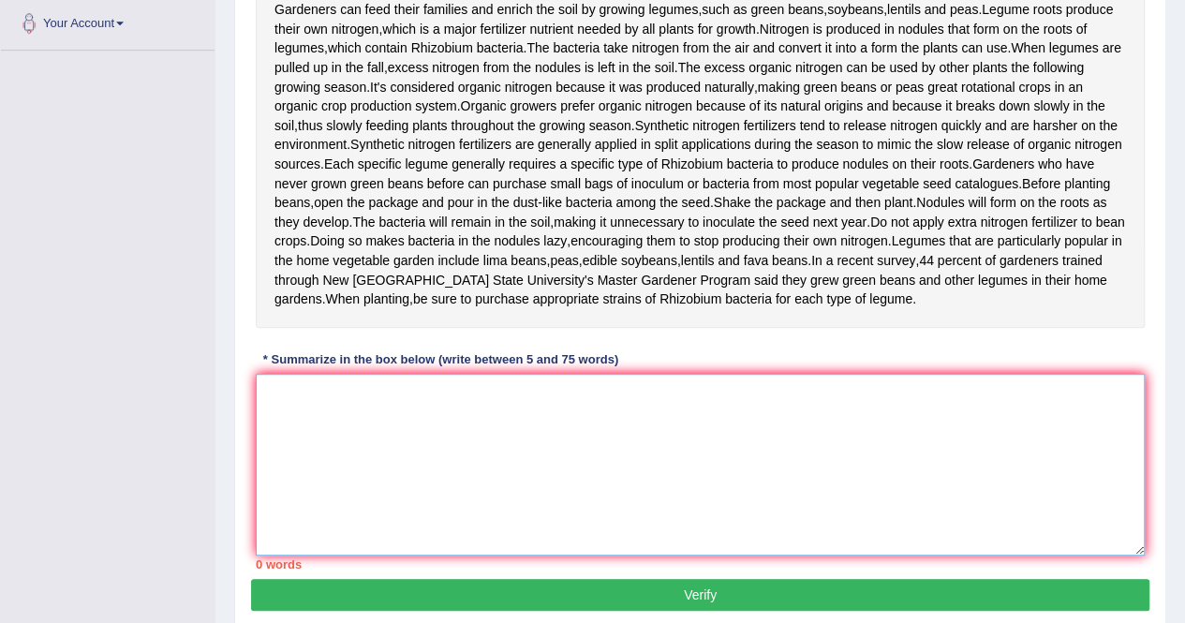
click at [581, 556] on textarea at bounding box center [700, 465] width 889 height 182
paste textarea "Legume roots produce their own nitrogen, which is a major fertilizer nutrient n…"
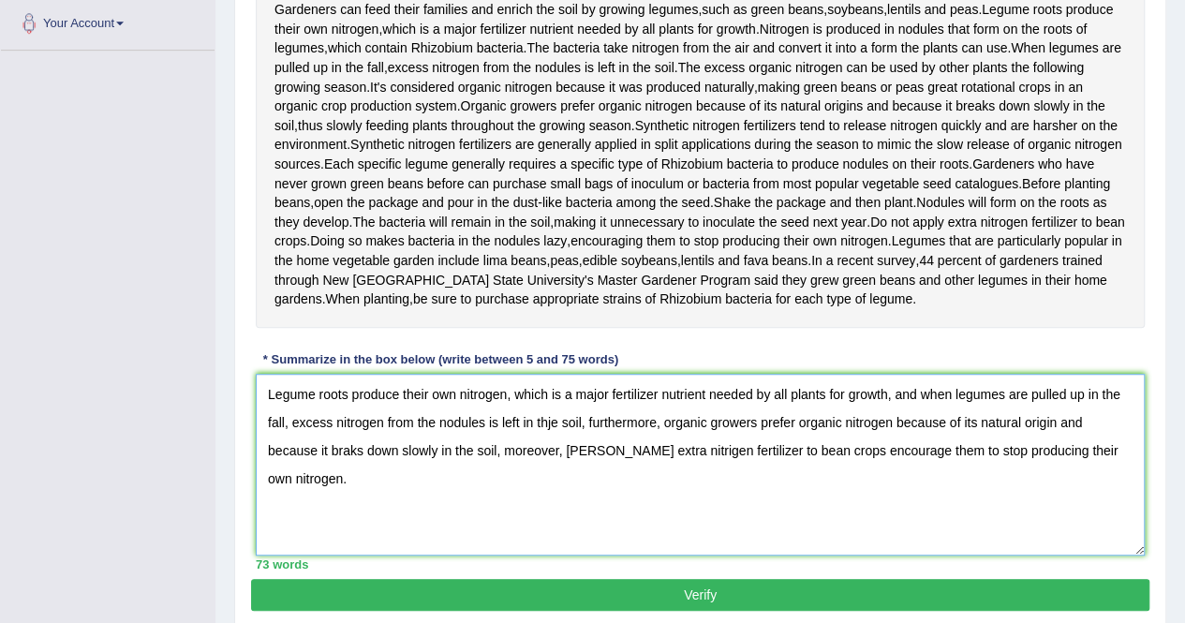
click at [349, 509] on textarea "Legume roots produce their own nitrogen, which is a major fertilizer nutrient n…" at bounding box center [700, 465] width 889 height 182
click at [618, 508] on textarea "Legume roots produce their own nitrogen, which is a major fertilizer nutrient n…" at bounding box center [700, 465] width 889 height 182
click at [617, 509] on textarea "Legume roots produce their own nitrogen, which is a major fertilizer nutrient n…" at bounding box center [700, 465] width 889 height 182
click at [615, 505] on textarea "Legume roots produce their own nitrogen, which is a major fertilizer nutrient n…" at bounding box center [700, 465] width 889 height 182
click at [555, 481] on textarea "Legume roots produce their own nitrogen, which is a major fertilizer nutrient n…" at bounding box center [700, 465] width 889 height 182
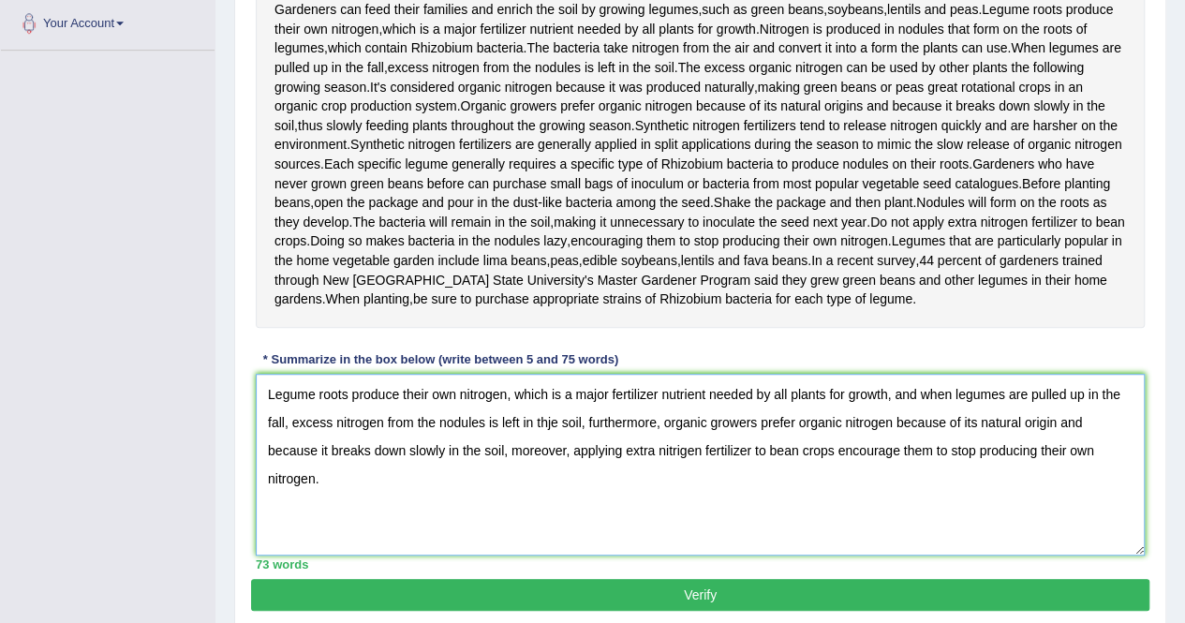
click at [553, 479] on textarea "Legume roots produce their own nitrogen, which is a major fertilizer nutrient n…" at bounding box center [700, 465] width 889 height 182
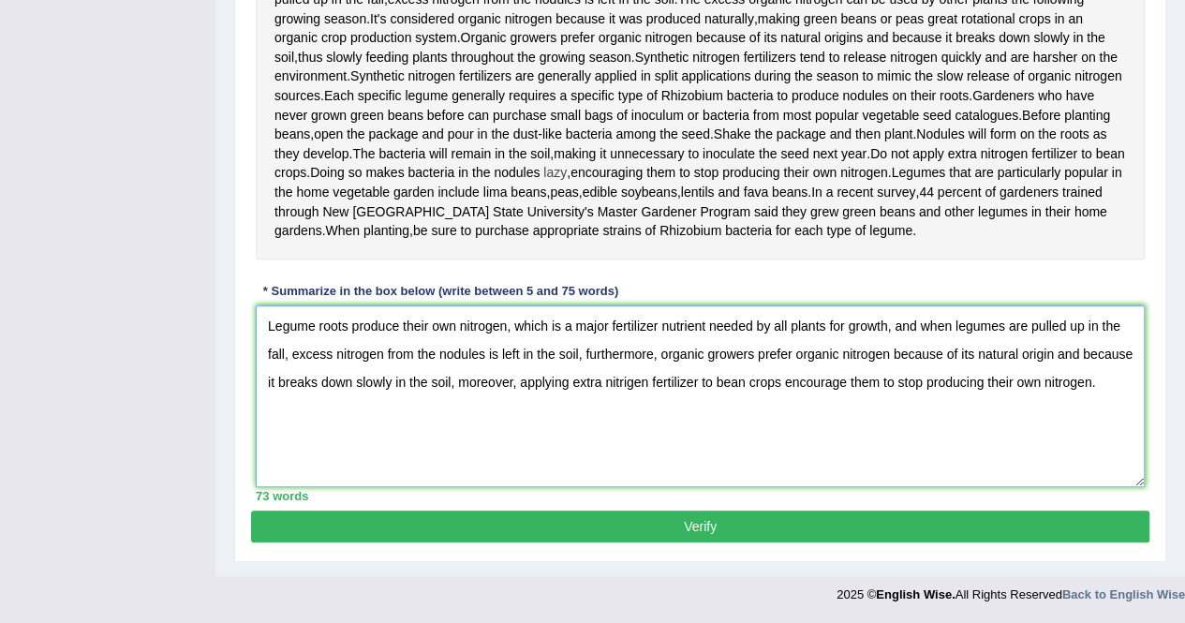
scroll to position [591, 0]
type textarea "Legume roots produce their own nitrogen, which is a major fertilizer nutrient n…"
click at [633, 524] on button "Verify" at bounding box center [700, 527] width 898 height 32
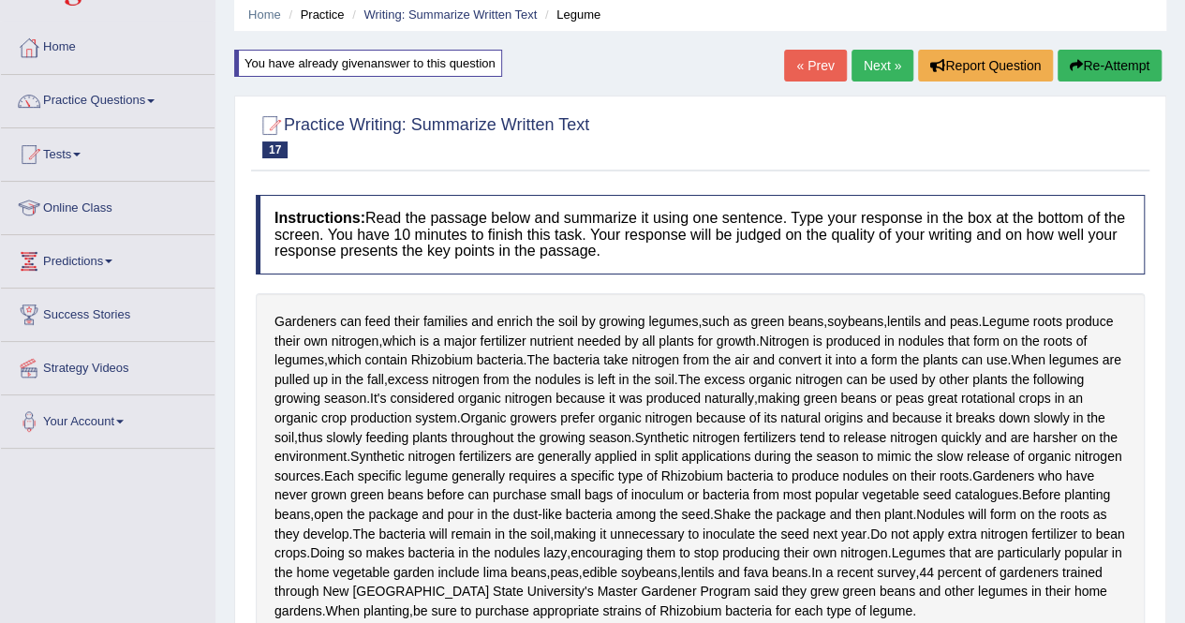
scroll to position [0, 0]
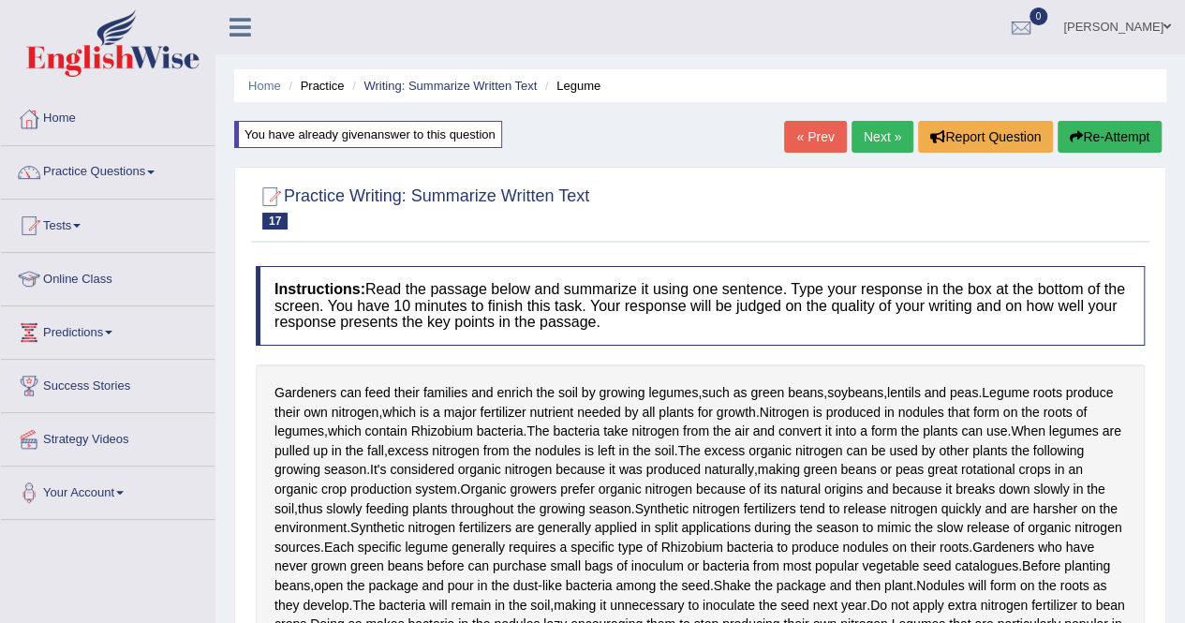
click at [1117, 136] on button "Re-Attempt" at bounding box center [1110, 137] width 104 height 32
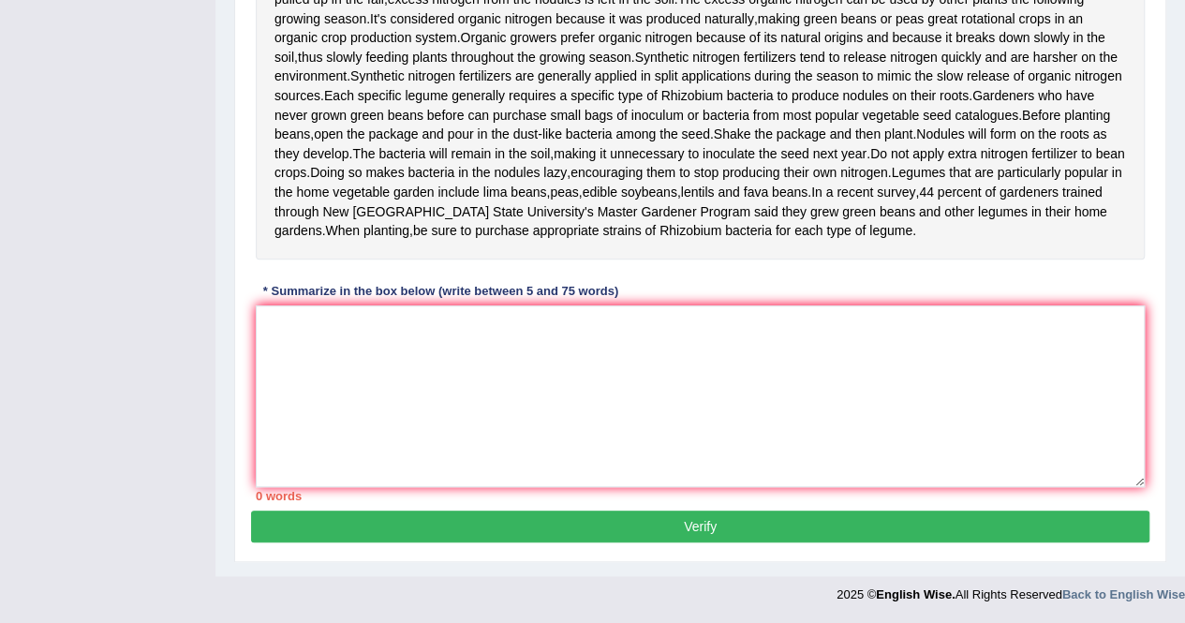
scroll to position [547, 0]
click at [620, 468] on textarea at bounding box center [700, 396] width 889 height 182
paste textarea "Legume roots produce their own nitrogen, which is a major fertilizer nutrient n…"
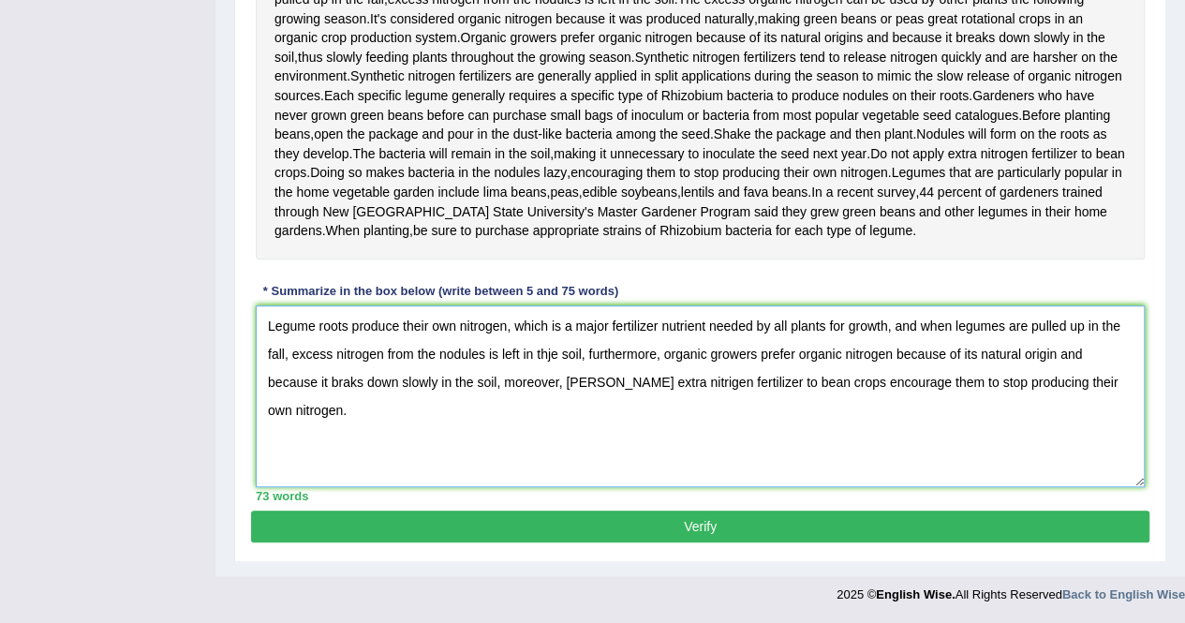
drag, startPoint x: 605, startPoint y: 436, endPoint x: 633, endPoint y: 436, distance: 28.1
click at [633, 436] on textarea "Legume roots produce their own nitrogen, which is a major fertilizer nutrient n…" at bounding box center [700, 396] width 889 height 182
click at [608, 428] on textarea "Legume roots produce their own nitrogen, which is a major fertilizer nutrient n…" at bounding box center [700, 396] width 889 height 182
click at [675, 432] on textarea "Legume roots produce their own nitrogen, which is a major fertilizer nutrient n…" at bounding box center [700, 396] width 889 height 182
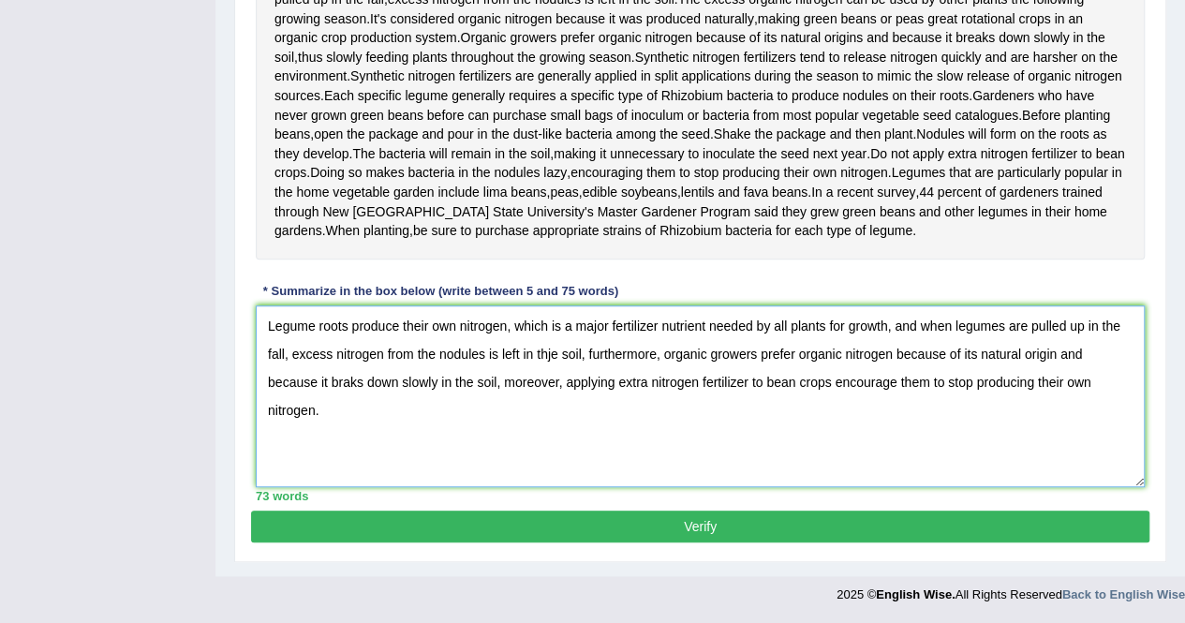
click at [553, 402] on textarea "Legume roots produce their own nitrogen, which is a major fertilizer nutrient n…" at bounding box center [700, 396] width 889 height 182
click at [289, 426] on textarea "Legume roots produce their own nitrogen, which is a major fertilizer nutrient n…" at bounding box center [700, 396] width 889 height 182
type textarea "Legume roots produce their own nitrogen, which is a major fertilizer nutrient n…"
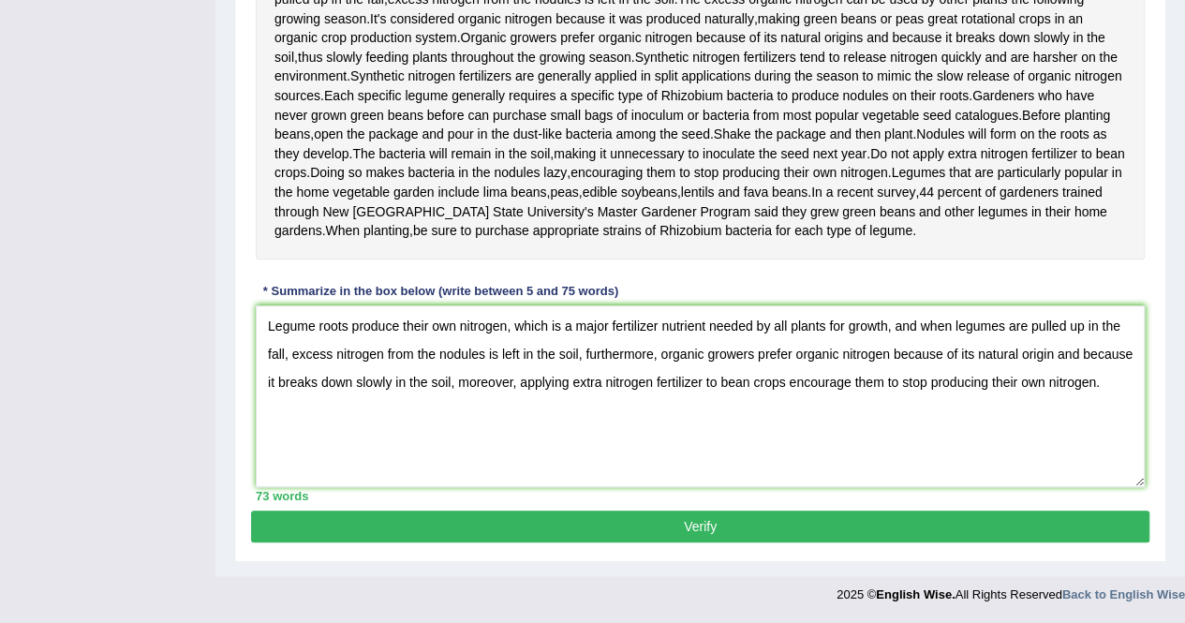
click at [673, 542] on button "Verify" at bounding box center [700, 527] width 898 height 32
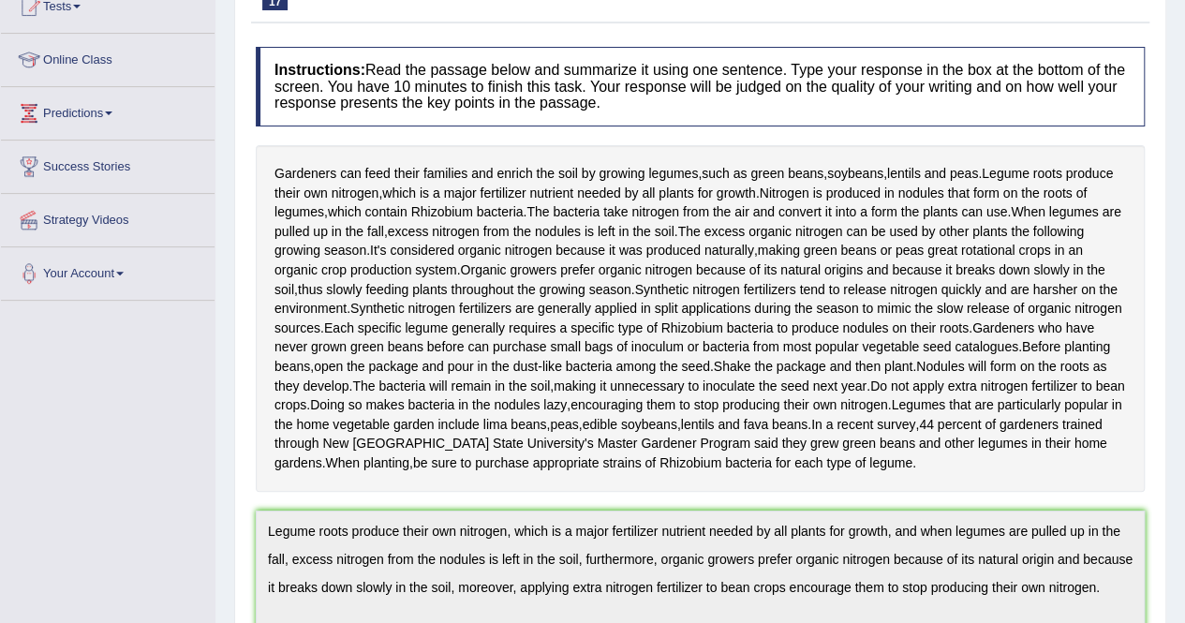
scroll to position [0, 0]
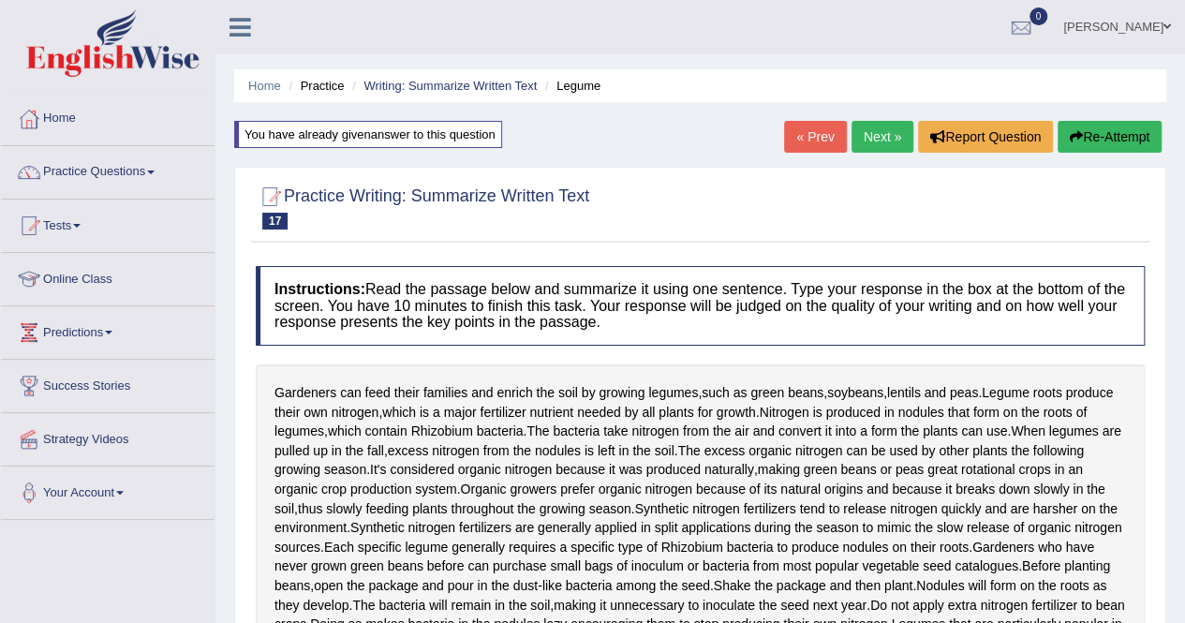
click at [147, 171] on link "Practice Questions" at bounding box center [108, 169] width 214 height 47
